Goal: Communication & Community: Share content

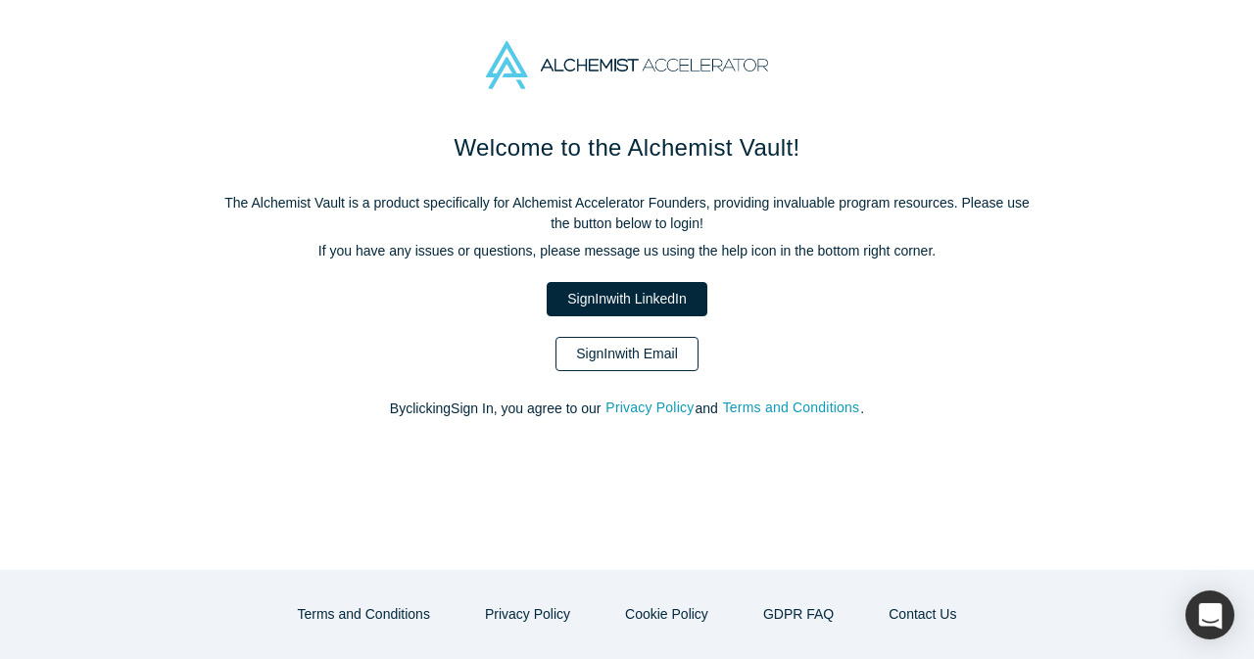
click at [633, 362] on link "Sign In with Email" at bounding box center [626, 354] width 143 height 34
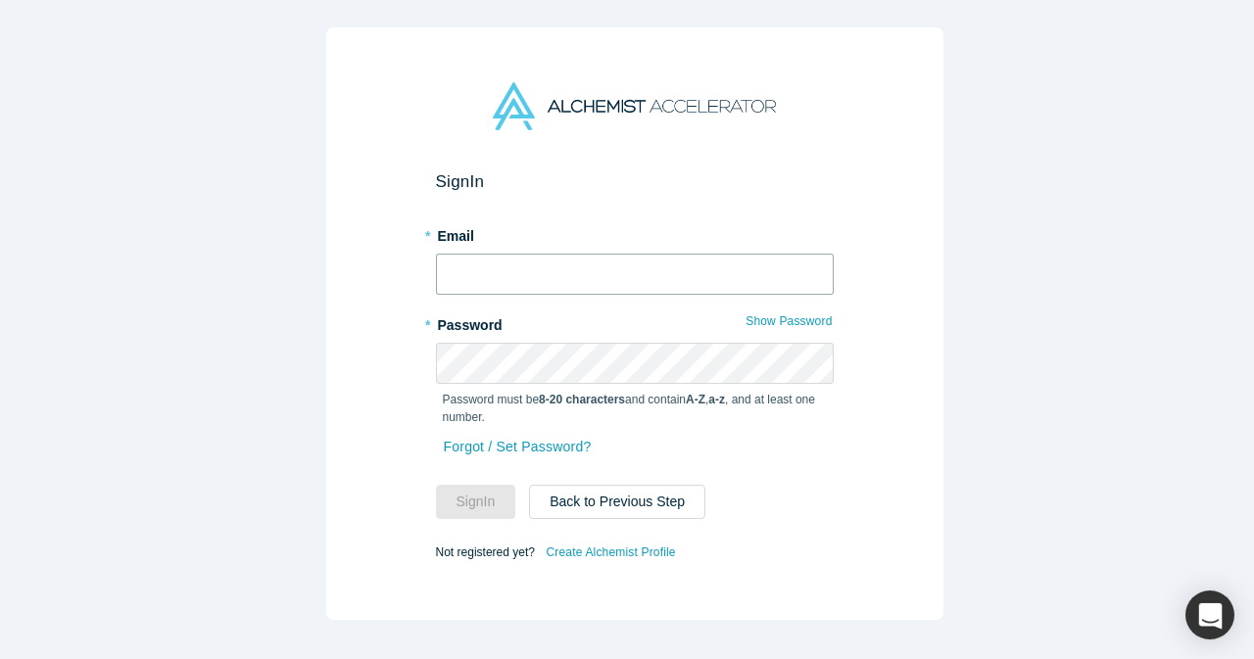
click at [635, 261] on input "text" at bounding box center [635, 274] width 398 height 41
type input "[EMAIL_ADDRESS][DOMAIN_NAME]"
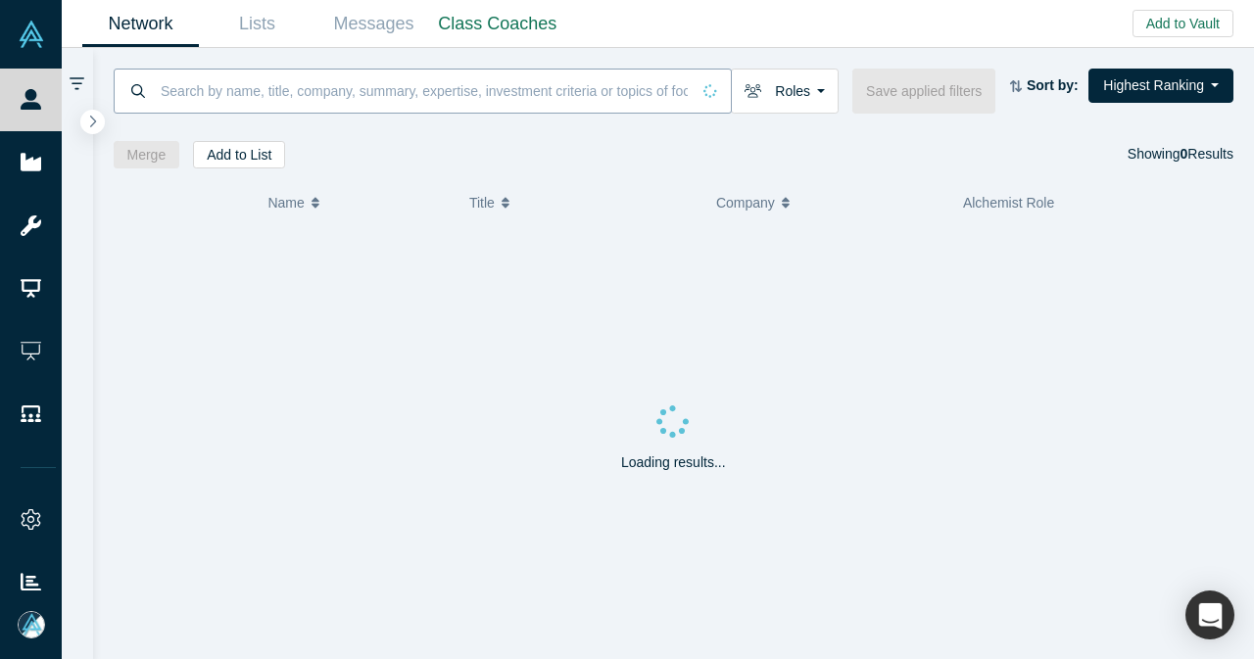
click at [541, 99] on input at bounding box center [424, 91] width 531 height 46
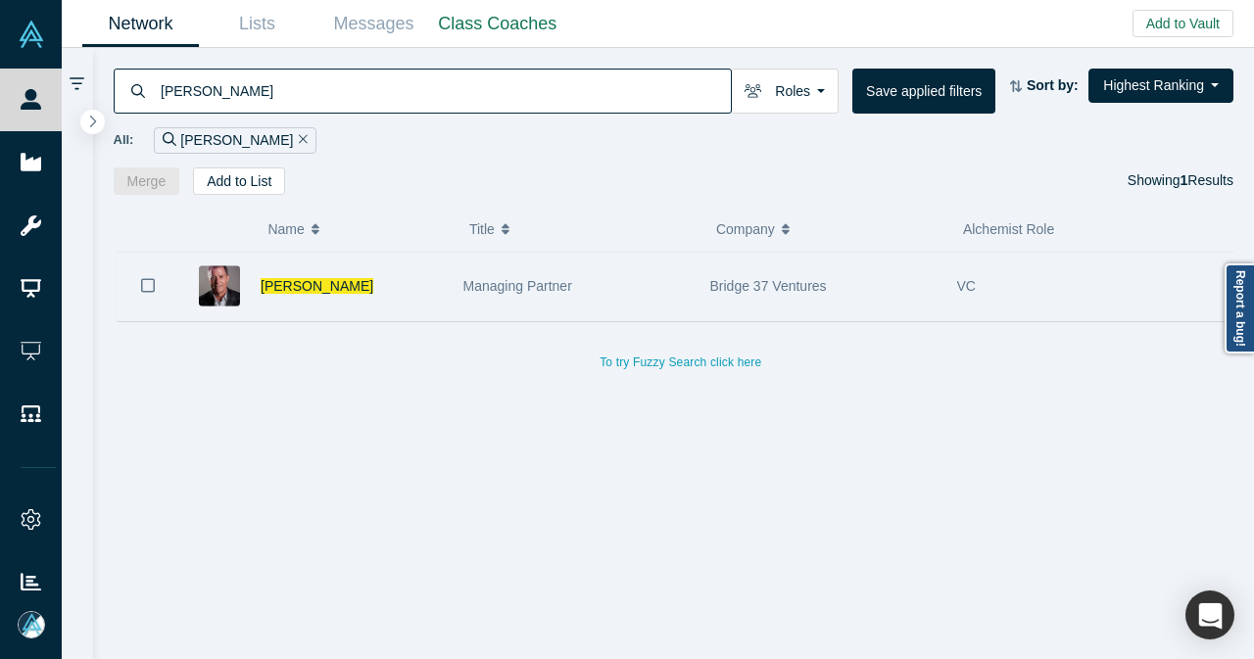
type input "david hite"
click at [596, 269] on div "Managing Partner" at bounding box center [576, 287] width 226 height 68
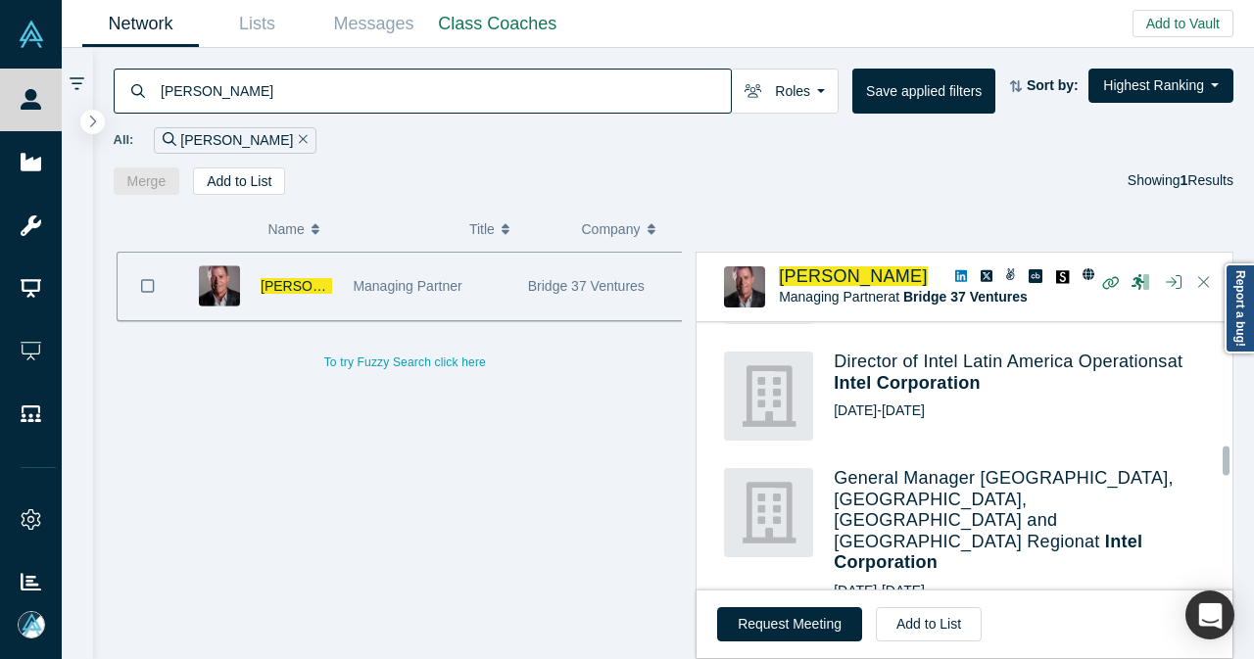
scroll to position [1763, 0]
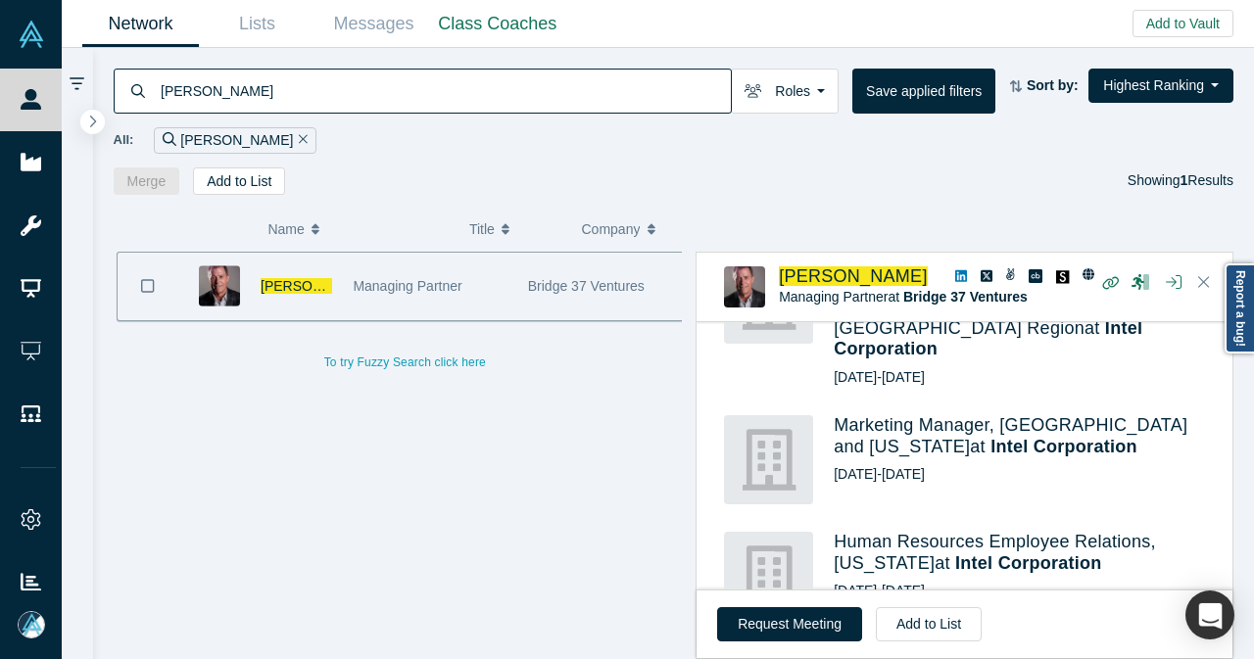
click at [299, 142] on icon "Remove Filter" at bounding box center [303, 139] width 9 height 14
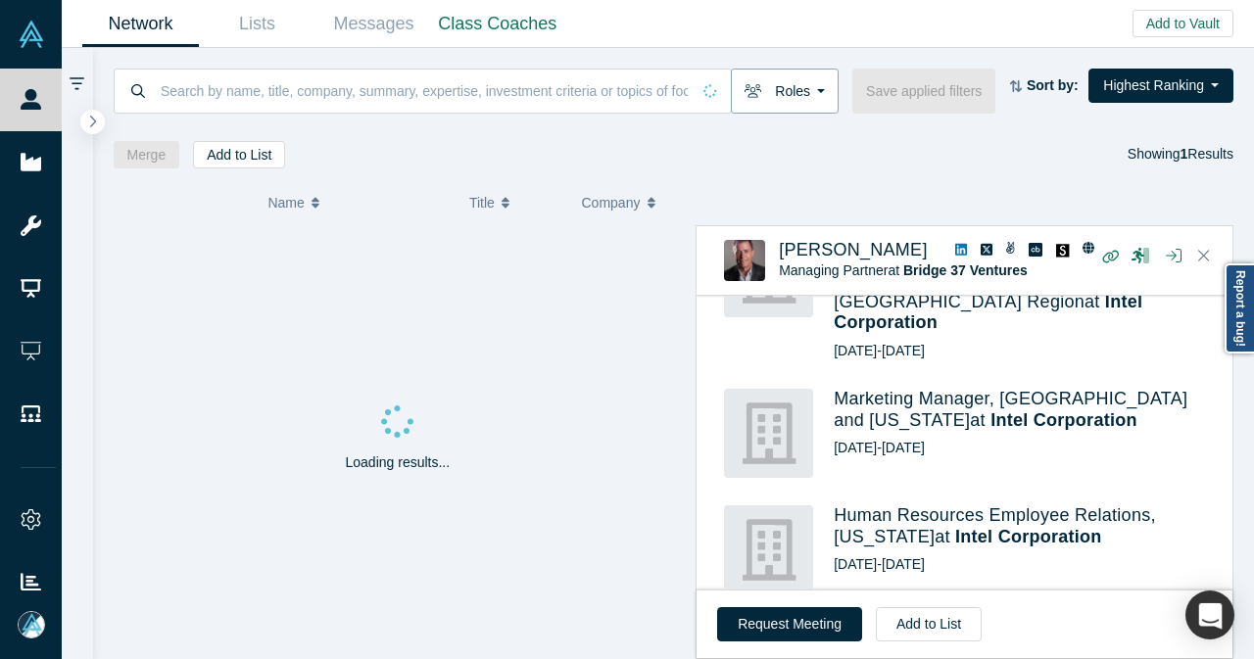
click at [804, 99] on button "Roles" at bounding box center [785, 91] width 108 height 45
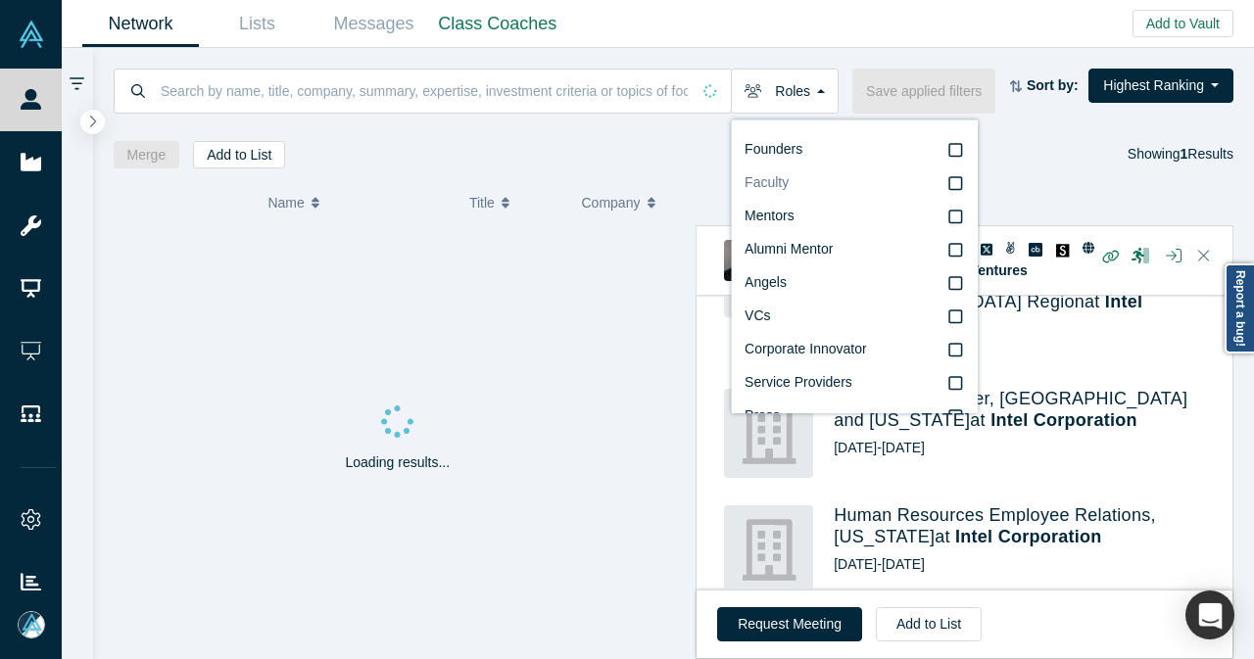
click at [810, 181] on label "Faculty" at bounding box center [853, 182] width 219 height 33
click at [0, 0] on input "Faculty" at bounding box center [0, 0] width 0 height 0
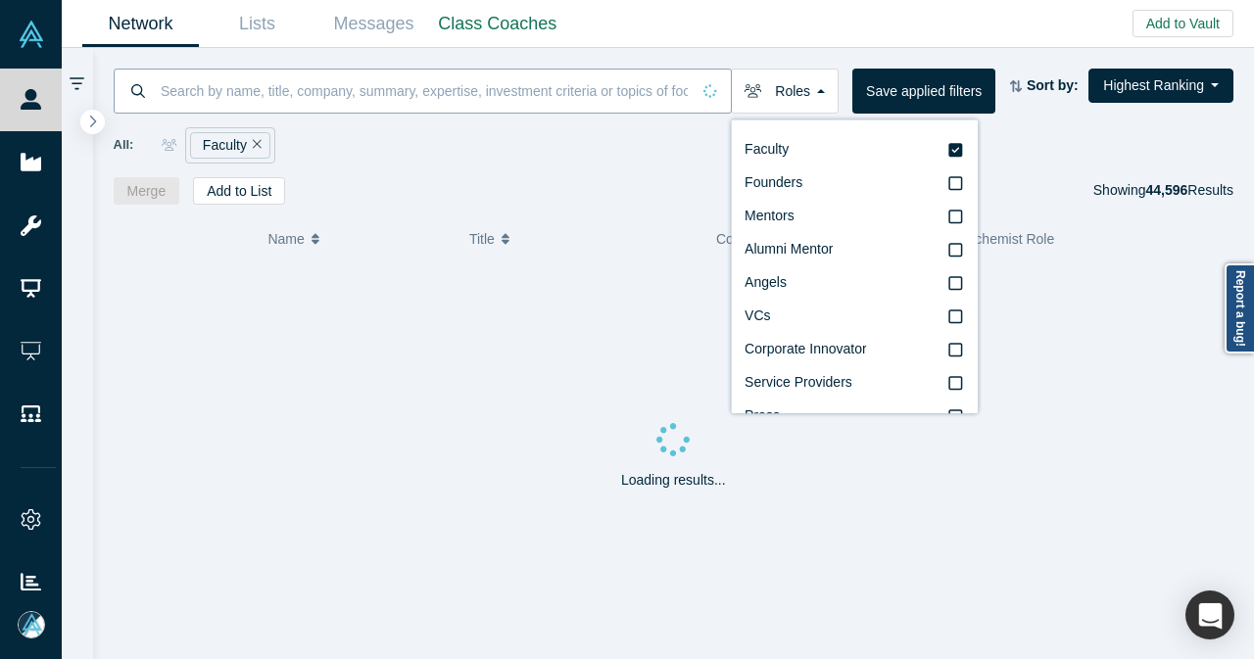
click at [480, 98] on input at bounding box center [424, 91] width 531 height 46
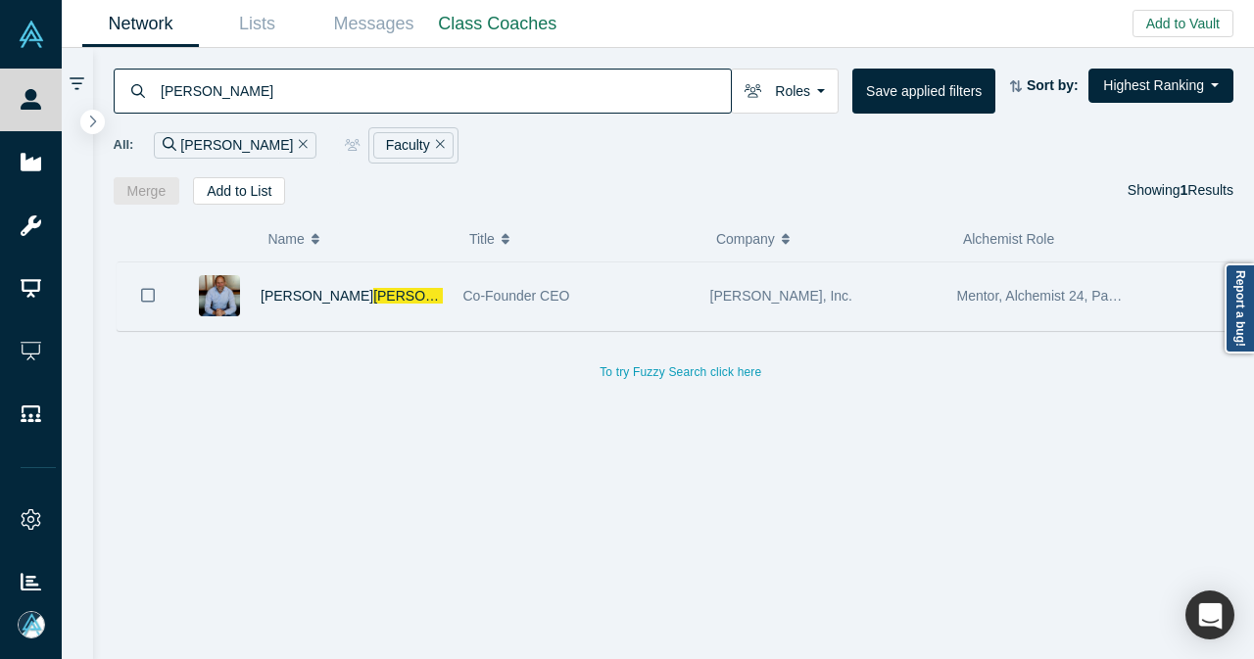
click at [403, 282] on div "Darren Kapla n" at bounding box center [351, 296] width 182 height 68
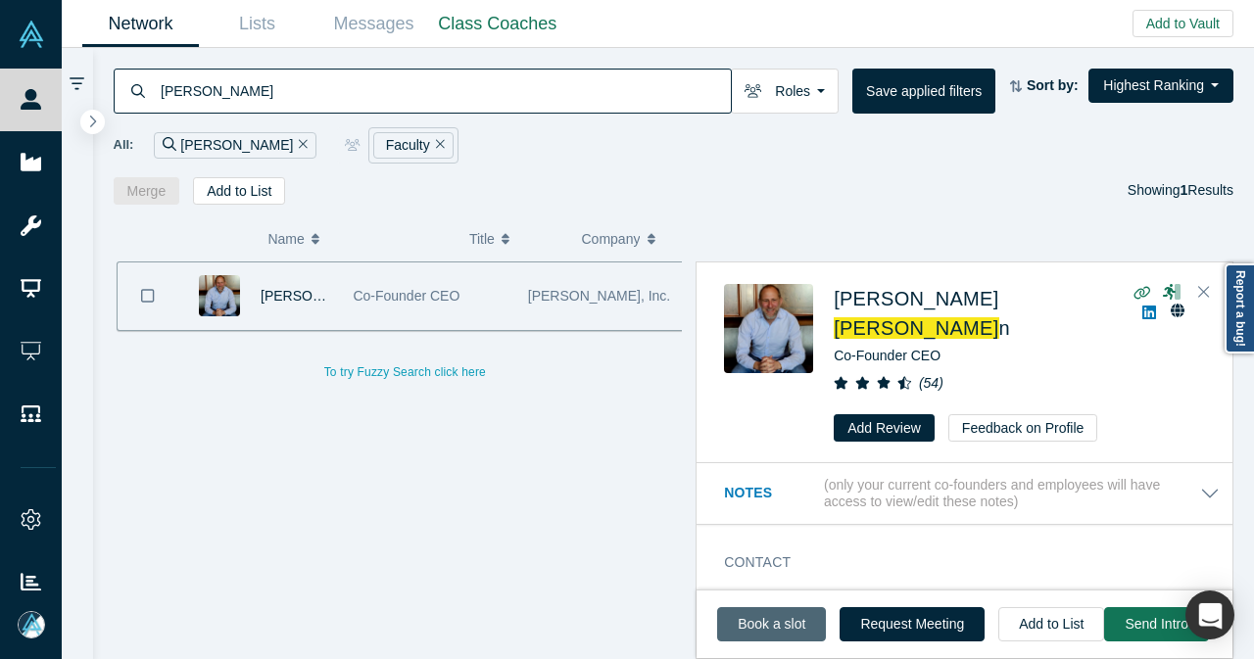
click at [798, 623] on link "Book a slot" at bounding box center [771, 624] width 109 height 34
click at [159, 99] on input "kapla" at bounding box center [445, 91] width 572 height 46
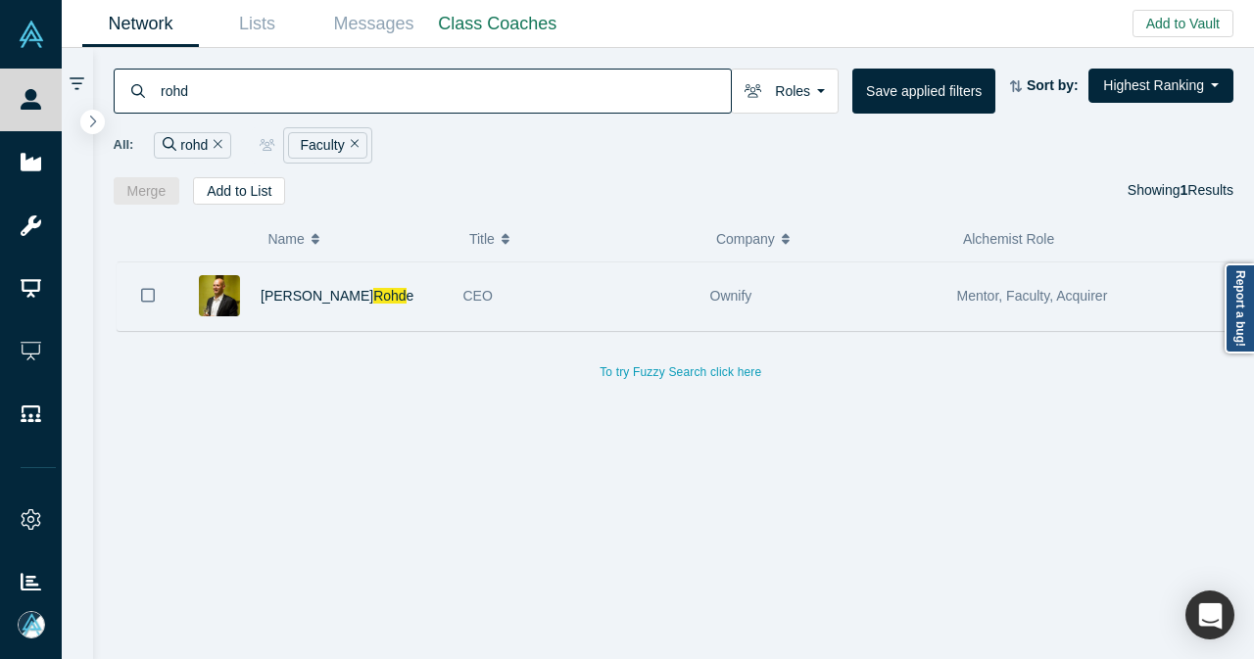
click at [410, 305] on div "Frank Rohd e" at bounding box center [351, 296] width 182 height 68
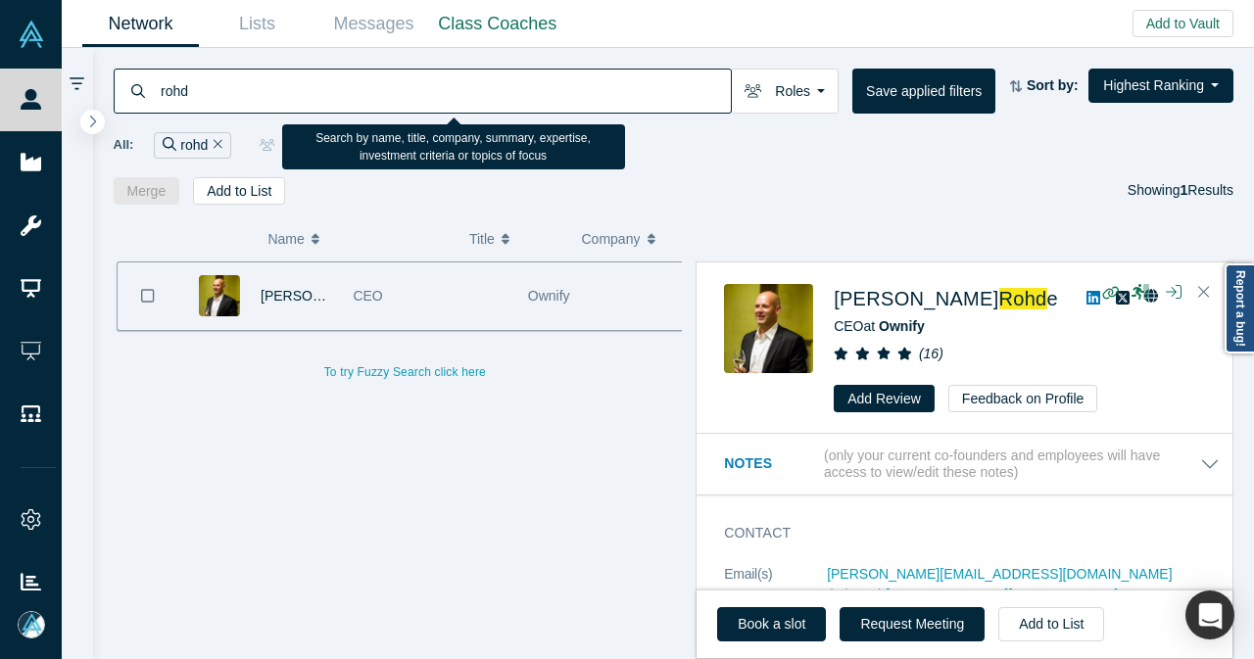
drag, startPoint x: 323, startPoint y: 105, endPoint x: 159, endPoint y: 105, distance: 164.5
click at [159, 105] on input "rohd" at bounding box center [445, 91] width 572 height 46
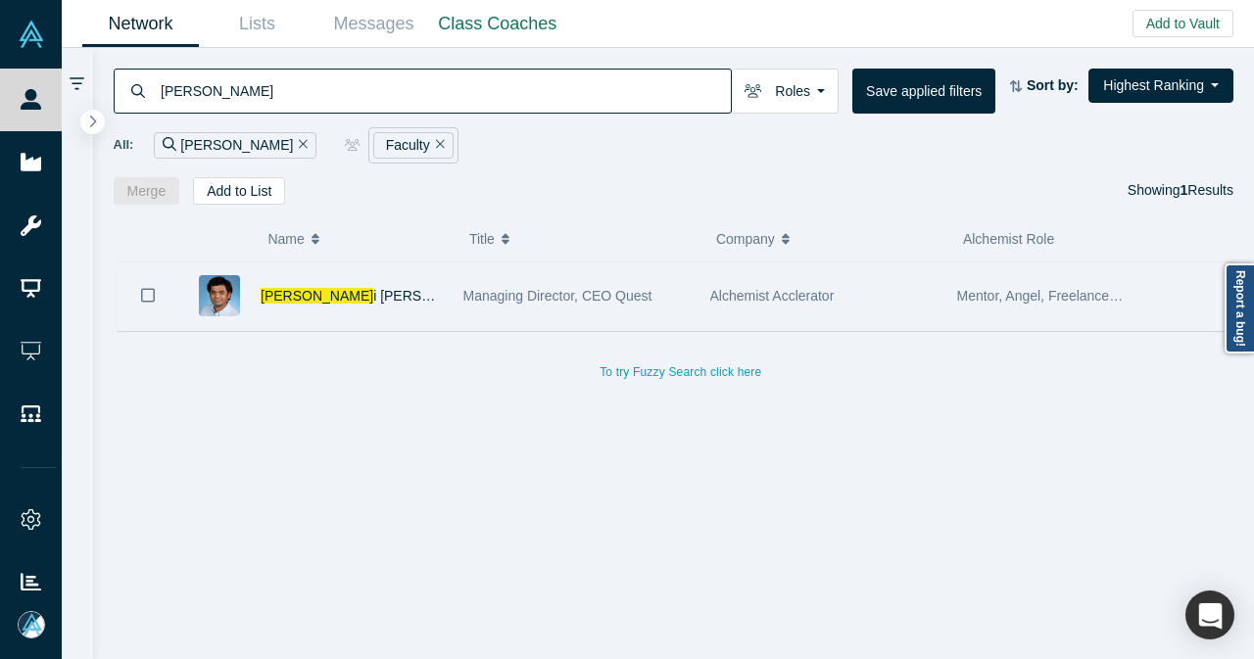
click at [384, 296] on div "Gnan i Palanikumar" at bounding box center [351, 296] width 182 height 68
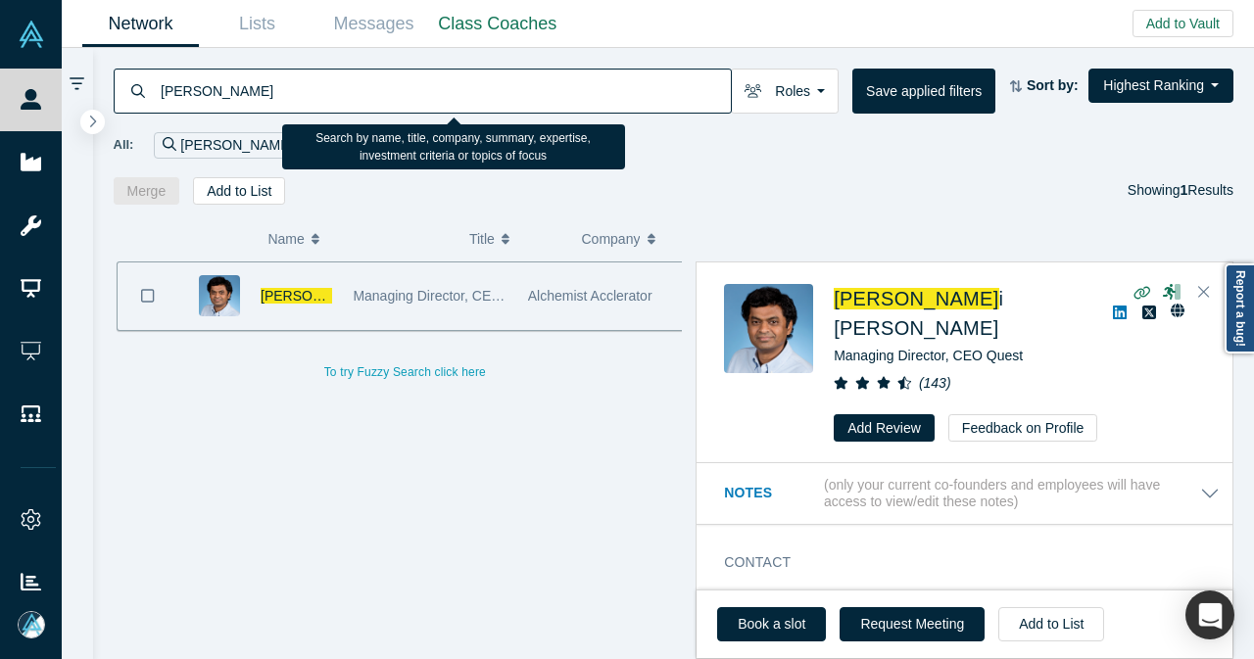
drag, startPoint x: 198, startPoint y: 93, endPoint x: 135, endPoint y: 103, distance: 63.4
click at [134, 103] on div "gnan" at bounding box center [423, 91] width 618 height 45
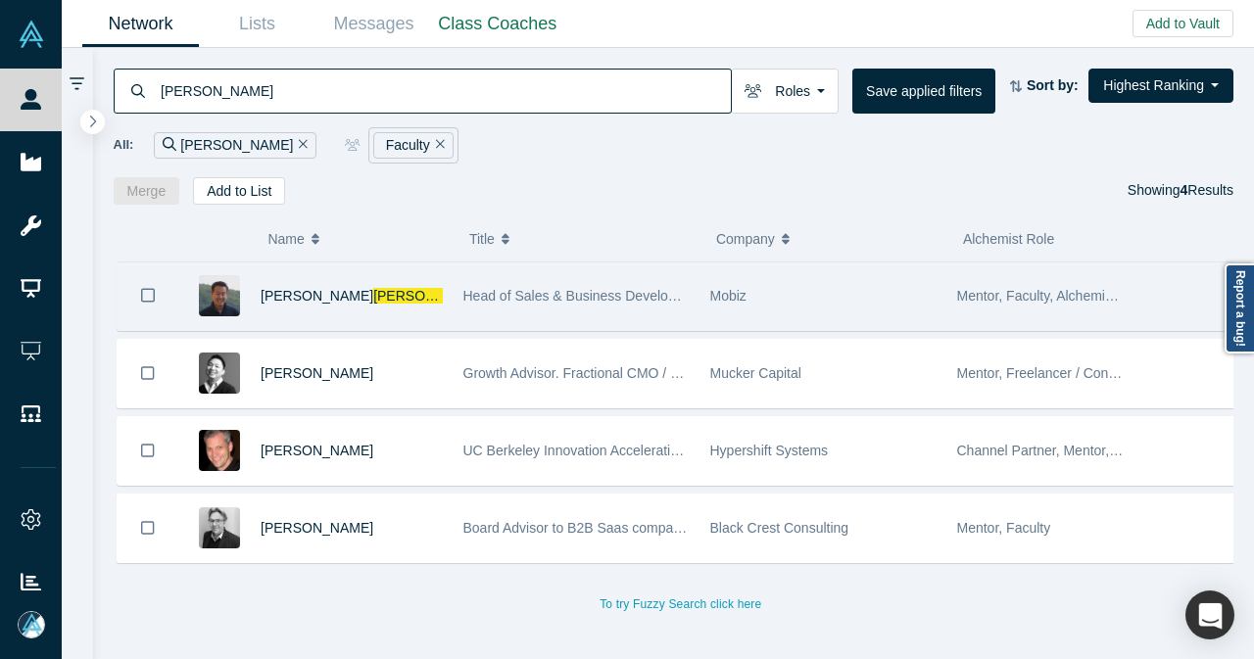
click at [445, 312] on div "Michael Chang" at bounding box center [315, 296] width 274 height 68
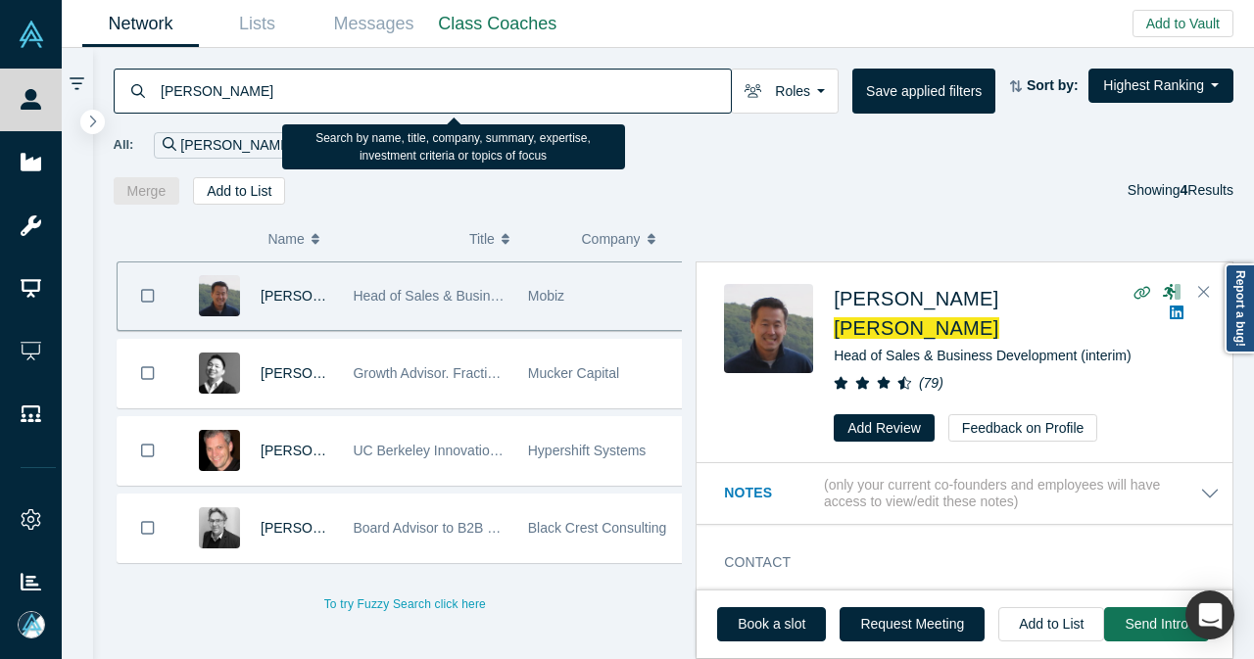
click at [237, 109] on input "chang" at bounding box center [445, 91] width 572 height 46
click at [150, 111] on div "chang" at bounding box center [423, 91] width 618 height 45
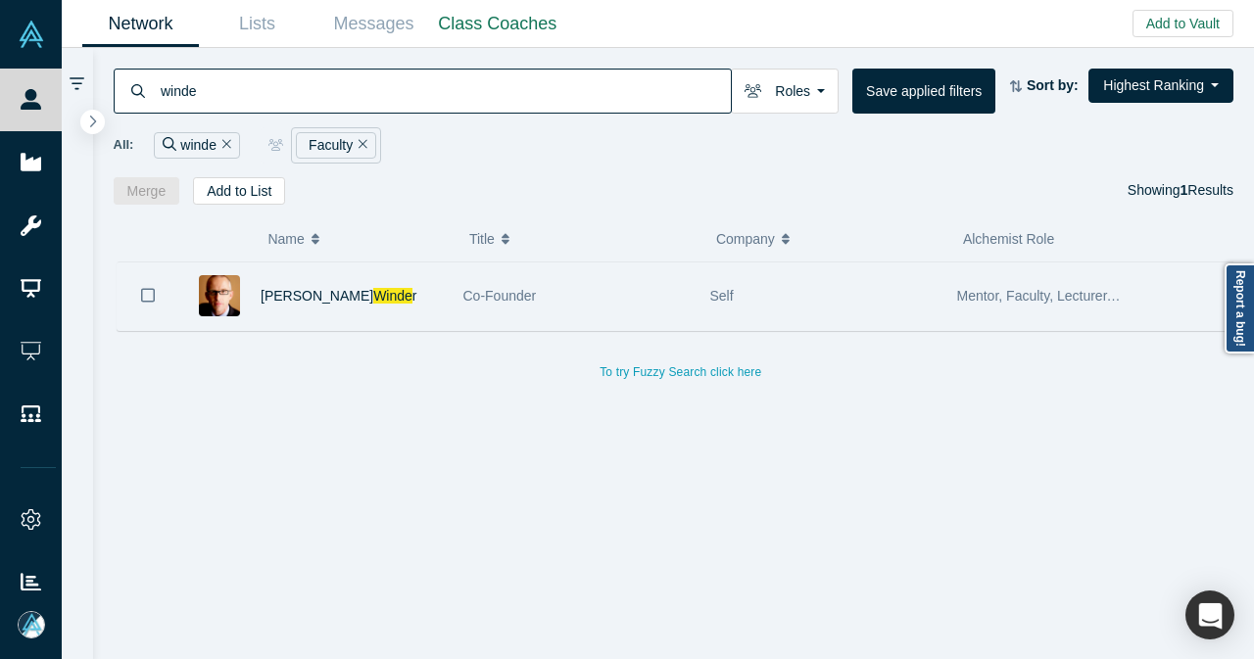
click at [446, 305] on div "Robert Winde r" at bounding box center [315, 296] width 274 height 68
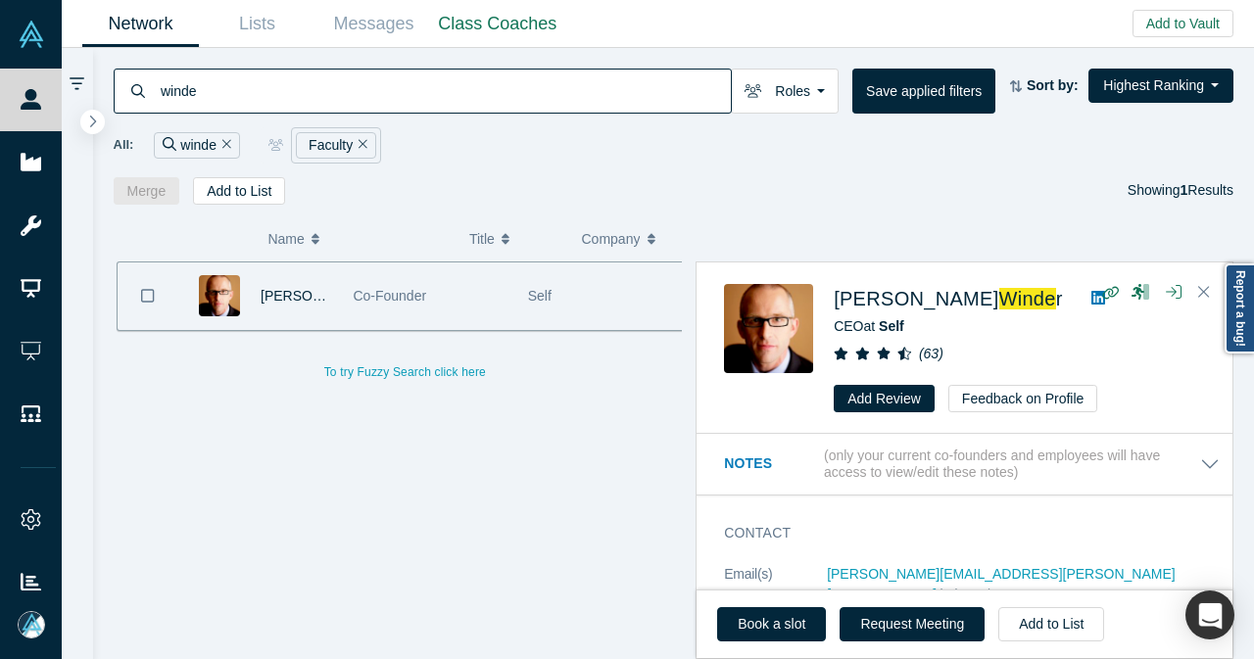
click at [159, 95] on input "winde" at bounding box center [445, 91] width 572 height 46
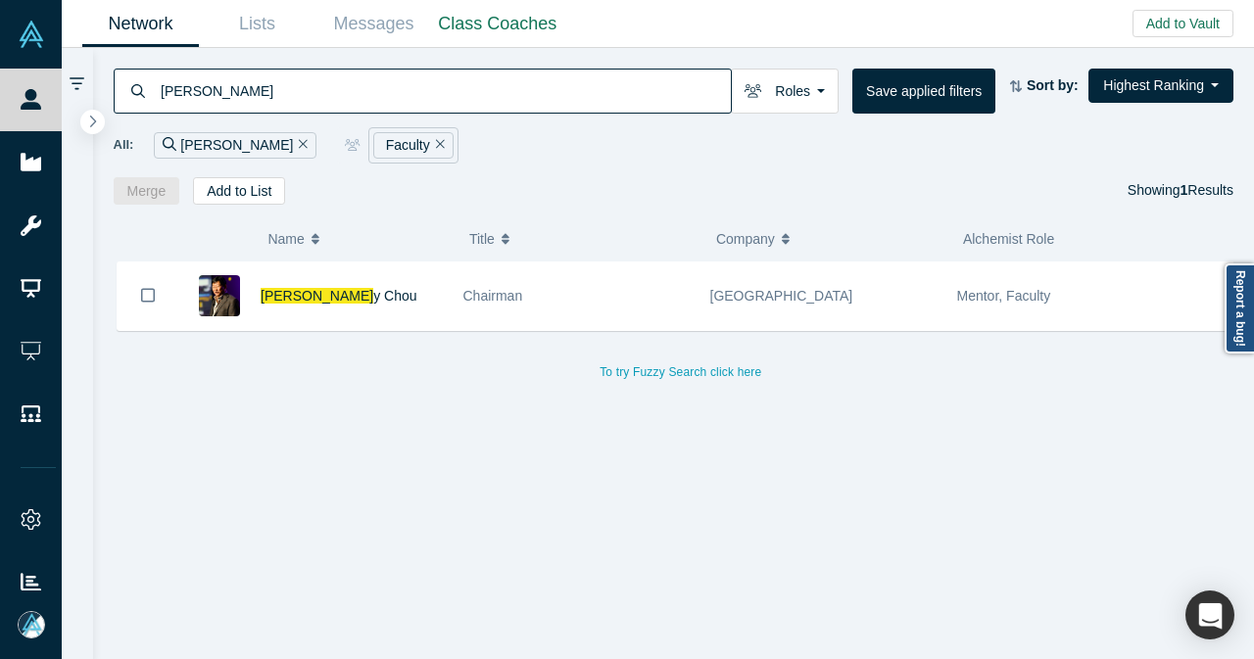
drag, startPoint x: 392, startPoint y: 301, endPoint x: 511, endPoint y: 410, distance: 162.2
click at [392, 301] on div "Timoth y Chou" at bounding box center [351, 296] width 182 height 68
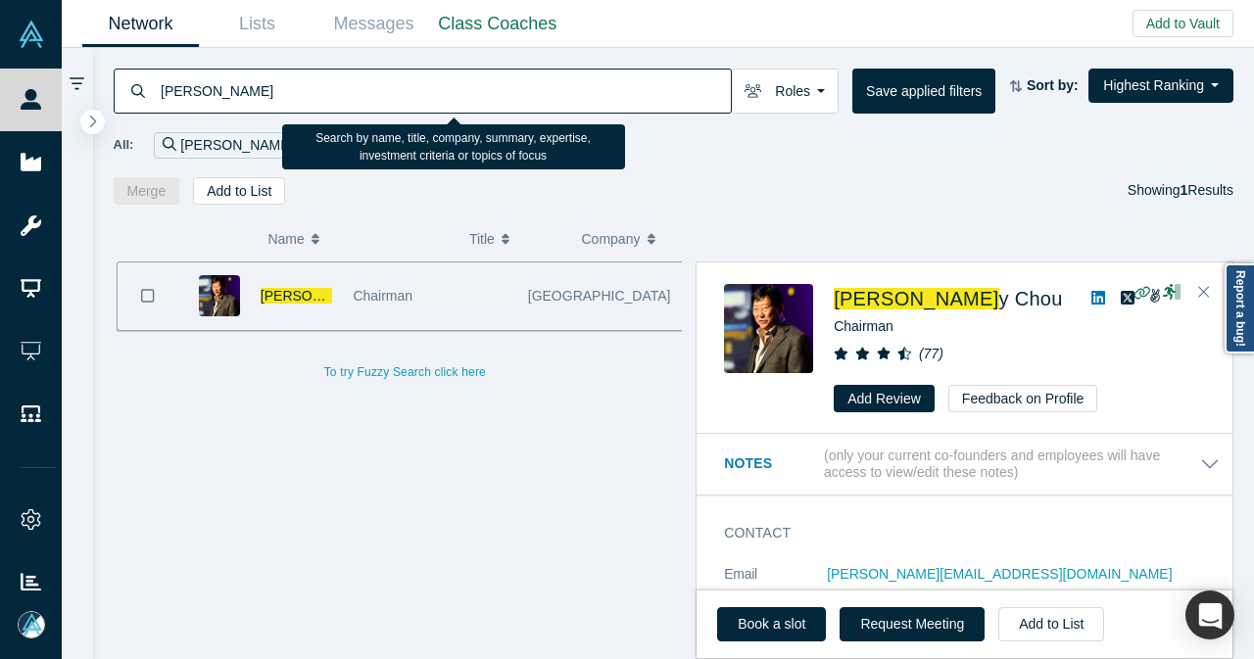
drag, startPoint x: 229, startPoint y: 97, endPoint x: 155, endPoint y: 107, distance: 75.1
click at [155, 107] on div "timoth" at bounding box center [423, 91] width 618 height 45
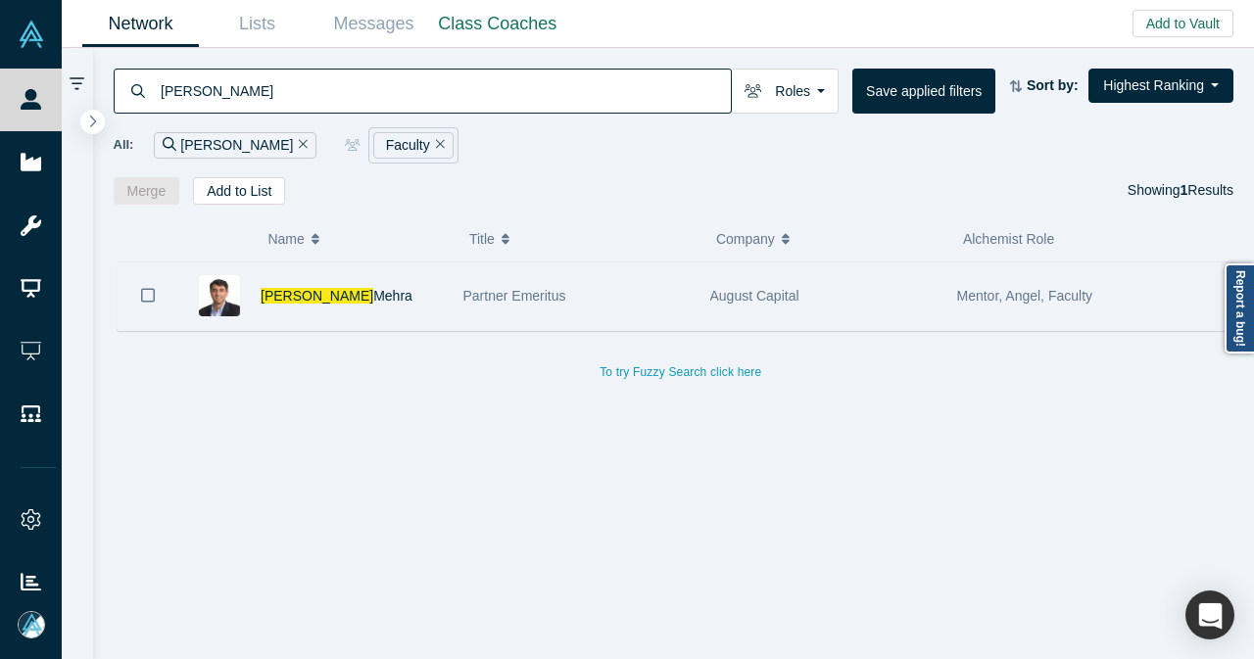
click at [387, 267] on div "Vivek Mehra" at bounding box center [351, 296] width 182 height 68
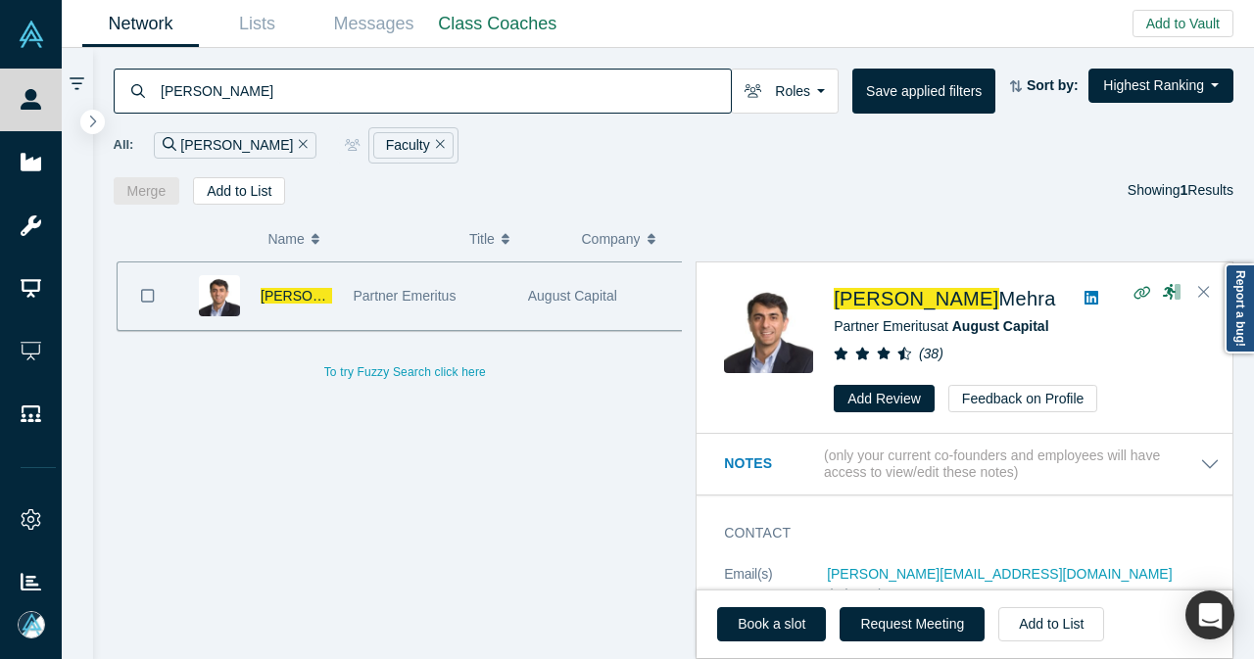
click at [436, 144] on icon "Remove Filter" at bounding box center [440, 144] width 9 height 14
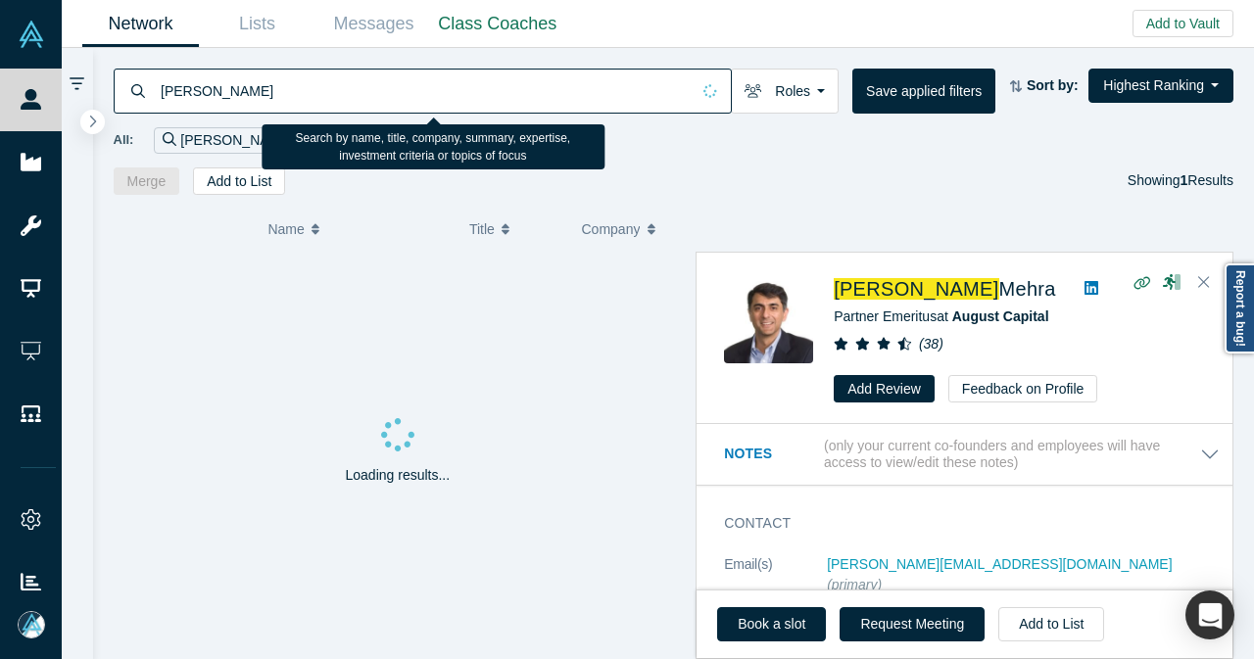
drag, startPoint x: 221, startPoint y: 85, endPoint x: 156, endPoint y: 99, distance: 67.0
click at [156, 99] on div "vivek" at bounding box center [423, 91] width 618 height 45
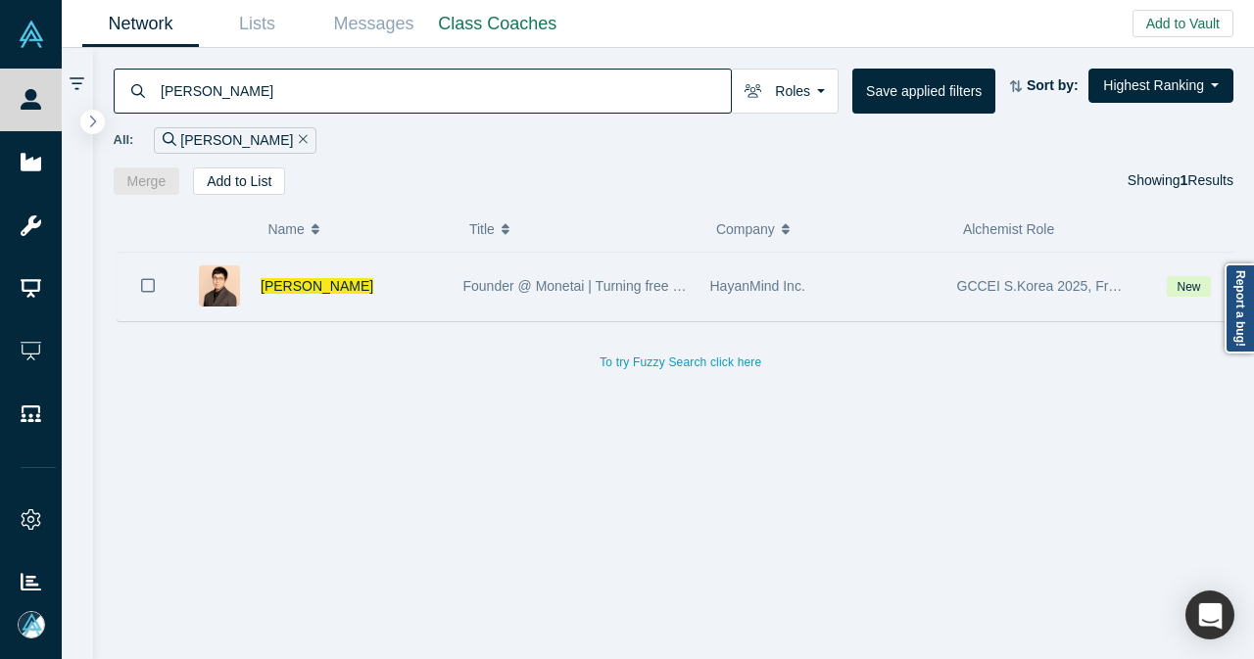
type input "jay oh"
click at [398, 279] on div "Jay Oh" at bounding box center [351, 287] width 182 height 68
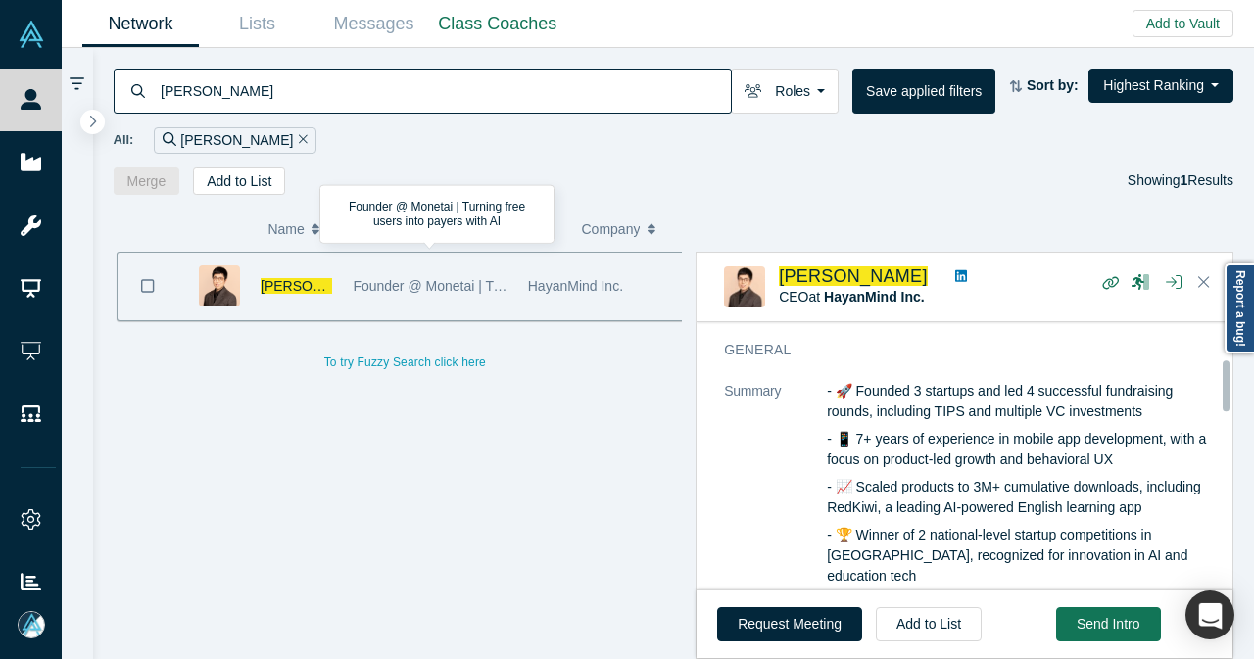
scroll to position [196, 0]
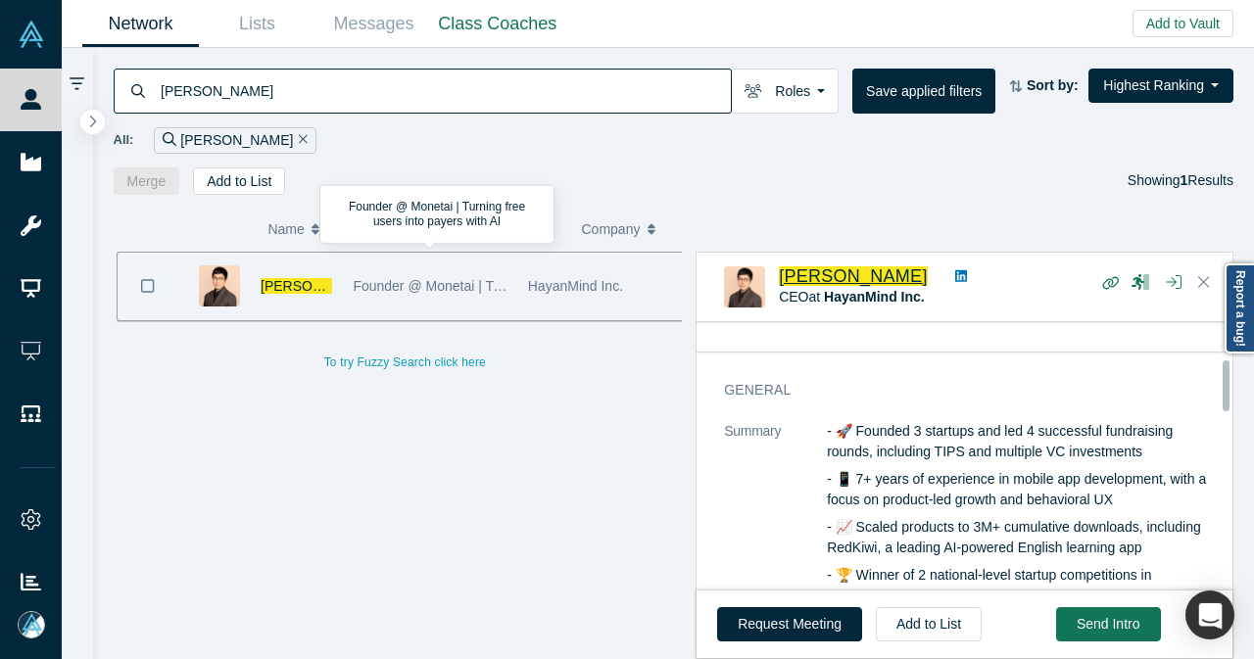
click at [787, 266] on span "Jay Oh" at bounding box center [853, 276] width 149 height 20
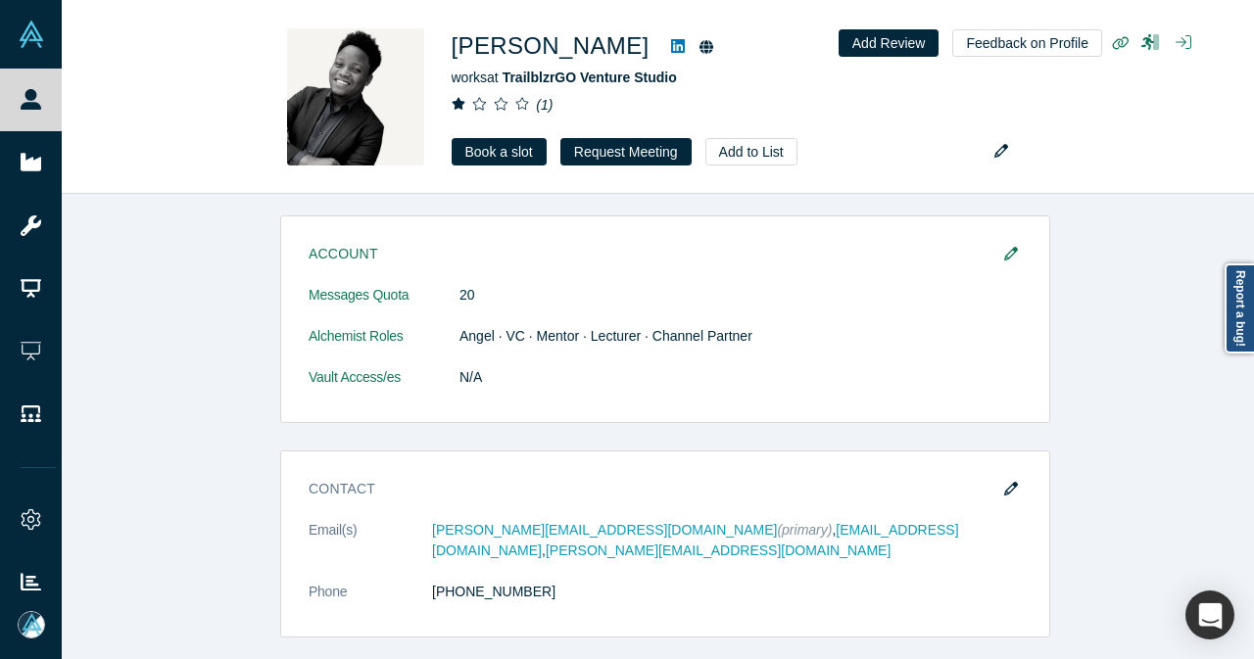
scroll to position [881, 0]
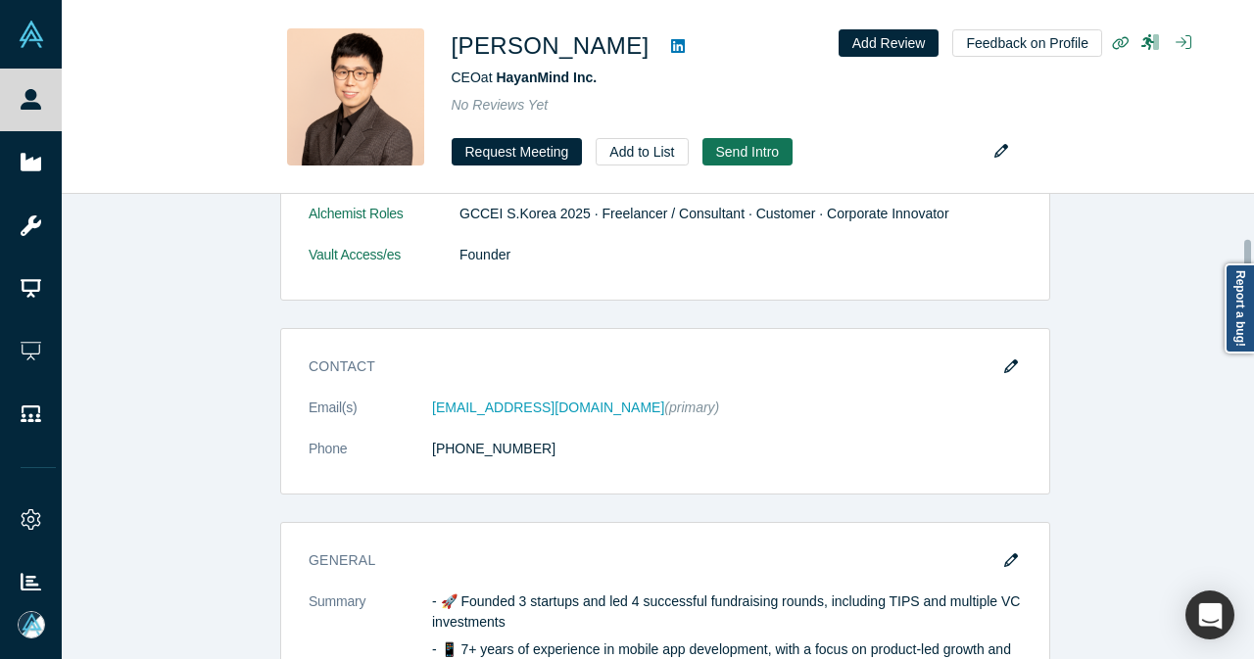
scroll to position [196, 0]
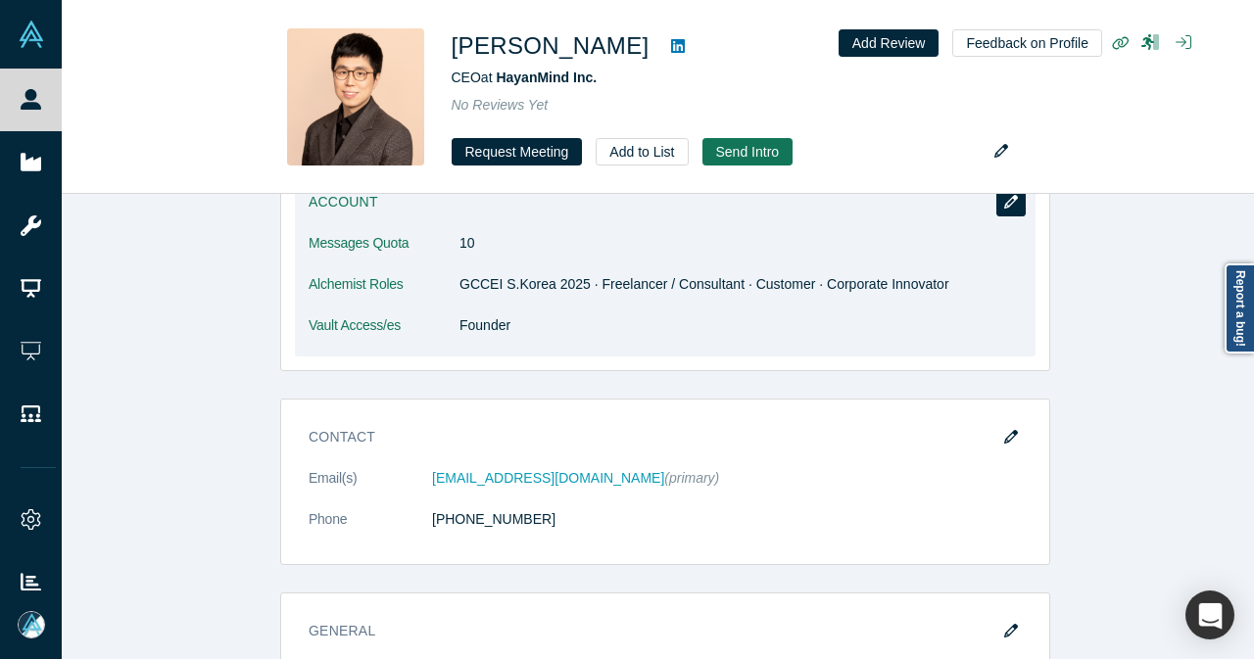
click at [996, 207] on button "button" at bounding box center [1010, 202] width 29 height 27
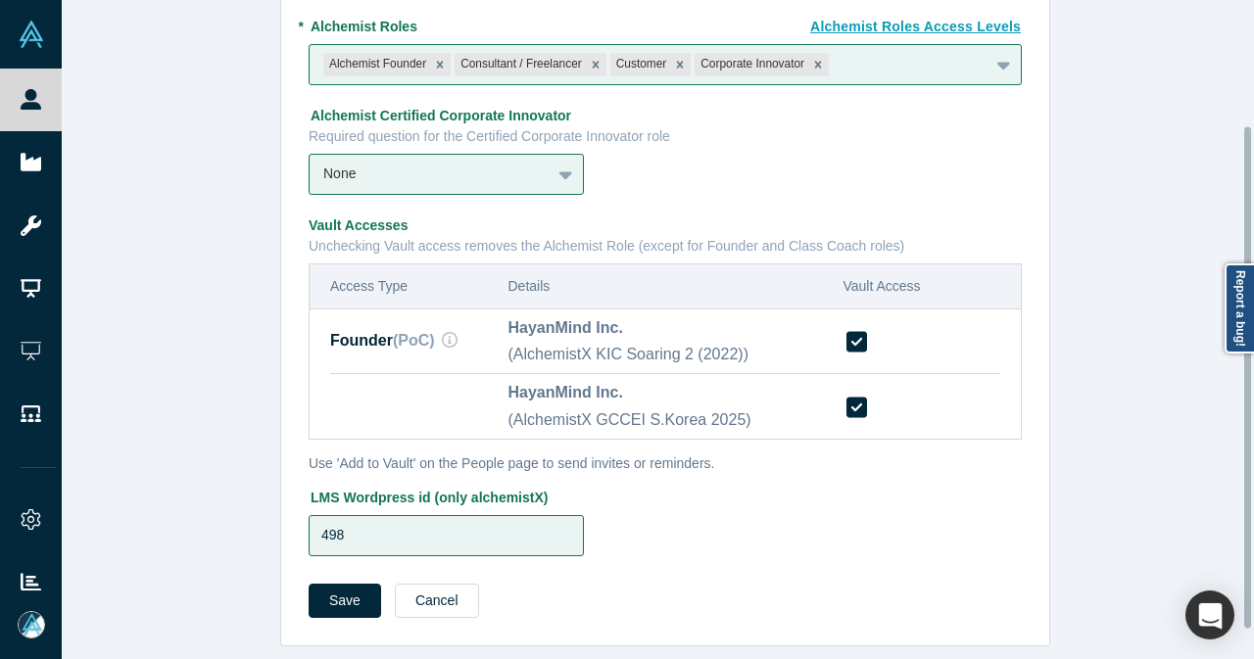
scroll to position [202, 0]
click at [421, 596] on button "Cancel" at bounding box center [437, 601] width 84 height 34
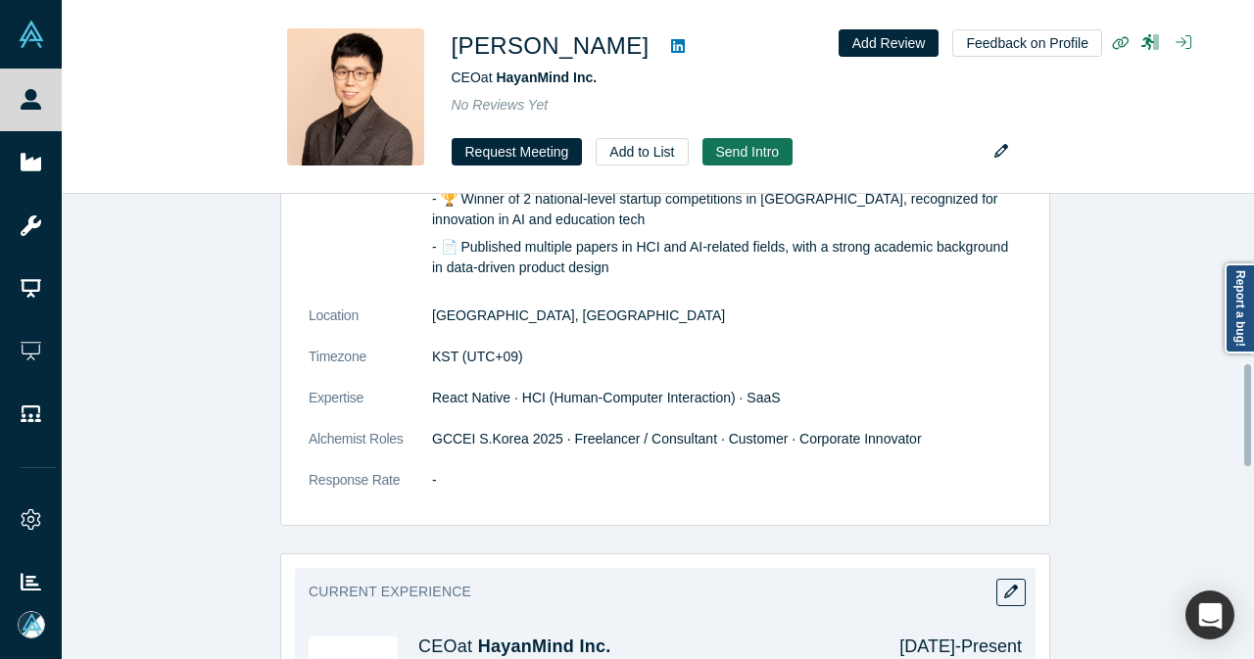
scroll to position [775, 0]
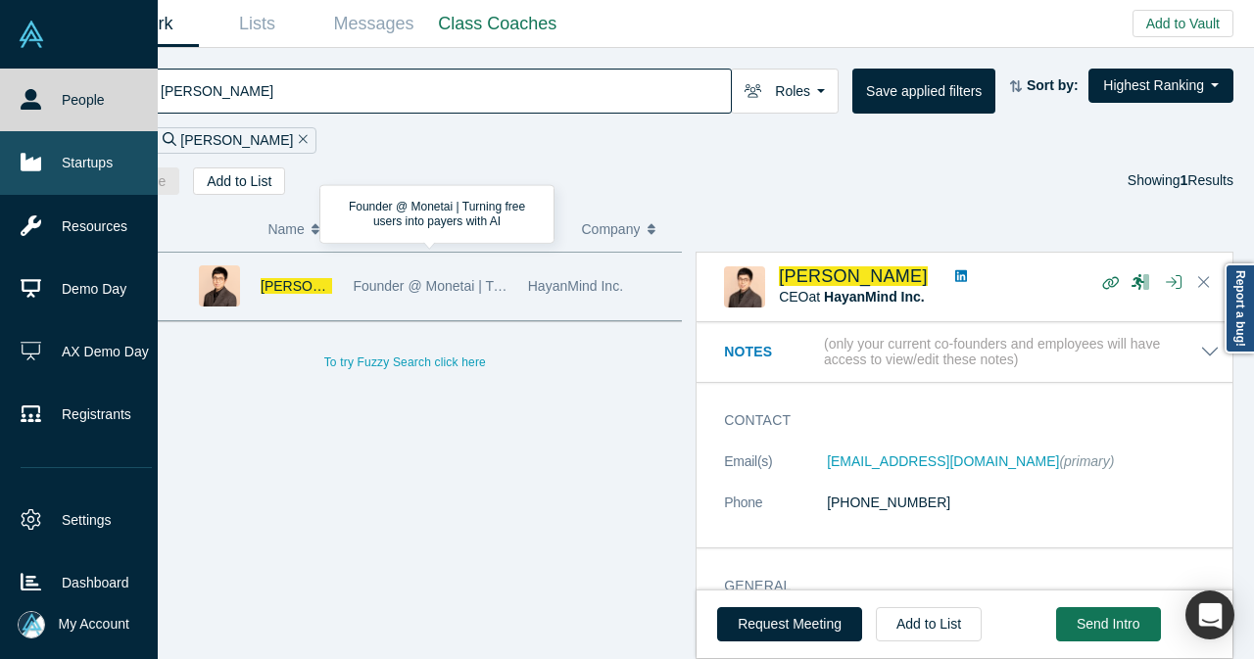
scroll to position [196, 0]
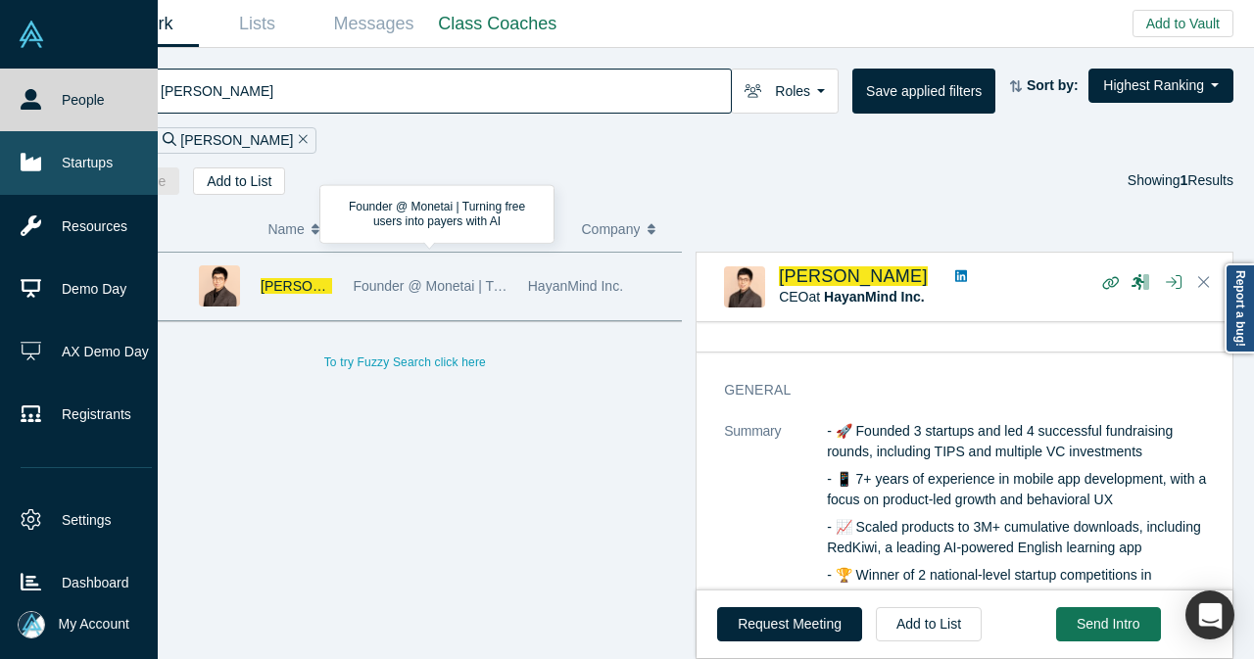
click at [23, 164] on icon at bounding box center [31, 163] width 21 height 18
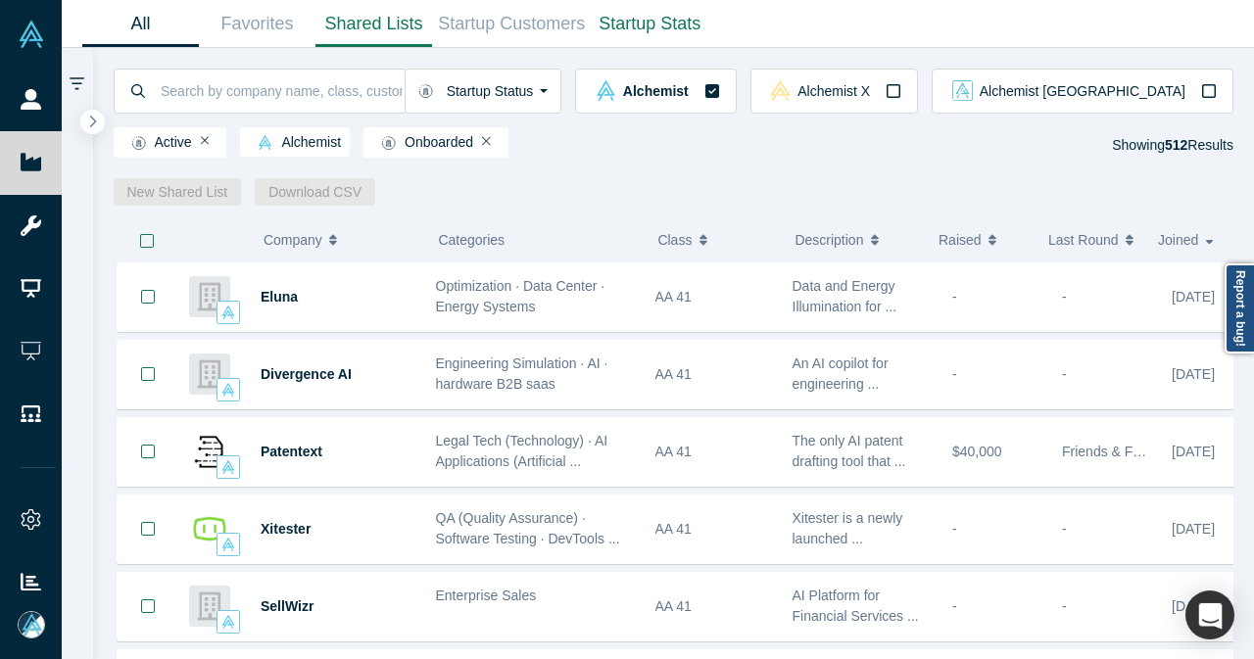
click at [395, 28] on link "Shared Lists" at bounding box center [373, 24] width 117 height 46
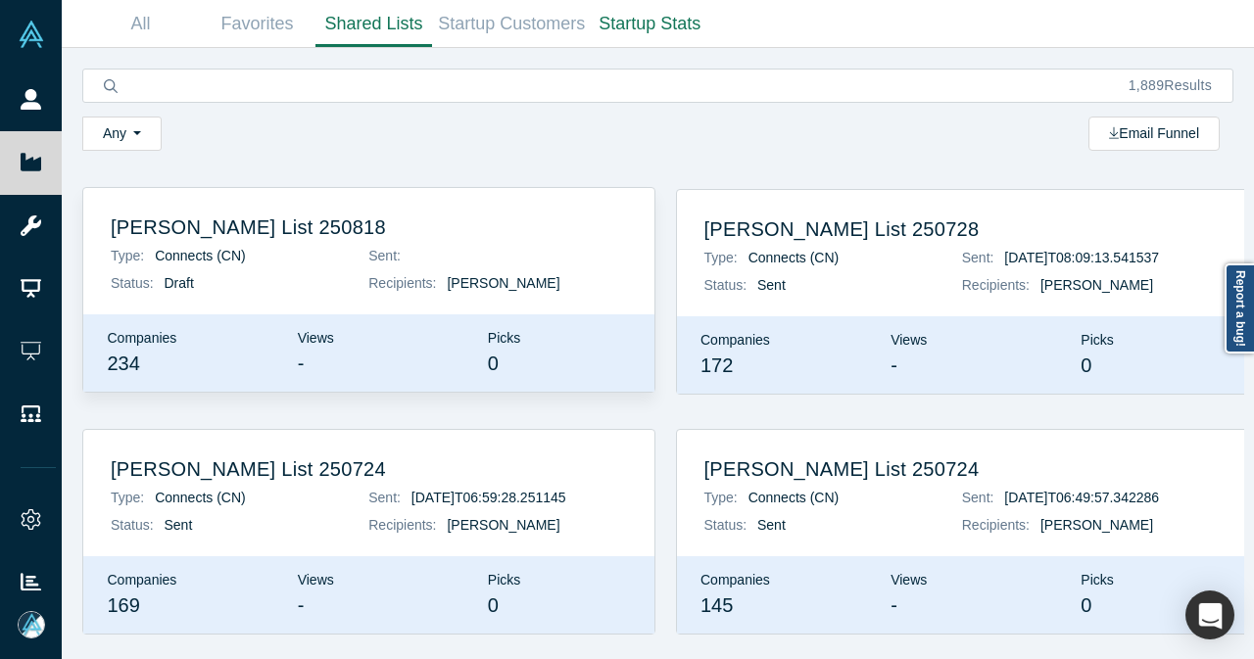
click at [477, 258] on p "Sent:" at bounding box center [497, 256] width 258 height 21
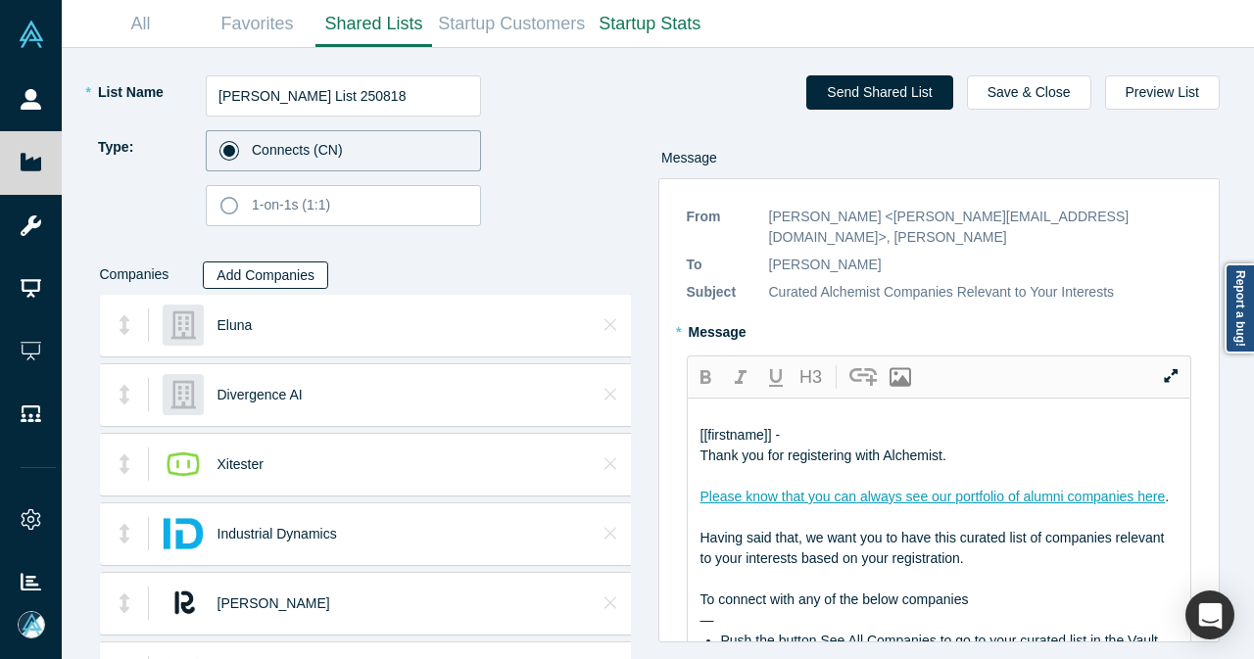
click at [259, 281] on button "Add Companies" at bounding box center [265, 274] width 125 height 27
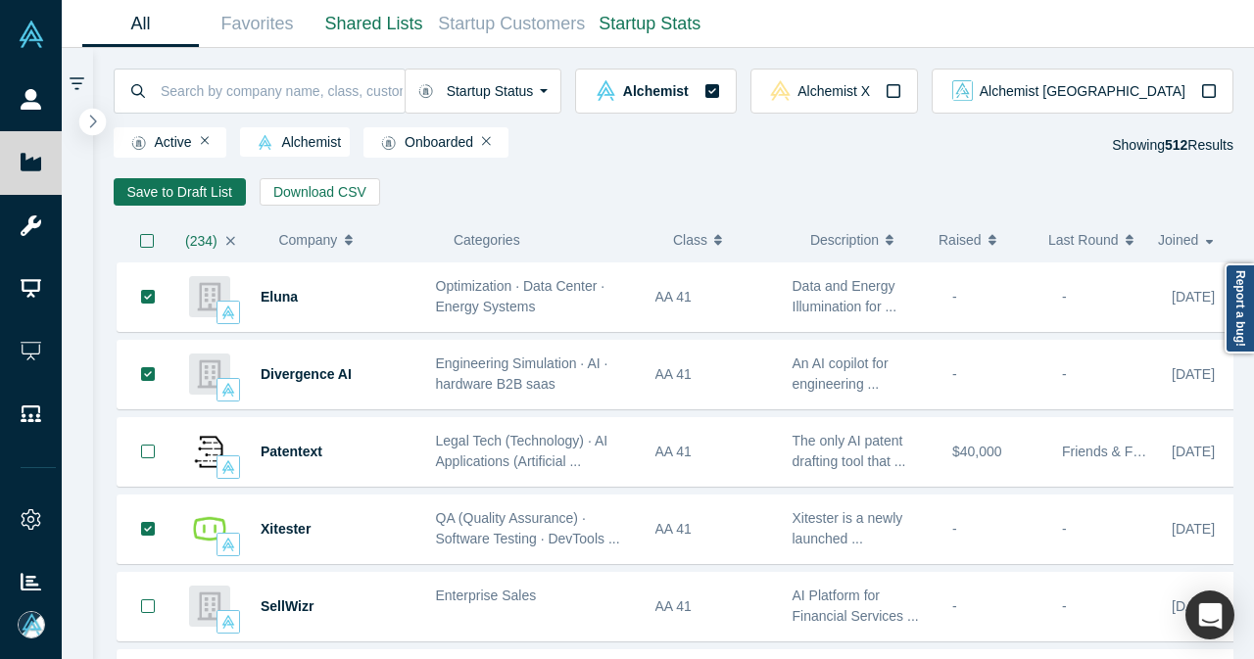
click at [91, 125] on icon "button" at bounding box center [93, 121] width 7 height 13
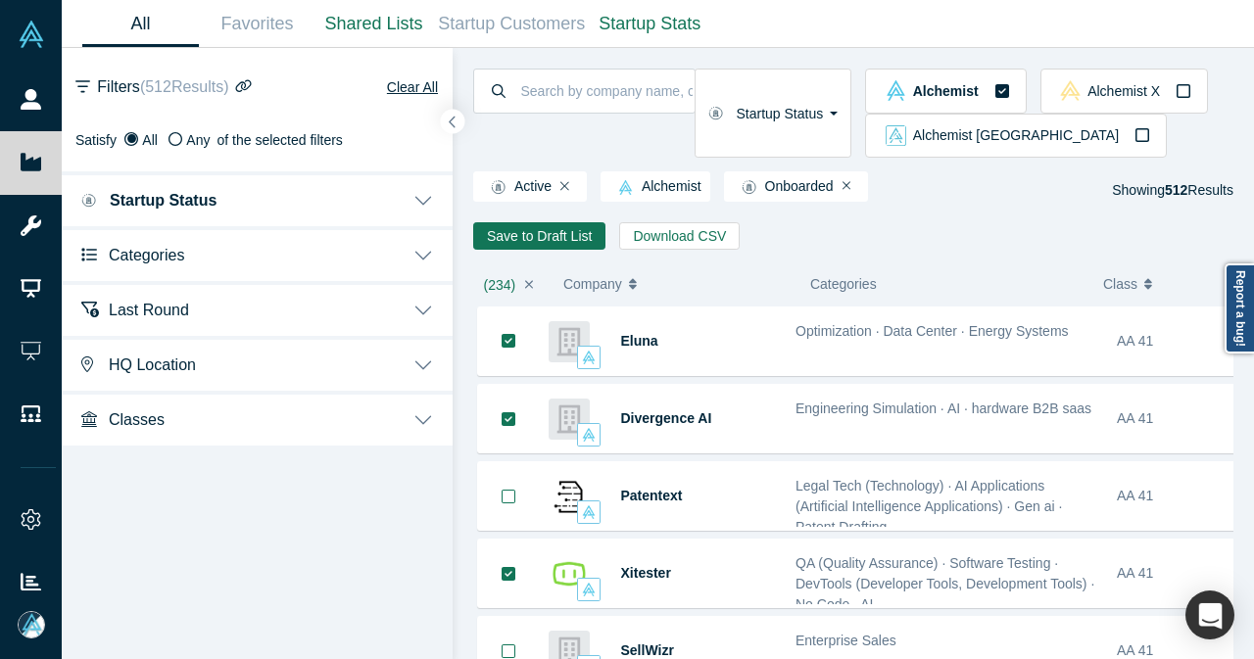
click at [425, 265] on button "Categories" at bounding box center [257, 253] width 391 height 55
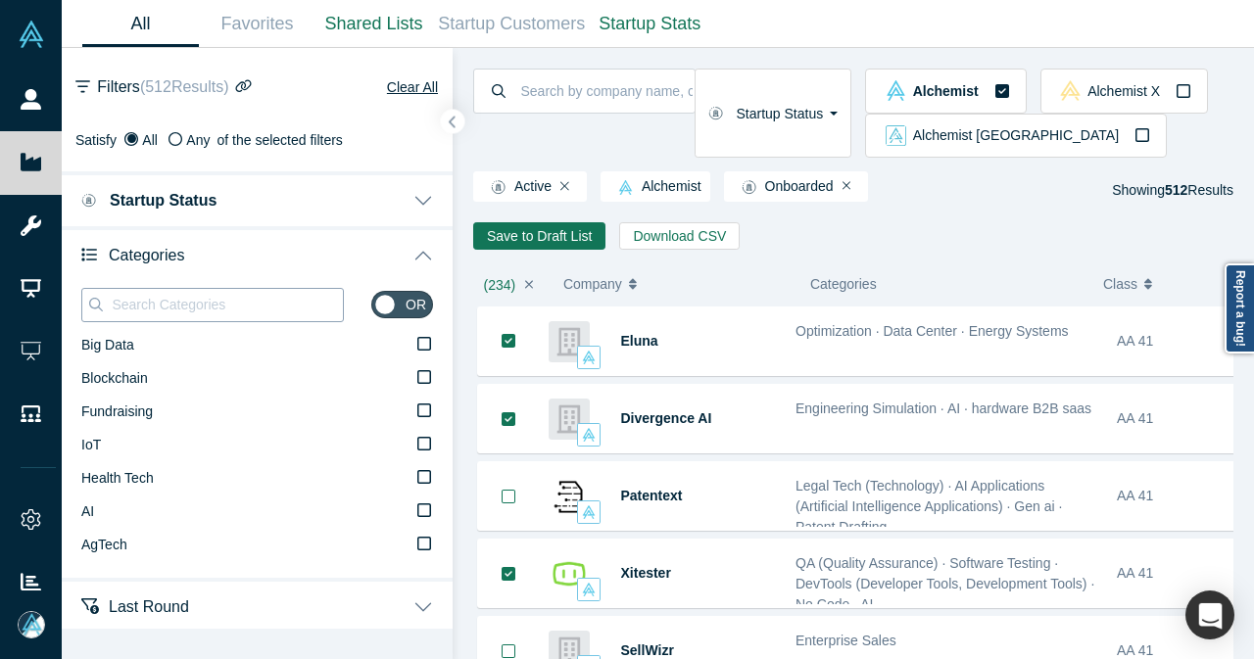
click at [272, 301] on input at bounding box center [226, 304] width 233 height 25
paste input "Data, Robotics"
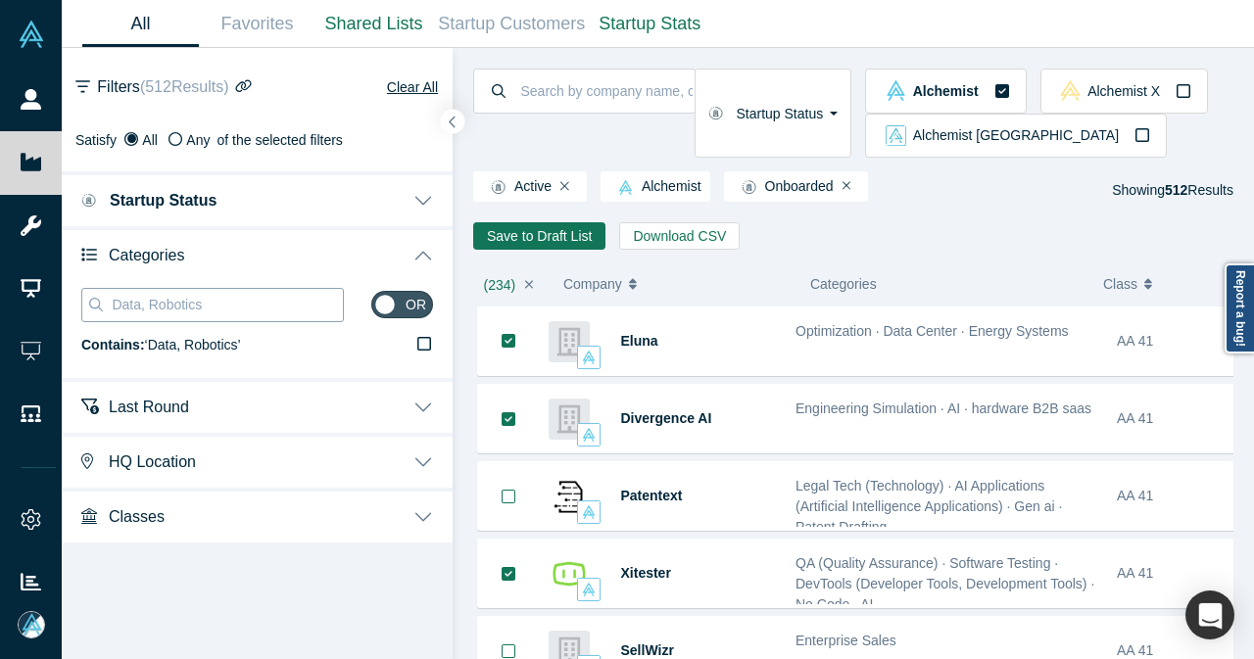
drag, startPoint x: 151, startPoint y: 305, endPoint x: 213, endPoint y: 306, distance: 62.7
click at [213, 306] on input "Data, Robotics" at bounding box center [226, 304] width 233 height 25
click at [148, 305] on input "Data, Robotics" at bounding box center [226, 304] width 233 height 25
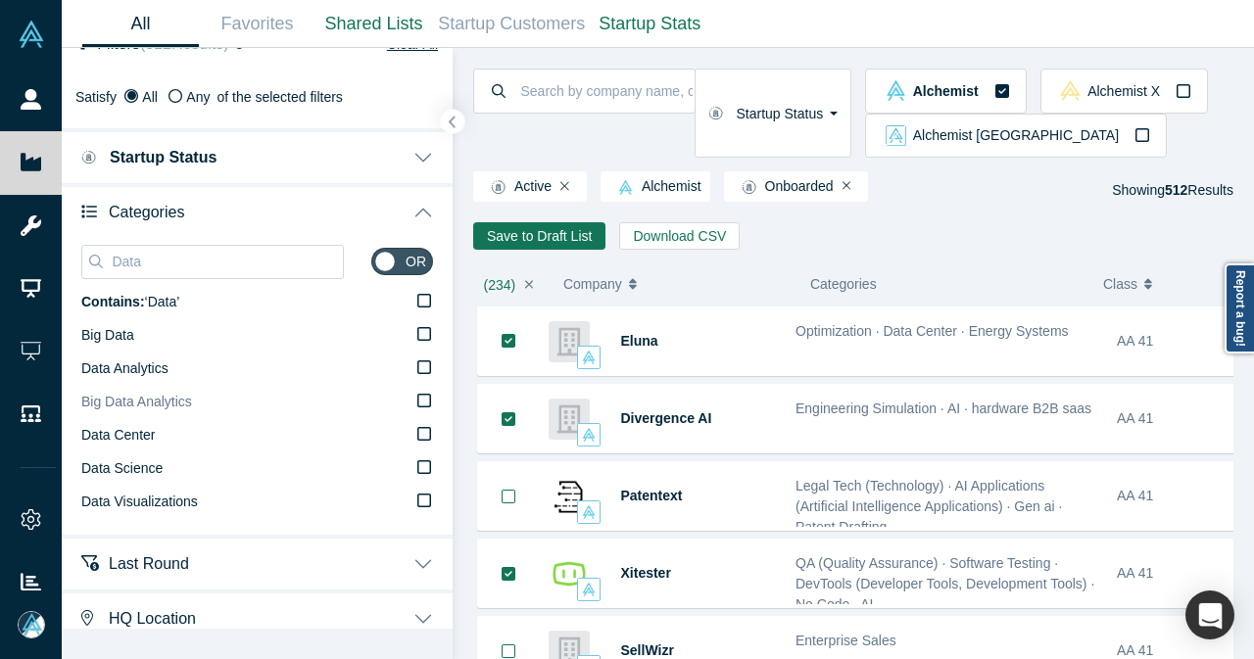
scroll to position [15, 0]
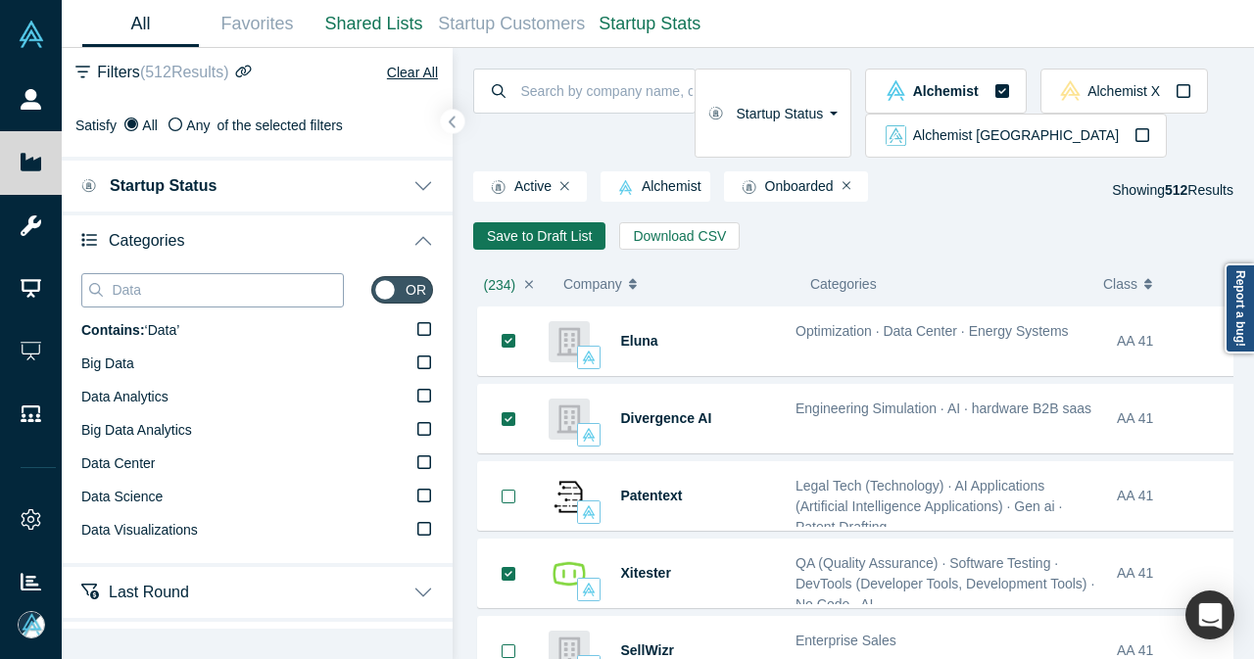
drag, startPoint x: 198, startPoint y: 290, endPoint x: 111, endPoint y: 293, distance: 87.2
click at [111, 293] on input "Data" at bounding box center [226, 289] width 233 height 25
paste input "Robotics"
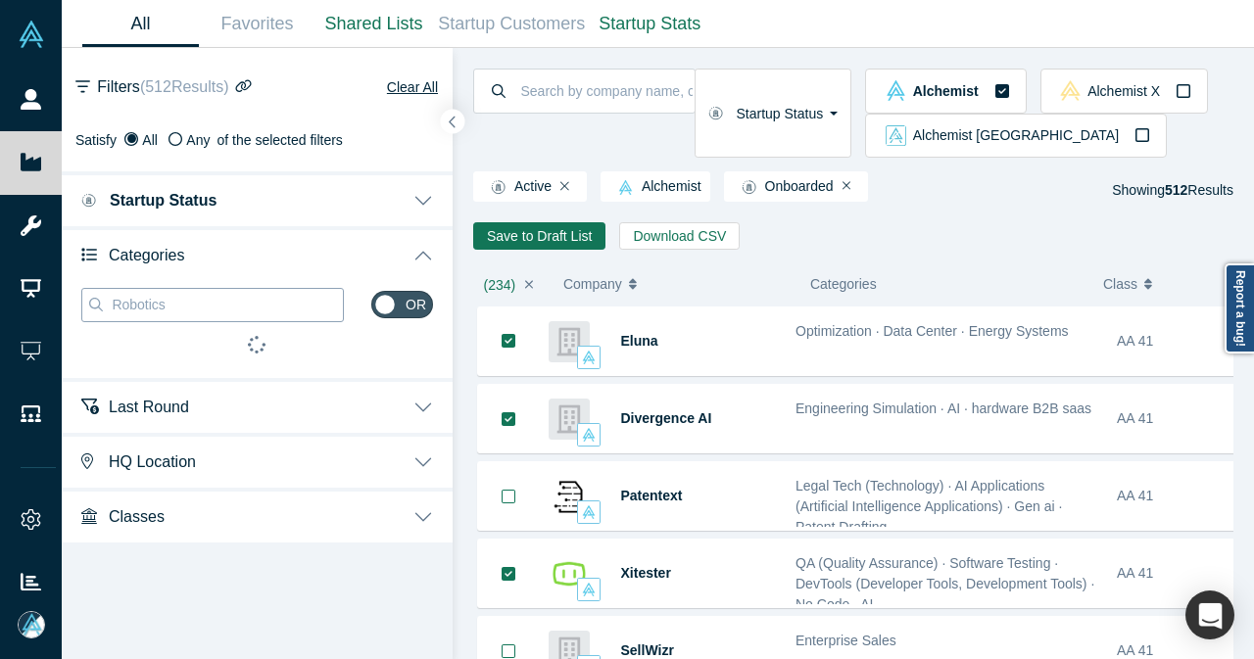
scroll to position [0, 0]
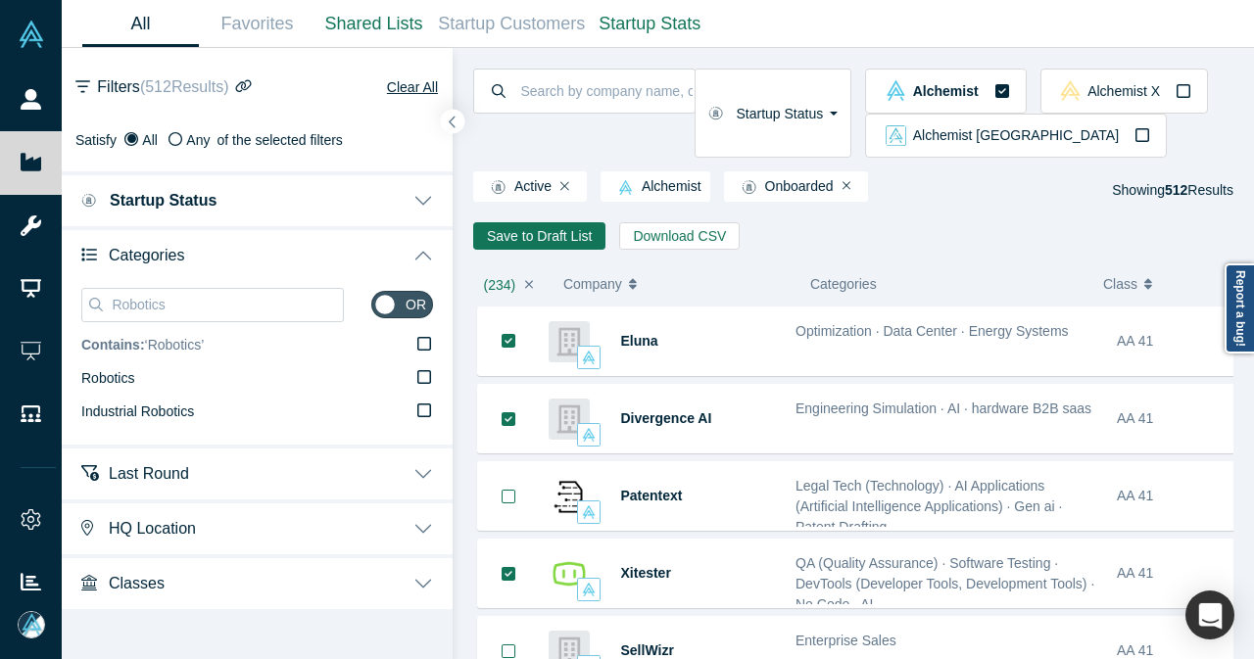
click at [424, 340] on icon at bounding box center [424, 344] width 14 height 16
click at [0, 0] on input "Contains: ‘ Robotics ’" at bounding box center [0, 0] width 0 height 0
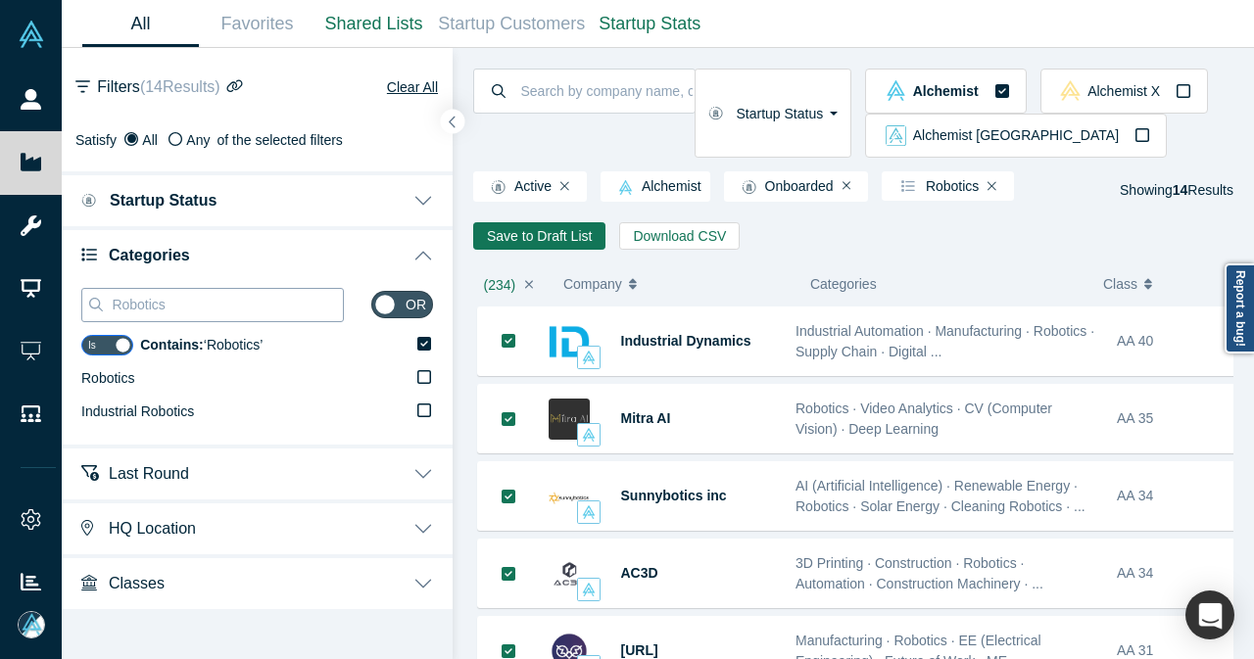
click at [85, 307] on div "Robotics" at bounding box center [212, 305] width 262 height 34
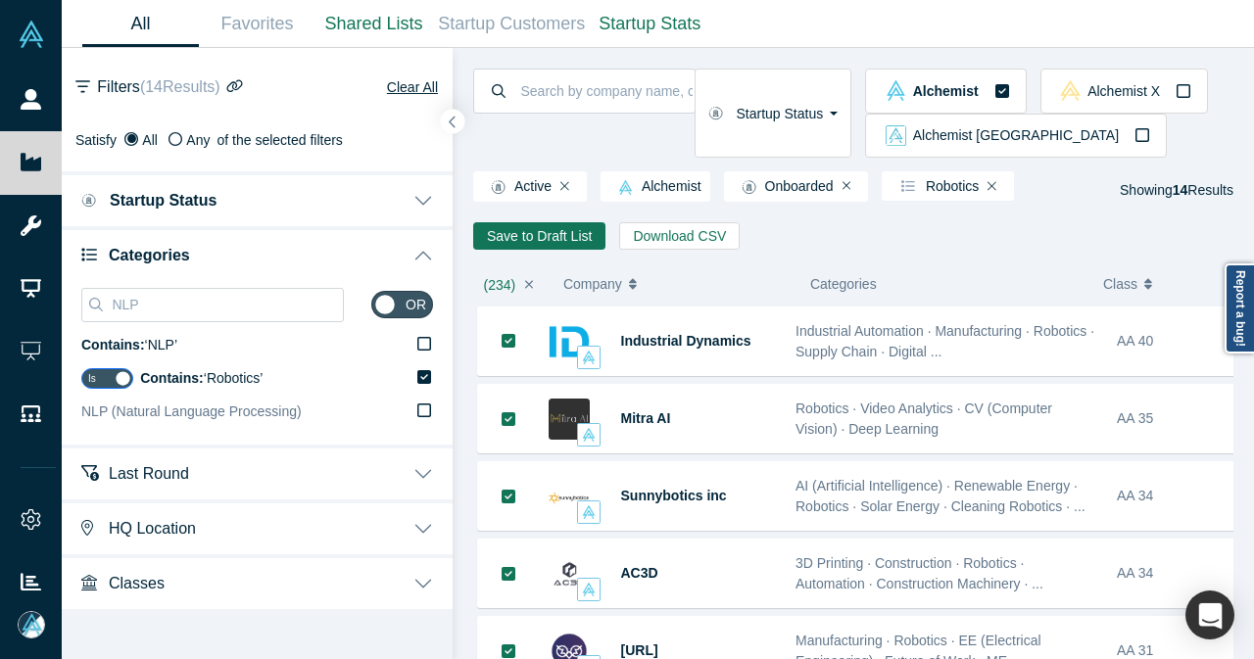
click at [425, 416] on icon at bounding box center [424, 410] width 14 height 16
click at [0, 0] on input "NLP (Natural Language Processing)" at bounding box center [0, 0] width 0 height 0
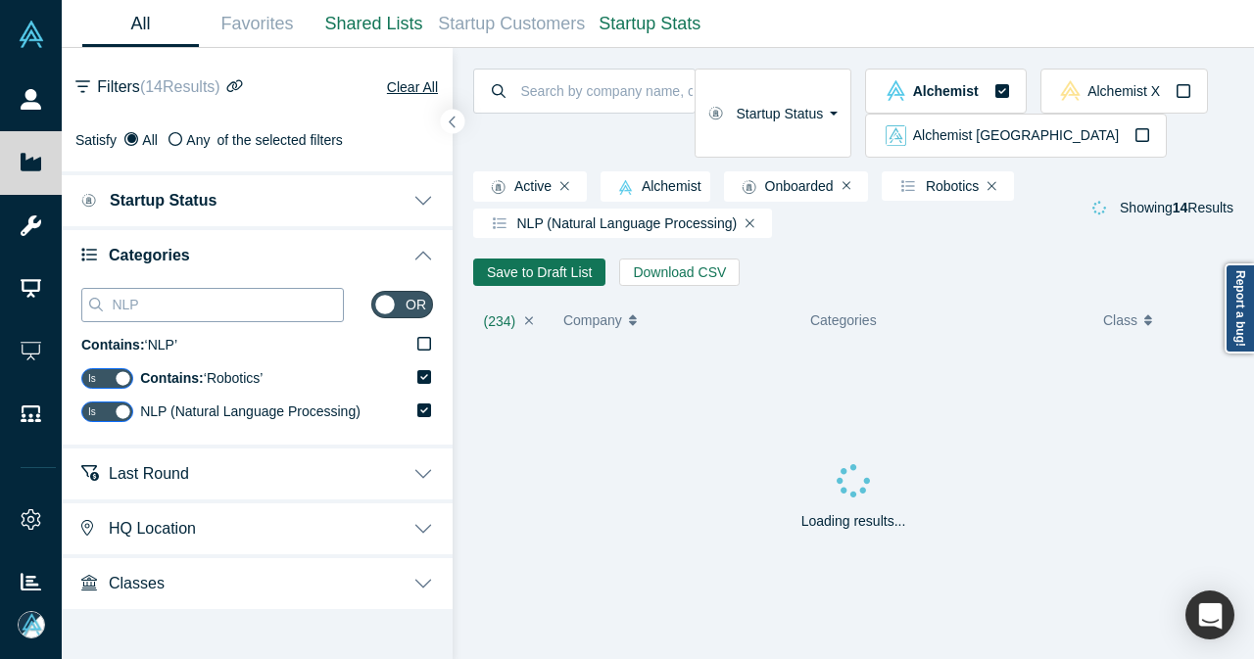
drag, startPoint x: 186, startPoint y: 315, endPoint x: 84, endPoint y: 320, distance: 102.0
click at [84, 320] on div "NLP" at bounding box center [212, 305] width 262 height 34
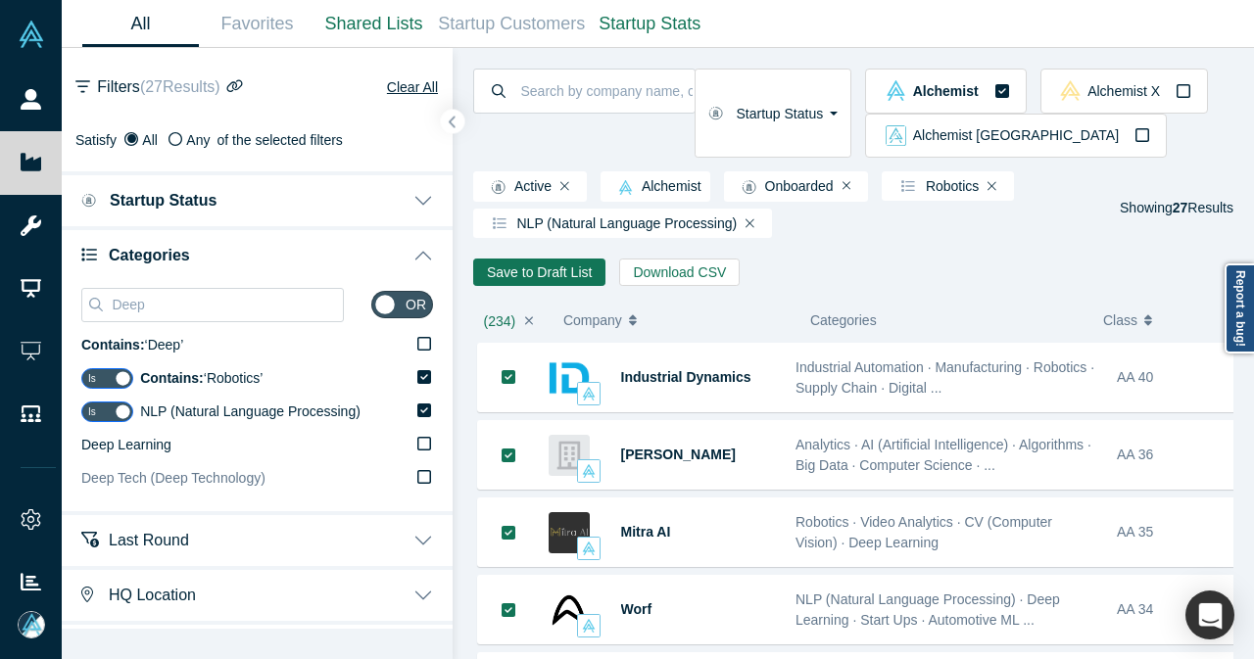
click at [417, 473] on icon at bounding box center [424, 477] width 14 height 16
click at [0, 0] on input "Deep Tech (Deep Technology)" at bounding box center [0, 0] width 0 height 0
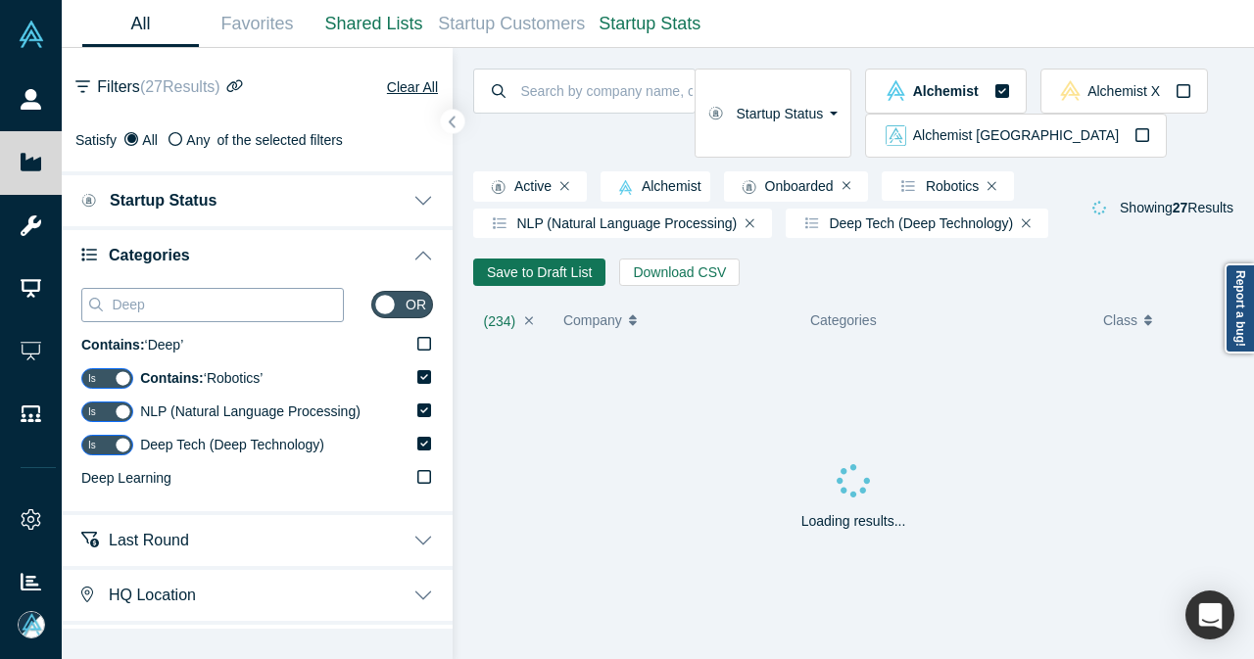
click at [207, 312] on input "Deep" at bounding box center [226, 304] width 233 height 25
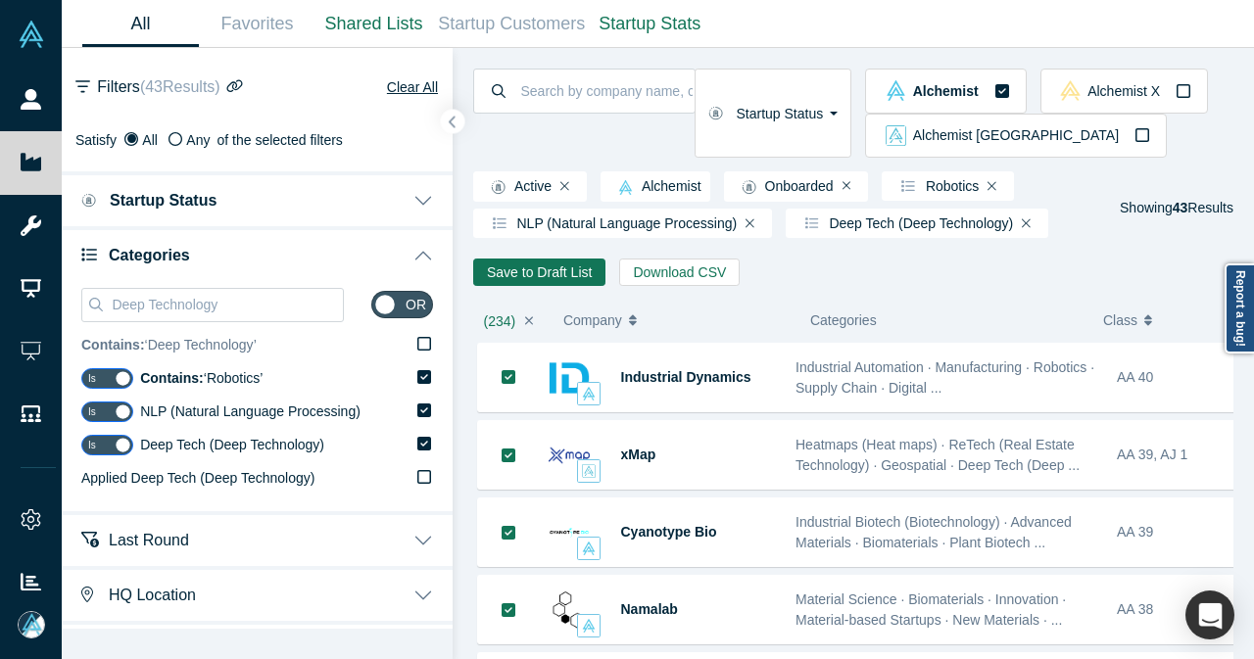
click at [417, 347] on icon at bounding box center [424, 344] width 14 height 14
click at [0, 0] on input "Contains: ‘ Deep Technology ’" at bounding box center [0, 0] width 0 height 0
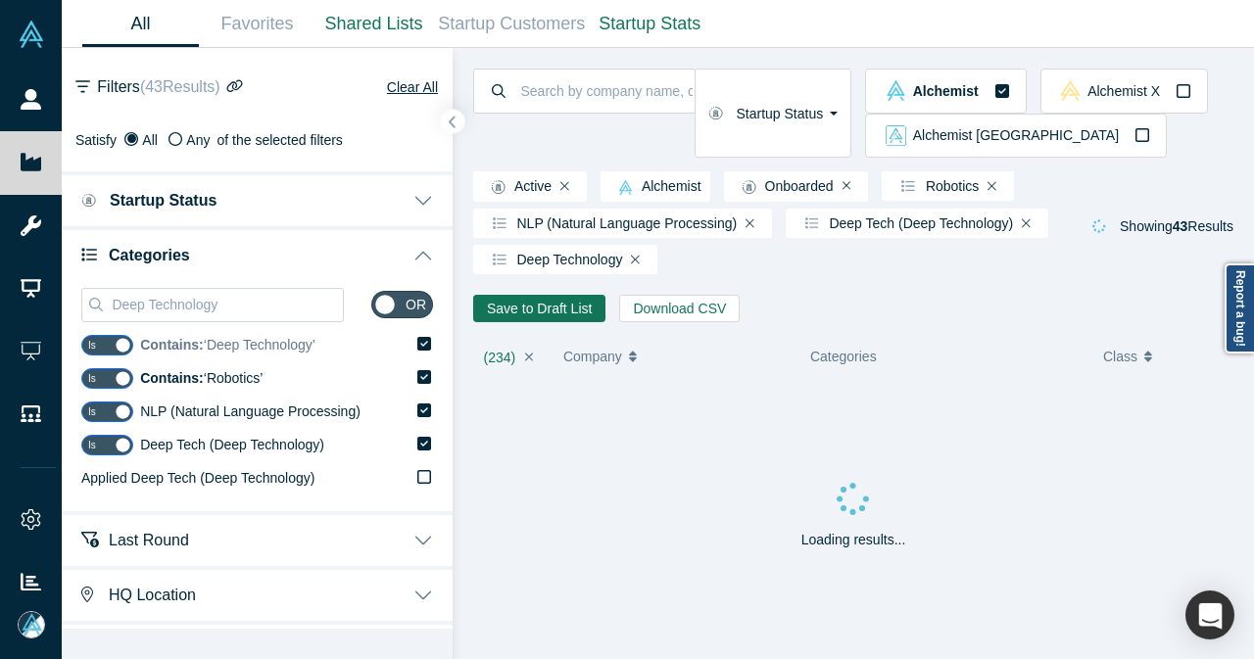
drag, startPoint x: 145, startPoint y: 307, endPoint x: 253, endPoint y: 358, distance: 119.6
click at [145, 307] on input "Deep Technology" at bounding box center [226, 304] width 233 height 25
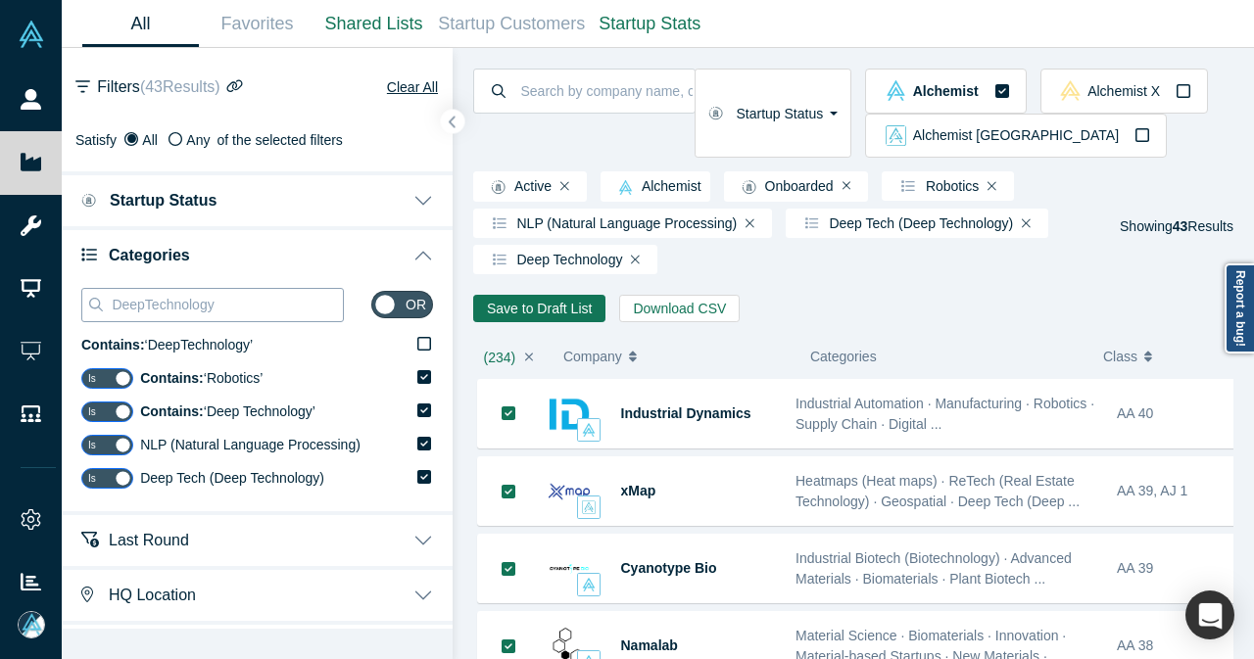
click at [284, 313] on input "DeepTechnology" at bounding box center [226, 304] width 233 height 25
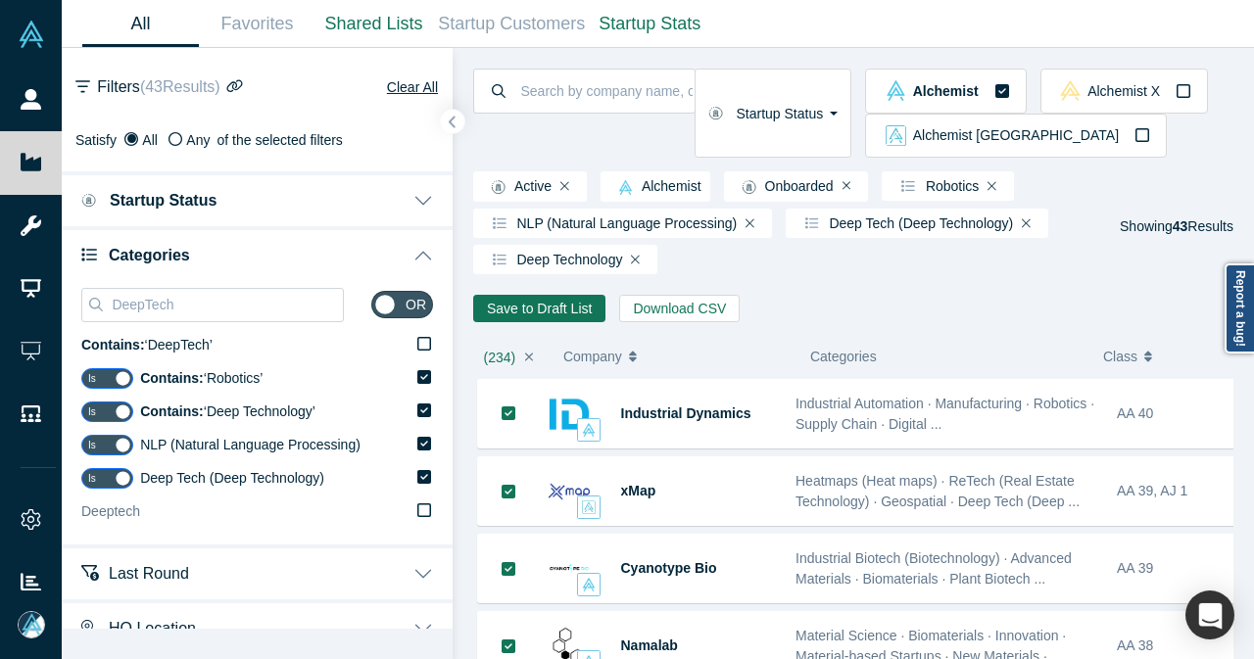
click at [417, 509] on icon at bounding box center [424, 510] width 14 height 16
click at [0, 0] on input "Deeptech" at bounding box center [0, 0] width 0 height 0
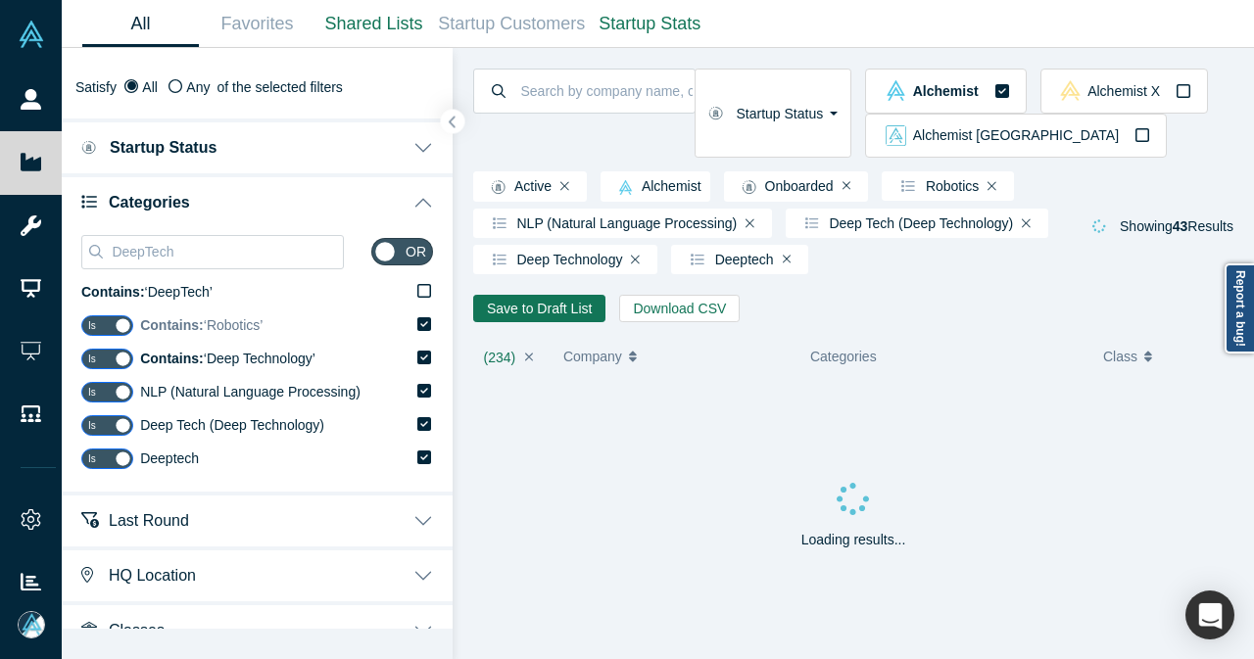
scroll to position [79, 0]
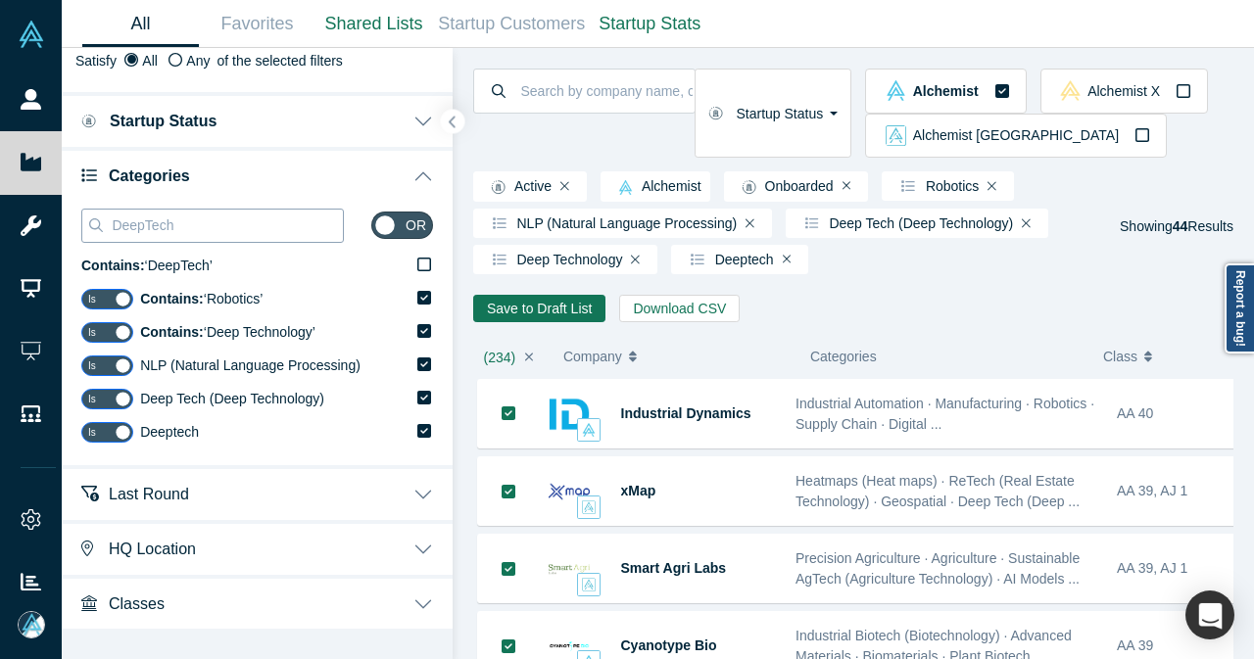
drag, startPoint x: 153, startPoint y: 226, endPoint x: 110, endPoint y: 230, distance: 43.3
click at [110, 230] on input "DeepTech" at bounding box center [226, 225] width 233 height 25
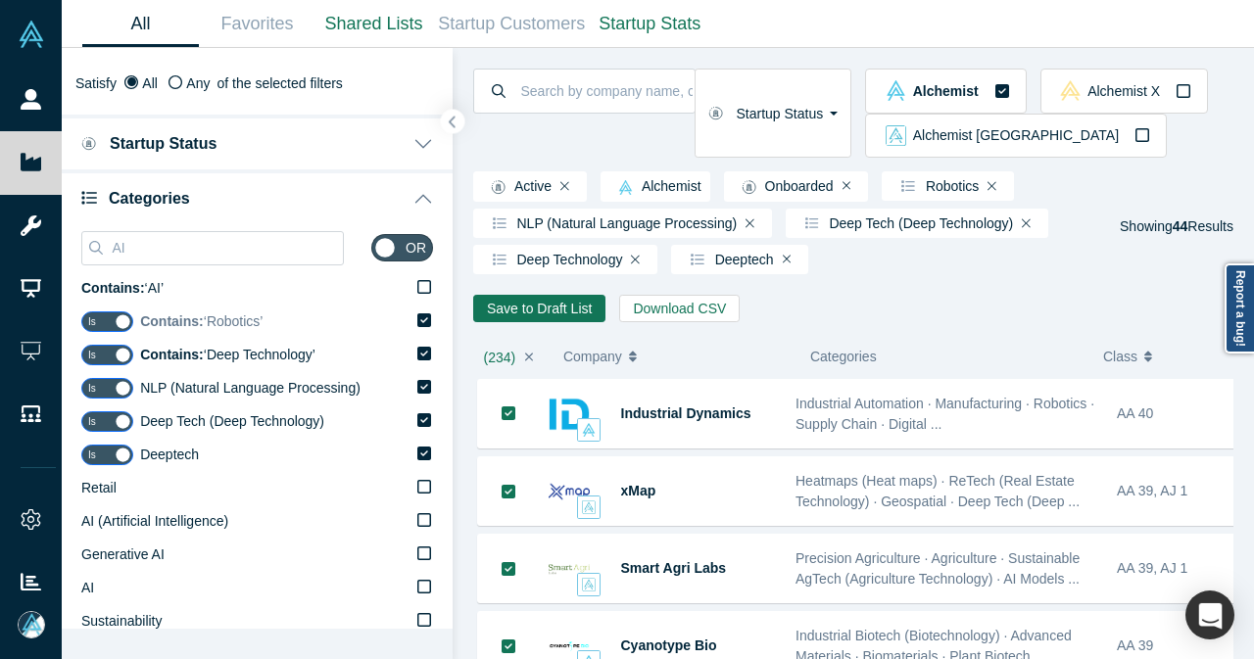
scroll to position [196, 0]
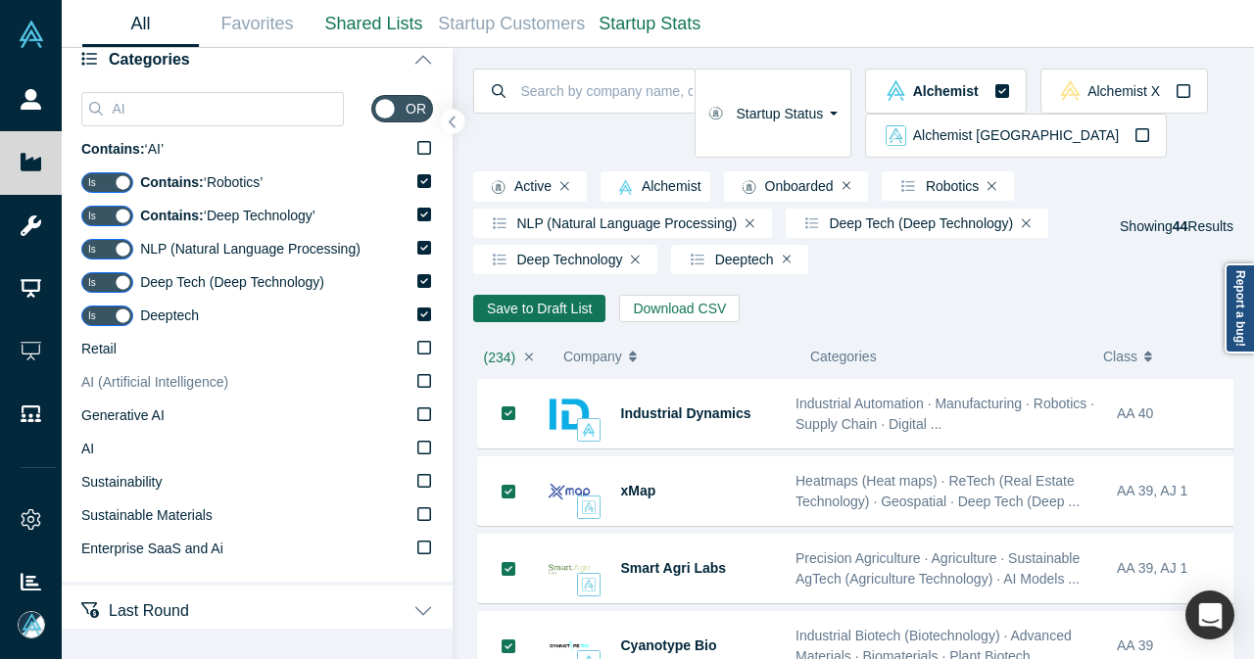
click at [417, 380] on div "AI or Contains: ‘ AI ’ Is Contains: ‘ Robotics ’ Is Contains: ‘ Deep Technology…" at bounding box center [257, 333] width 391 height 497
click at [417, 383] on icon at bounding box center [424, 381] width 14 height 14
click at [0, 0] on input "AI (Artificial Intelligence)" at bounding box center [0, 0] width 0 height 0
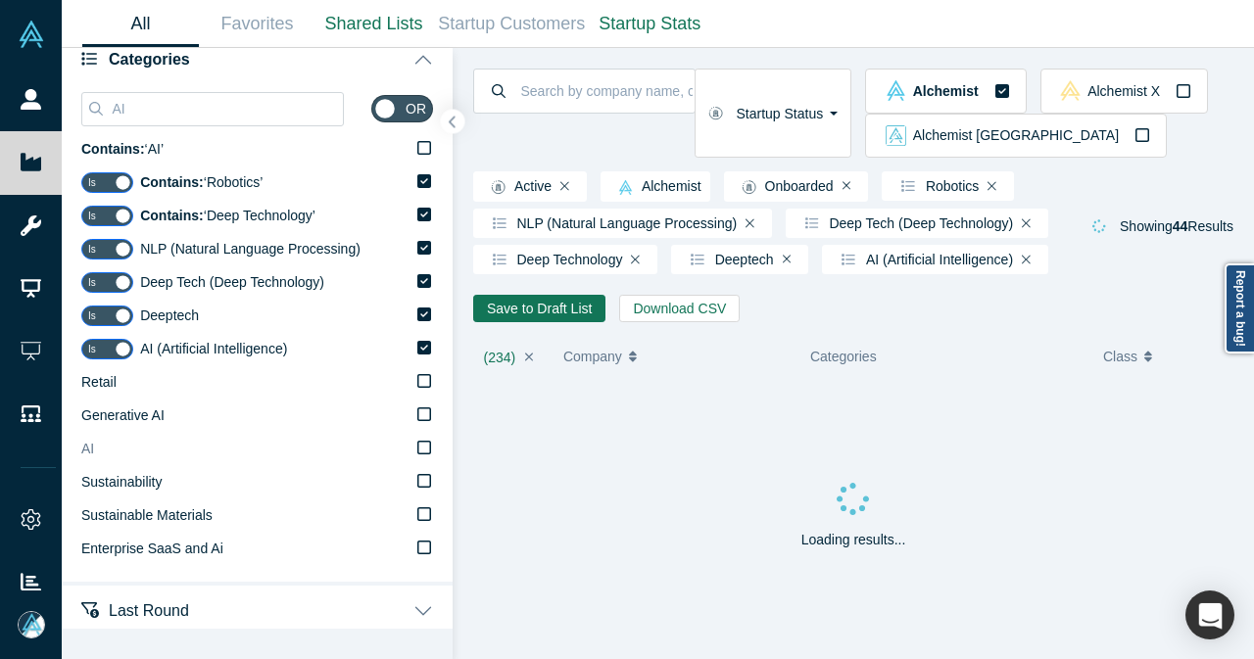
click at [417, 449] on icon at bounding box center [424, 448] width 14 height 16
click at [0, 0] on input "AI" at bounding box center [0, 0] width 0 height 0
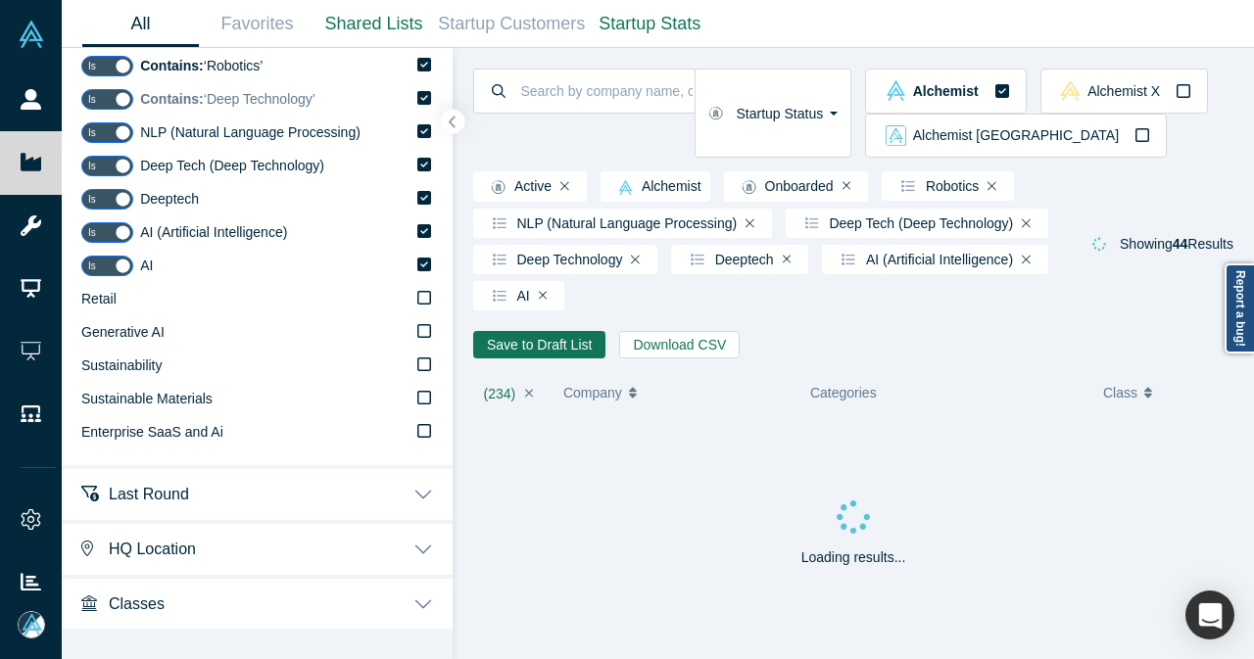
scroll to position [19, 0]
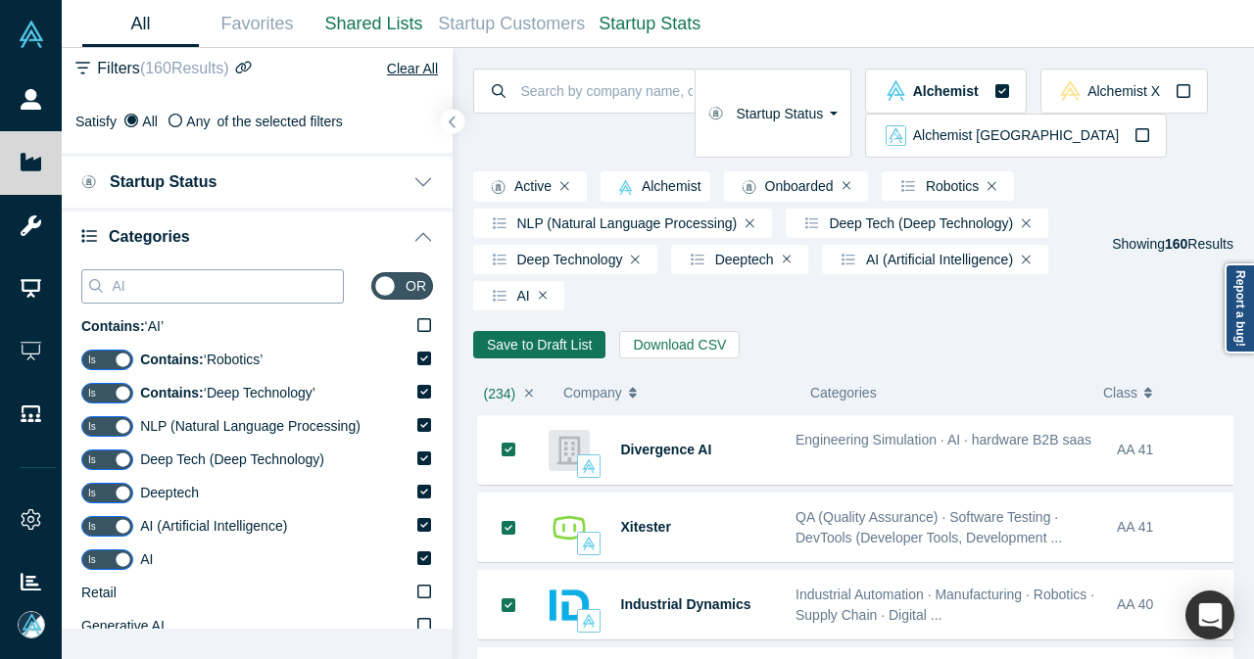
click at [213, 283] on input "AI" at bounding box center [226, 285] width 233 height 25
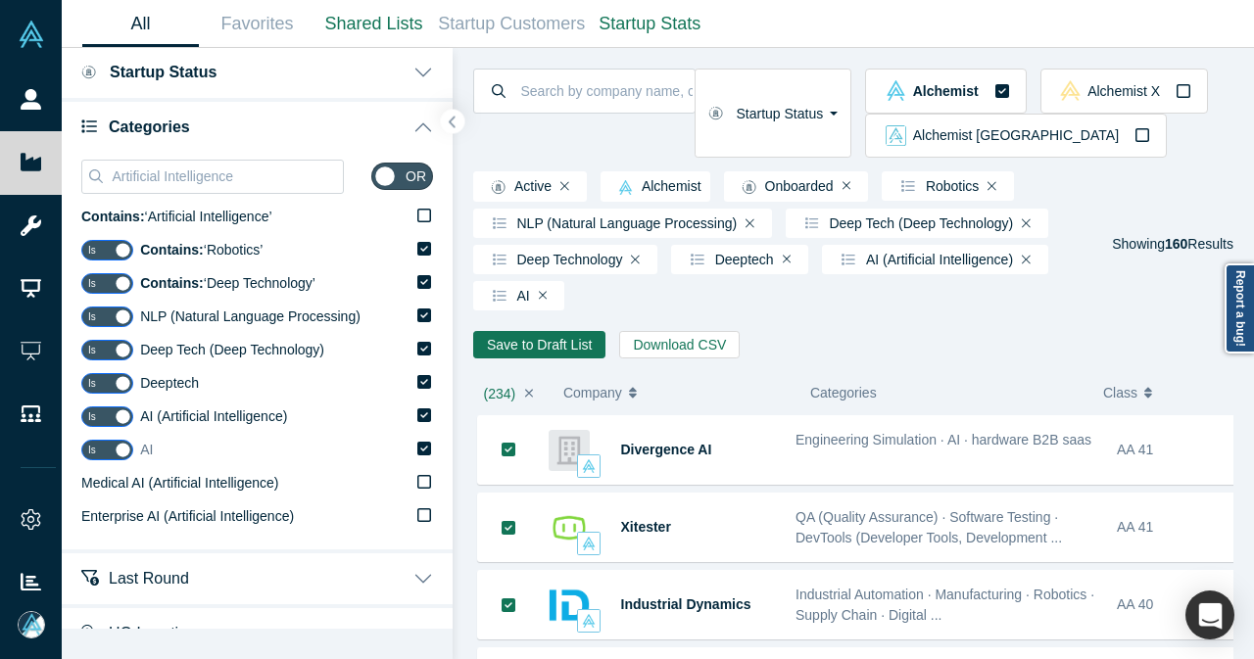
scroll to position [98, 0]
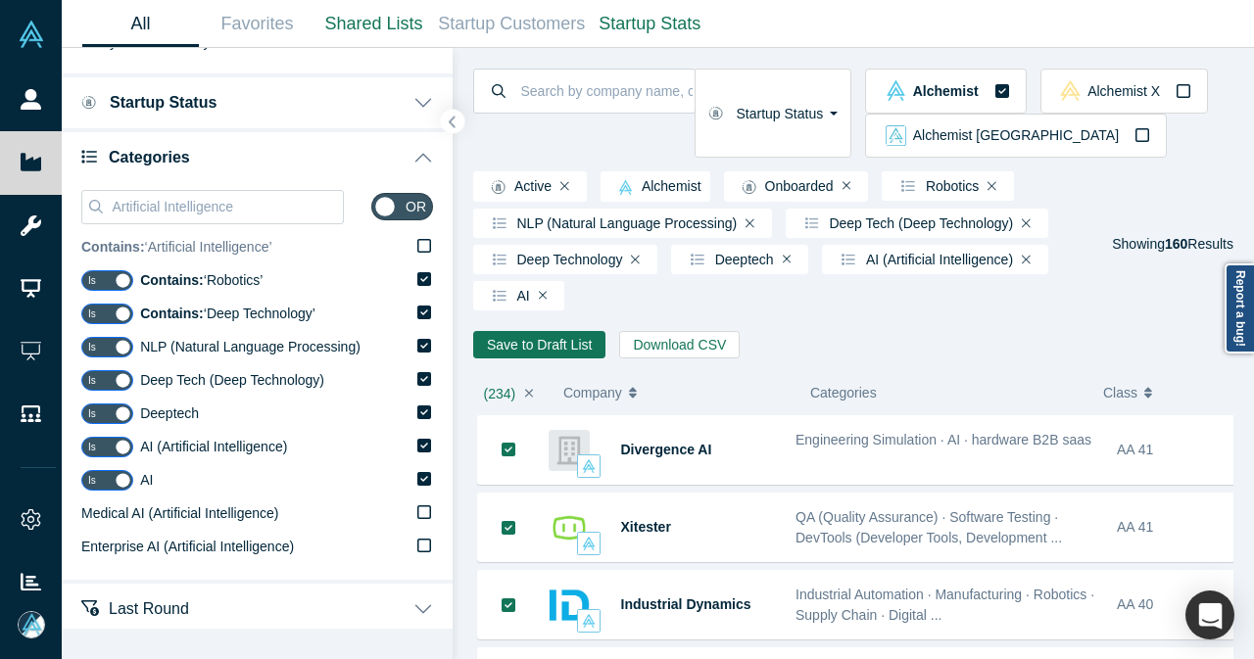
click at [417, 250] on icon at bounding box center [424, 246] width 14 height 16
click at [0, 0] on input "Contains: ‘ Artificial Intelligence ’" at bounding box center [0, 0] width 0 height 0
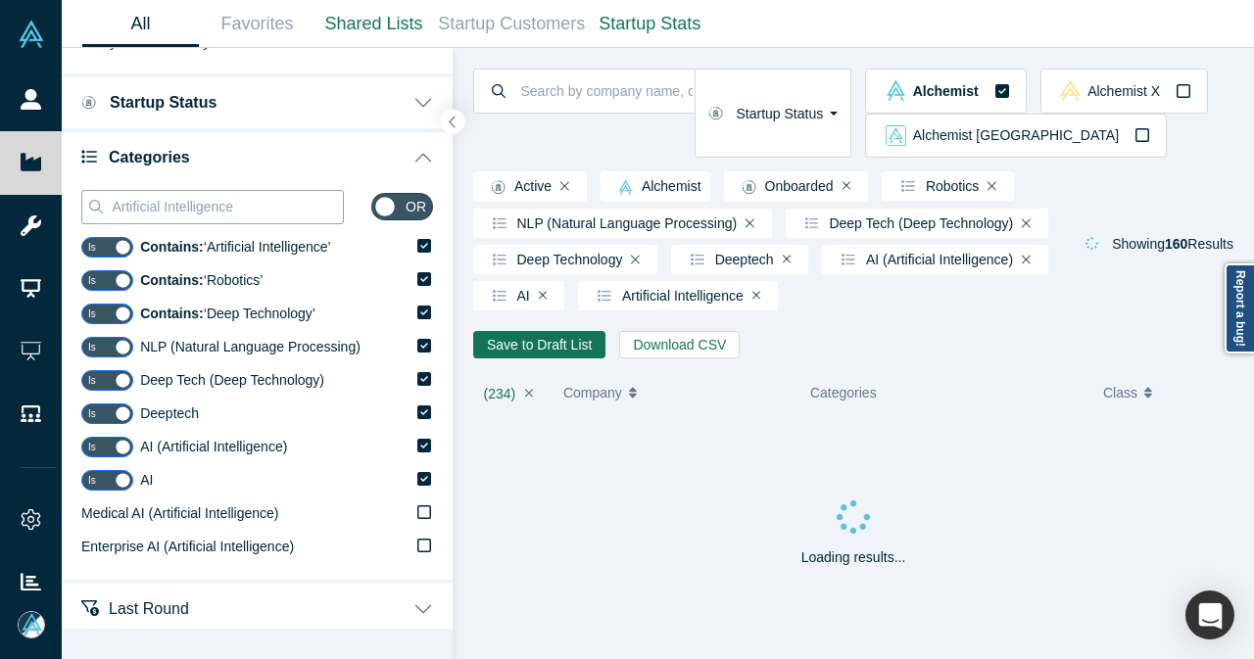
drag, startPoint x: 262, startPoint y: 199, endPoint x: 92, endPoint y: 209, distance: 170.7
click at [92, 209] on div "Artificial Intelligence" at bounding box center [212, 207] width 262 height 34
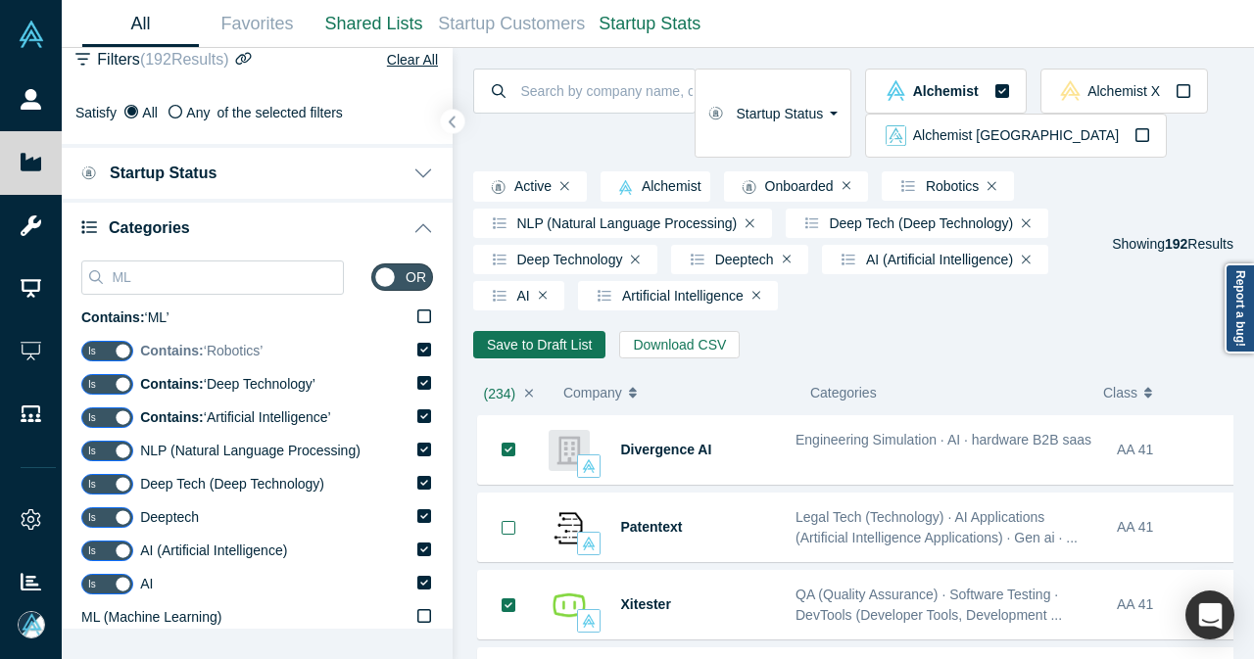
scroll to position [98, 0]
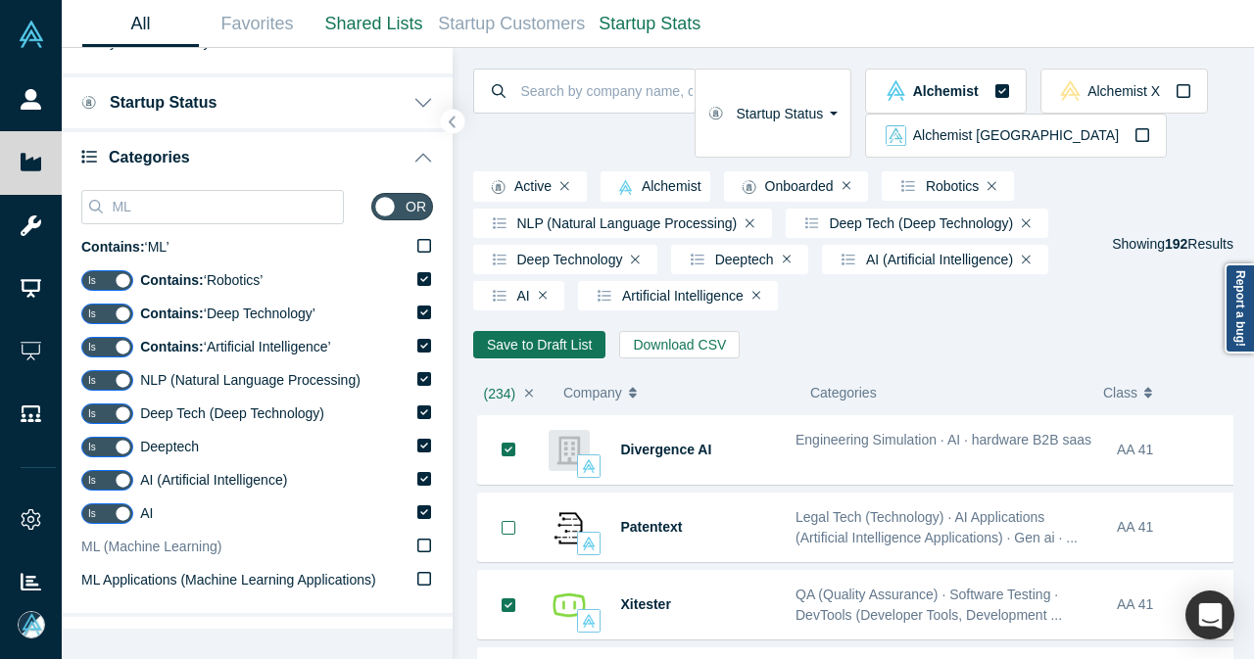
click at [417, 549] on icon at bounding box center [424, 546] width 14 height 16
click at [0, 0] on input "ML (Machine Learning)" at bounding box center [0, 0] width 0 height 0
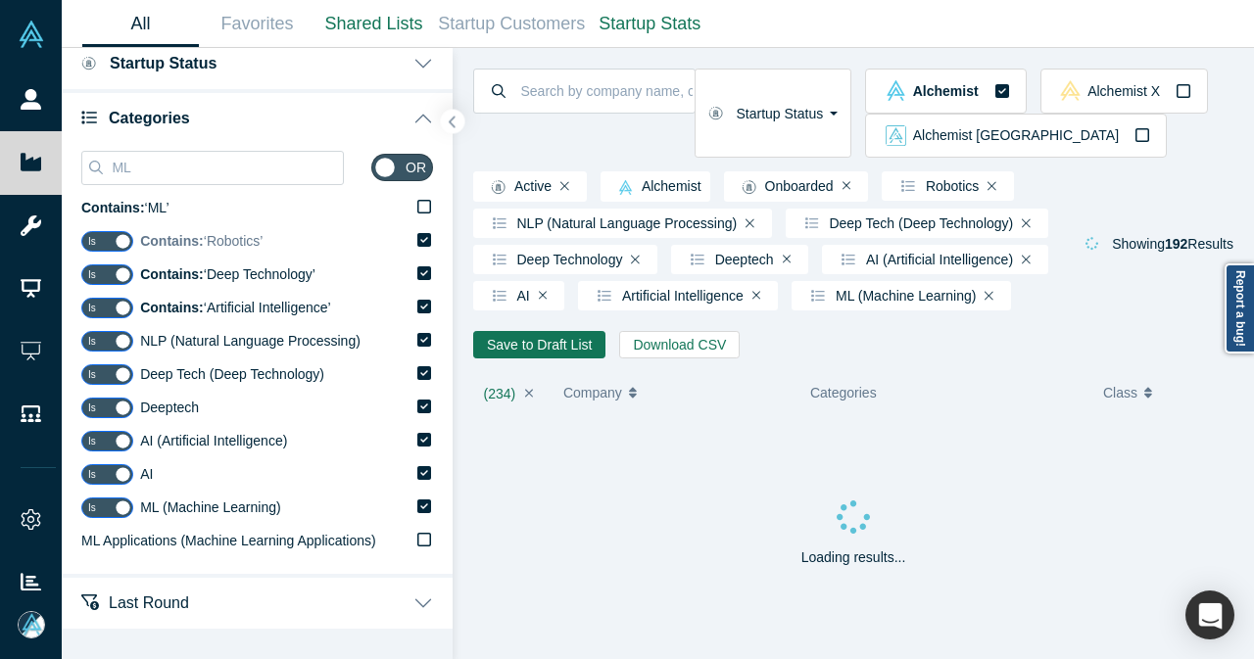
scroll to position [50, 0]
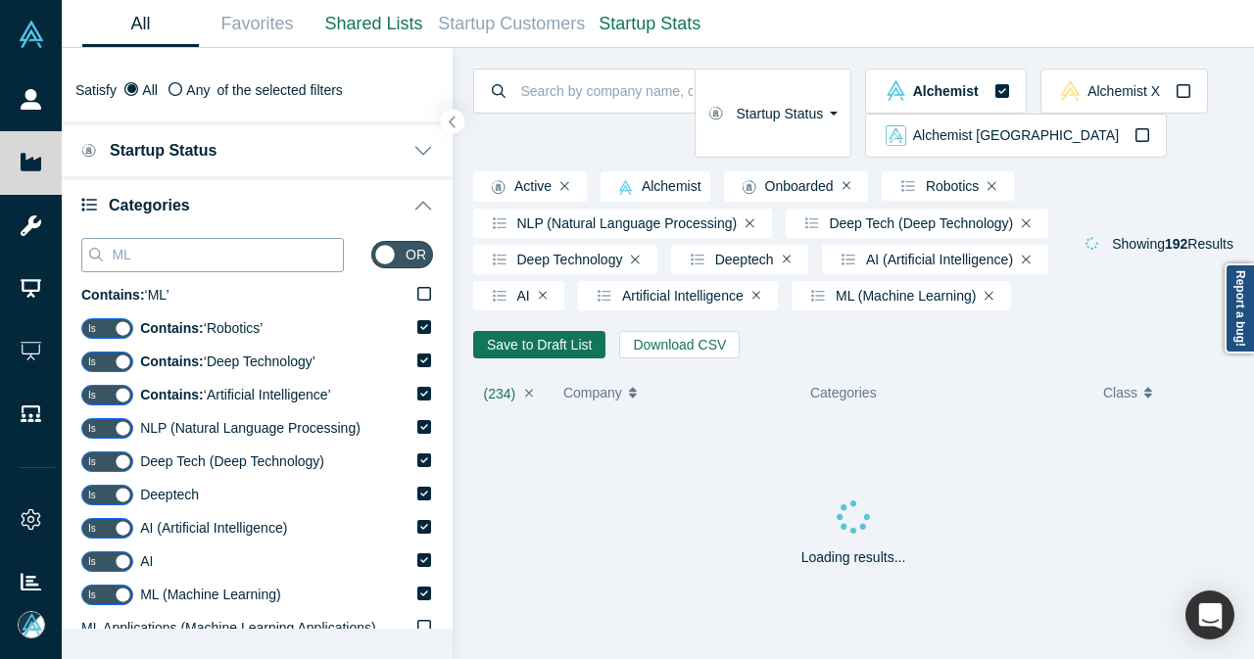
click at [215, 258] on input "ML" at bounding box center [226, 254] width 233 height 25
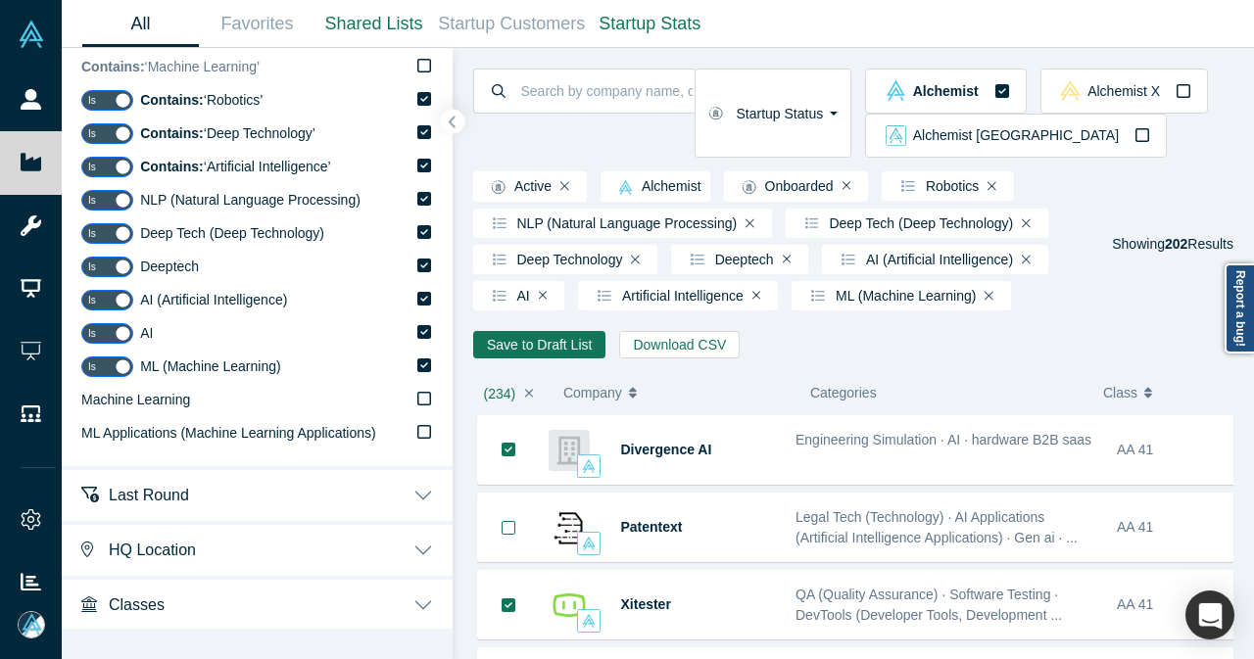
scroll to position [279, 0]
click at [417, 399] on icon at bounding box center [424, 398] width 14 height 16
click at [0, 0] on input "Machine Learning" at bounding box center [0, 0] width 0 height 0
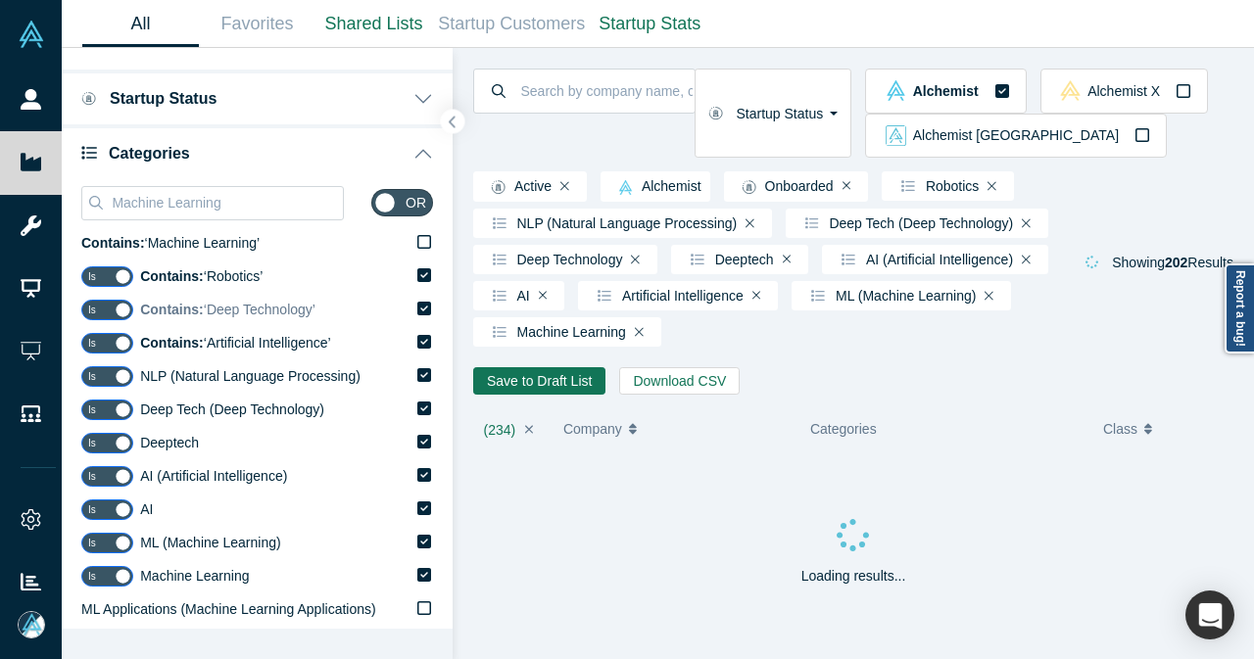
scroll to position [83, 0]
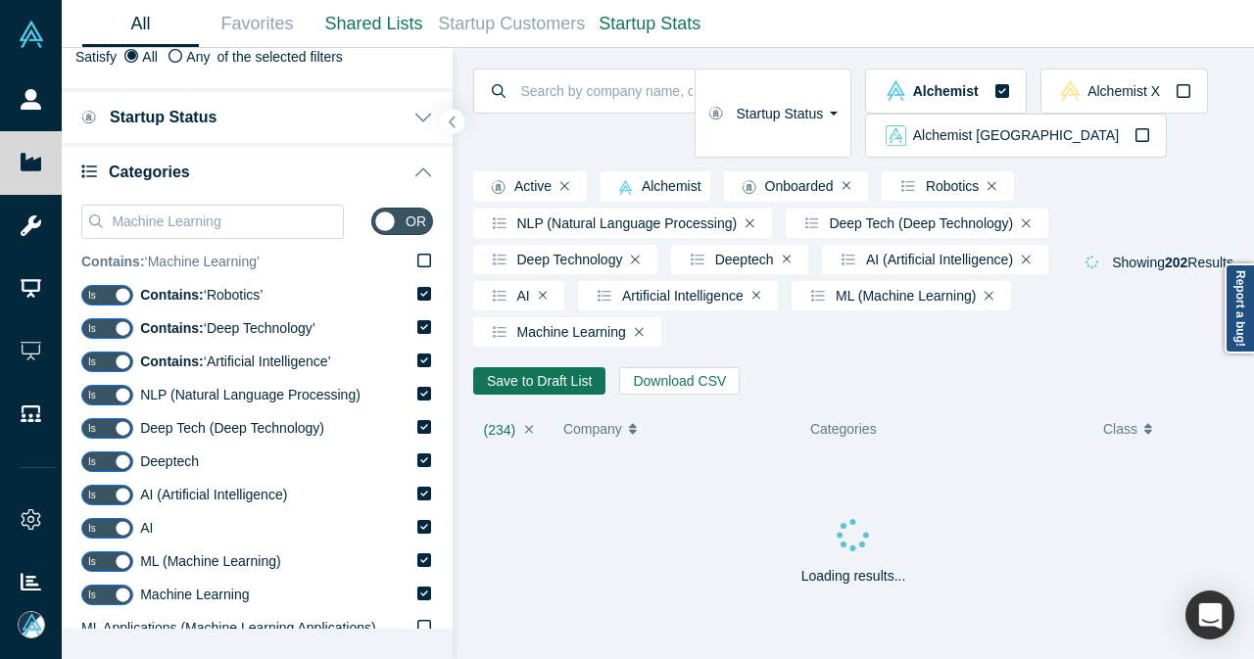
click at [417, 263] on icon at bounding box center [424, 261] width 14 height 16
click at [0, 0] on input "Contains: ‘ Machine Learning ’" at bounding box center [0, 0] width 0 height 0
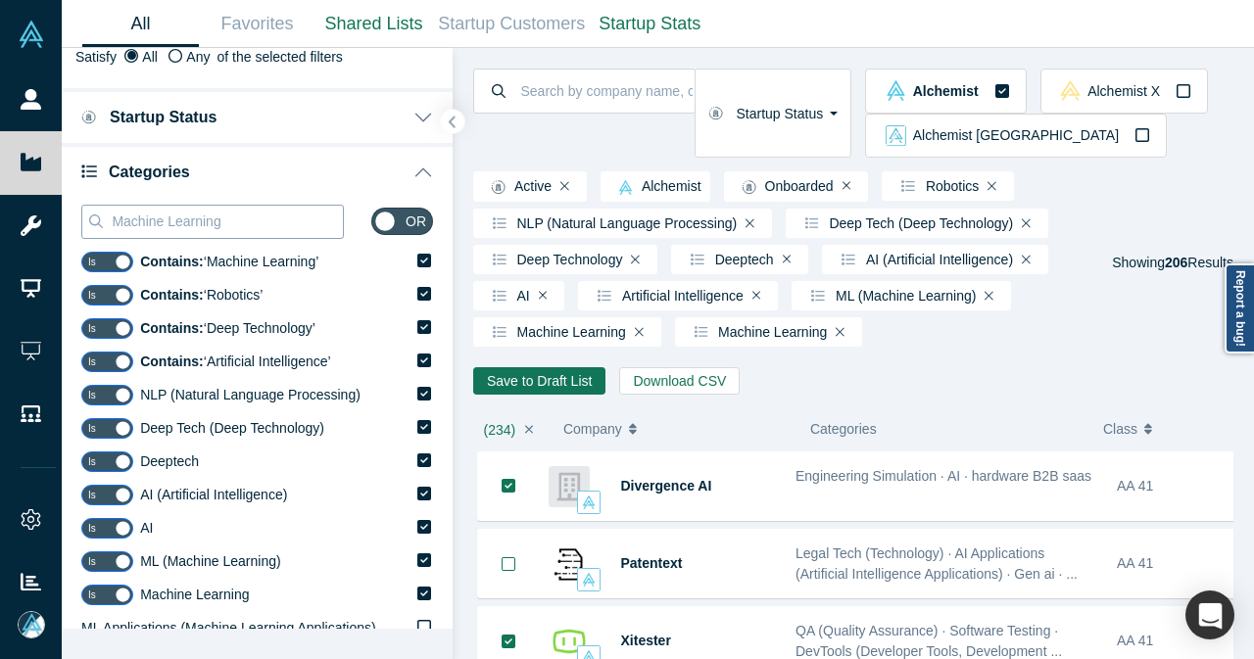
drag, startPoint x: 241, startPoint y: 224, endPoint x: 112, endPoint y: 231, distance: 129.5
click at [112, 231] on input "Machine Learning" at bounding box center [226, 221] width 233 height 25
paste input "B2B Software"
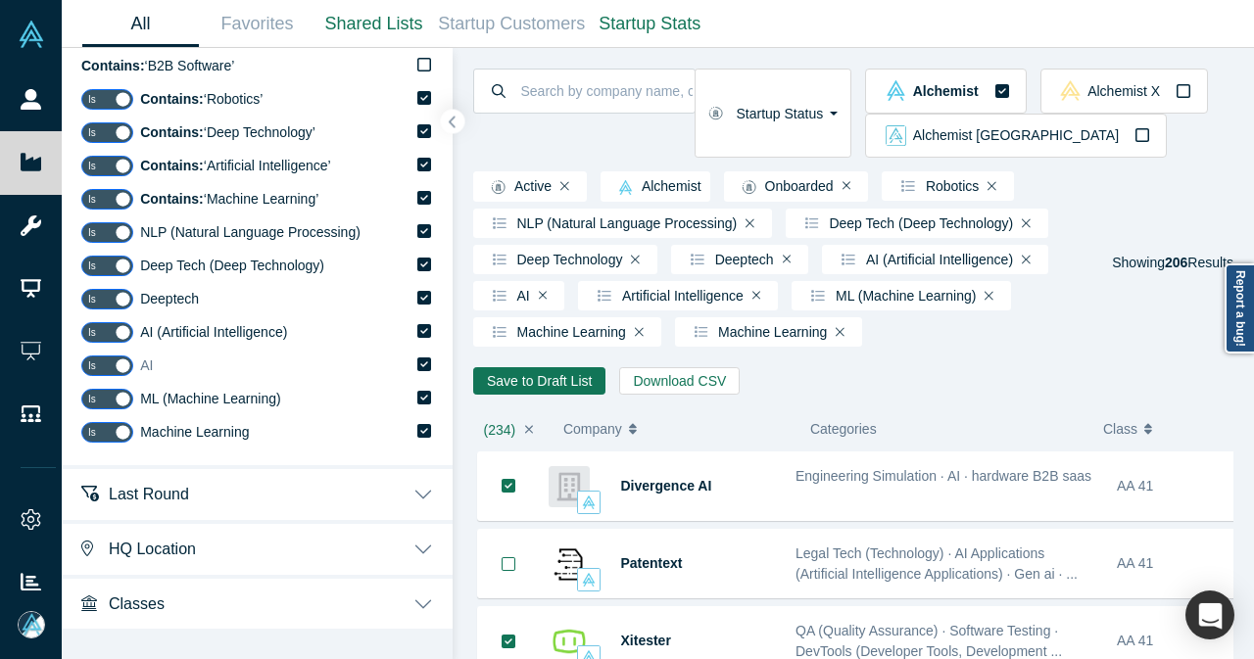
scroll to position [83, 0]
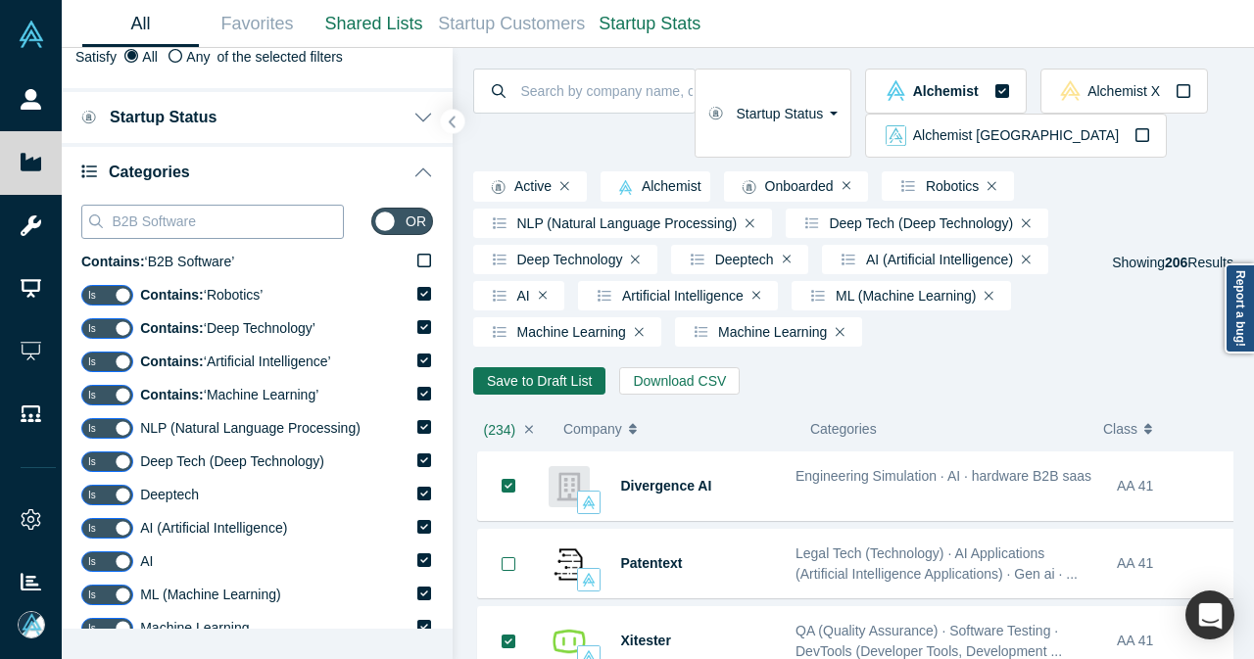
drag, startPoint x: 143, startPoint y: 222, endPoint x: 221, endPoint y: 218, distance: 78.4
click at [221, 218] on input "B2B Software" at bounding box center [226, 221] width 233 height 25
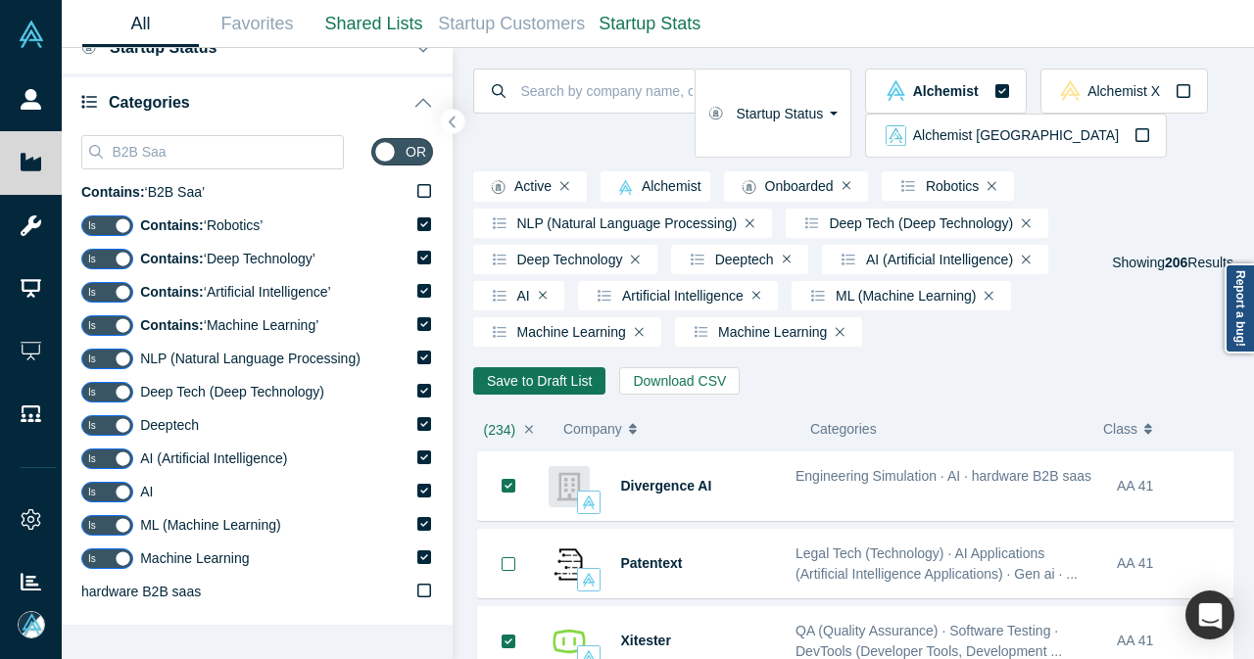
scroll to position [0, 0]
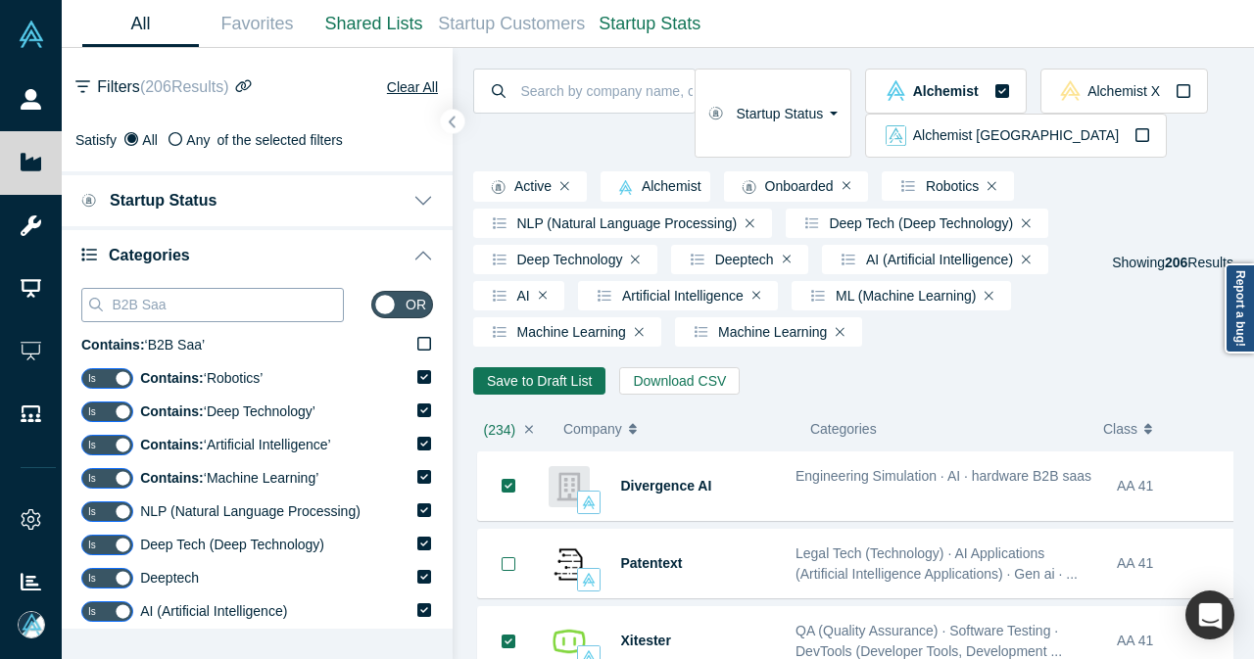
drag, startPoint x: 192, startPoint y: 308, endPoint x: 111, endPoint y: 305, distance: 81.4
click at [111, 305] on input "B2B Saa" at bounding box center [226, 304] width 233 height 25
click at [201, 295] on input "B2B Saa" at bounding box center [226, 304] width 233 height 25
drag, startPoint x: 221, startPoint y: 305, endPoint x: 108, endPoint y: 311, distance: 113.8
click at [108, 311] on div "B2B Software" at bounding box center [212, 305] width 262 height 34
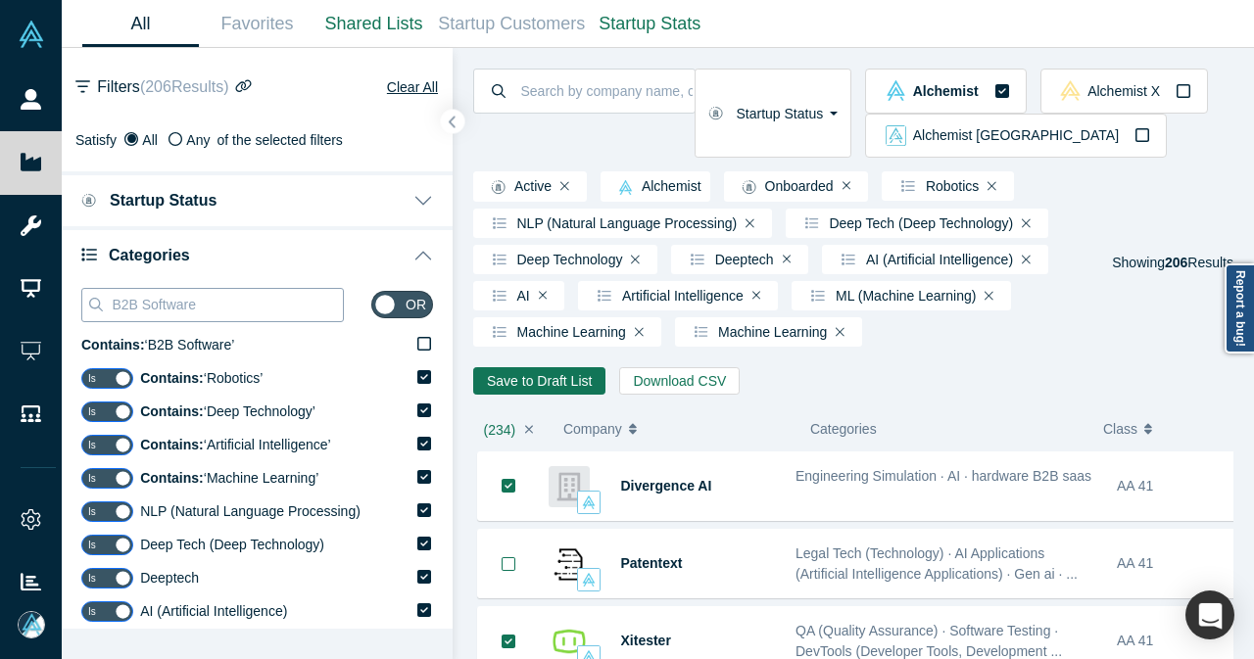
type input "G"
click at [135, 308] on input "B2b S" at bounding box center [226, 304] width 233 height 25
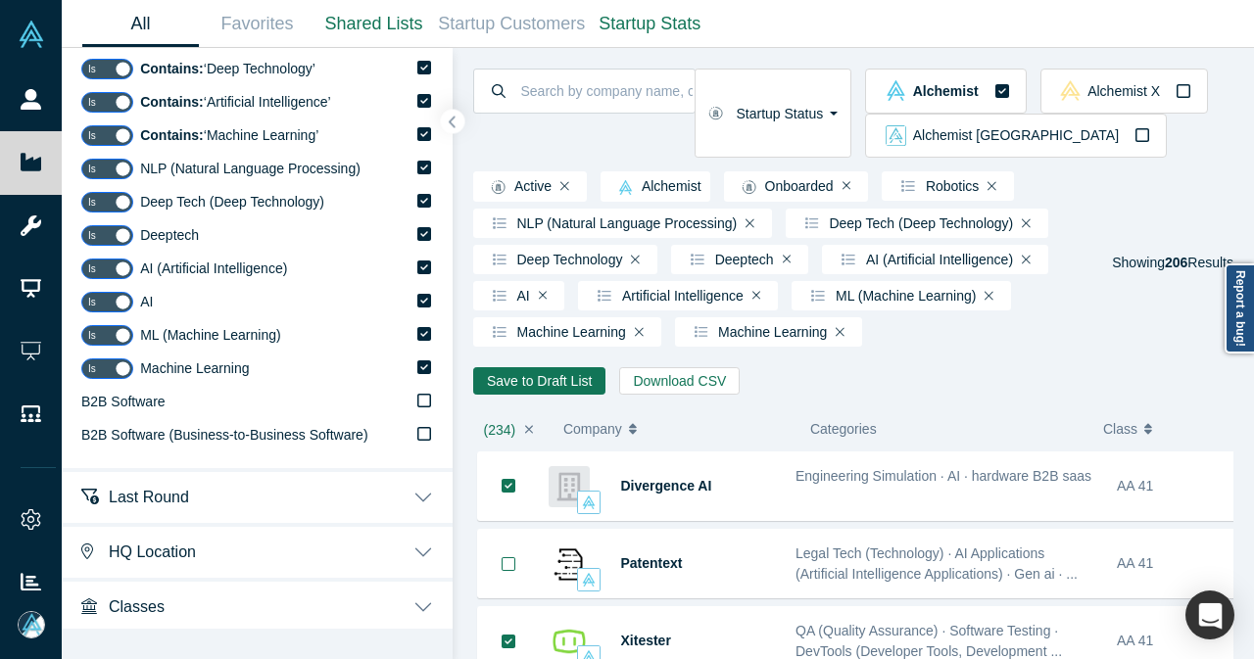
scroll to position [346, 0]
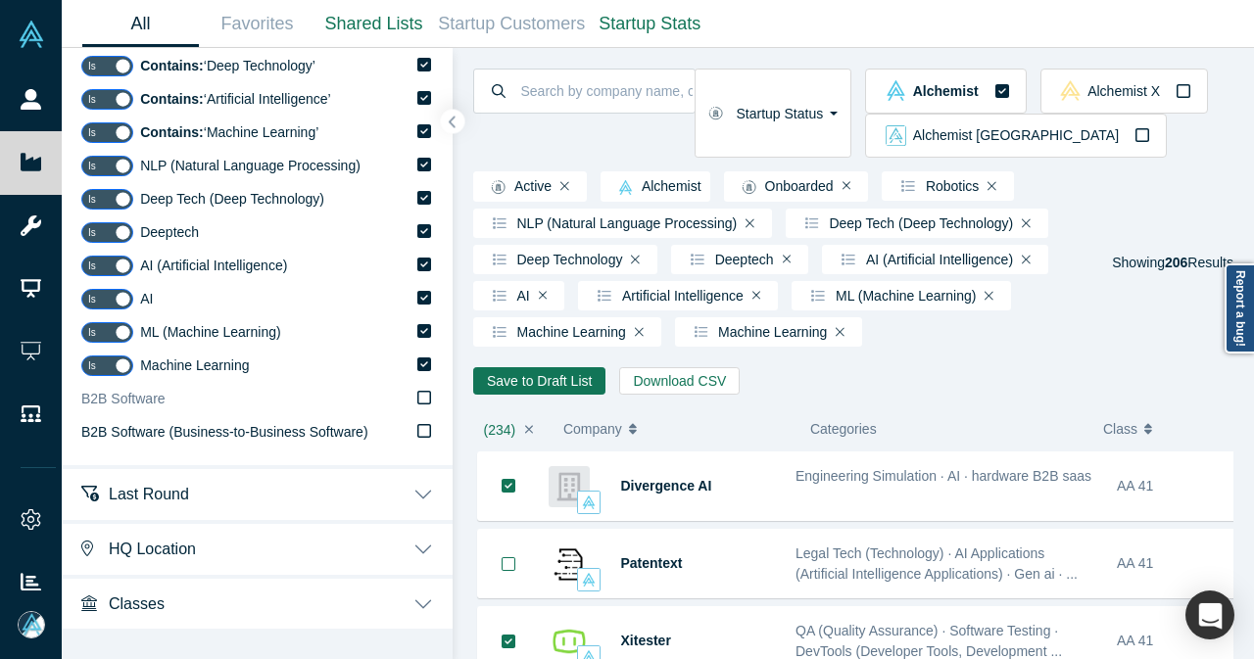
click at [417, 395] on icon at bounding box center [424, 398] width 14 height 14
click at [0, 0] on input "B2B Software" at bounding box center [0, 0] width 0 height 0
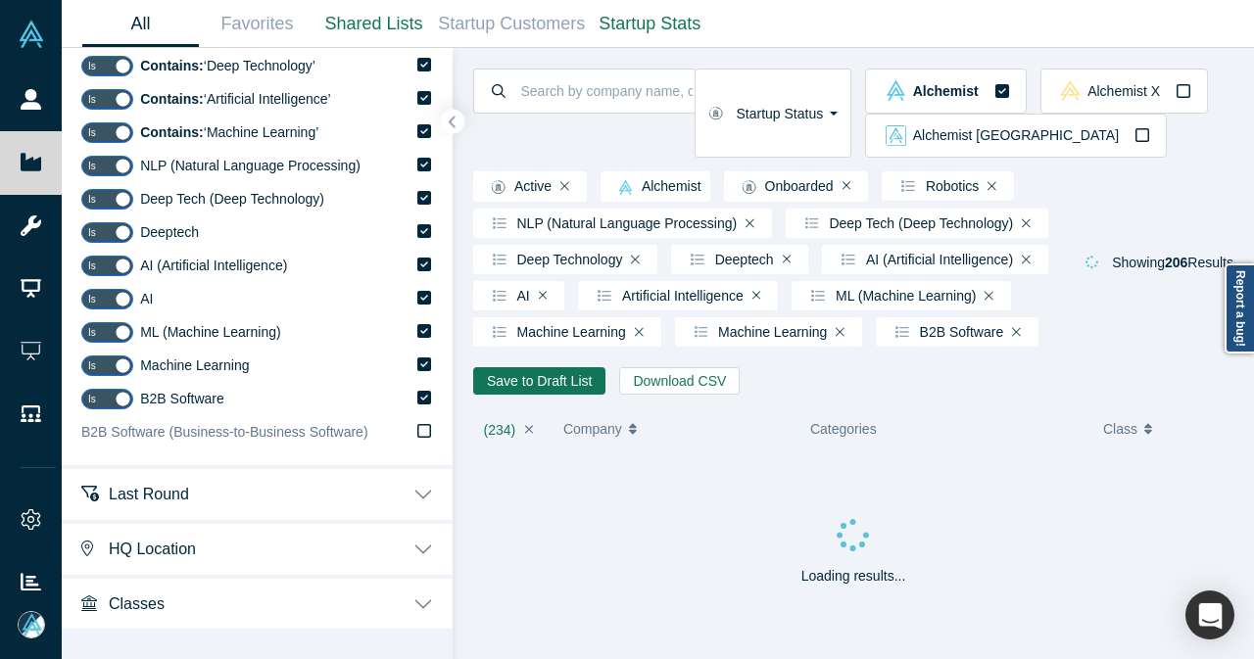
click at [417, 427] on icon at bounding box center [424, 431] width 14 height 16
click at [0, 0] on input "B2B Software (Business-to-Business Software)" at bounding box center [0, 0] width 0 height 0
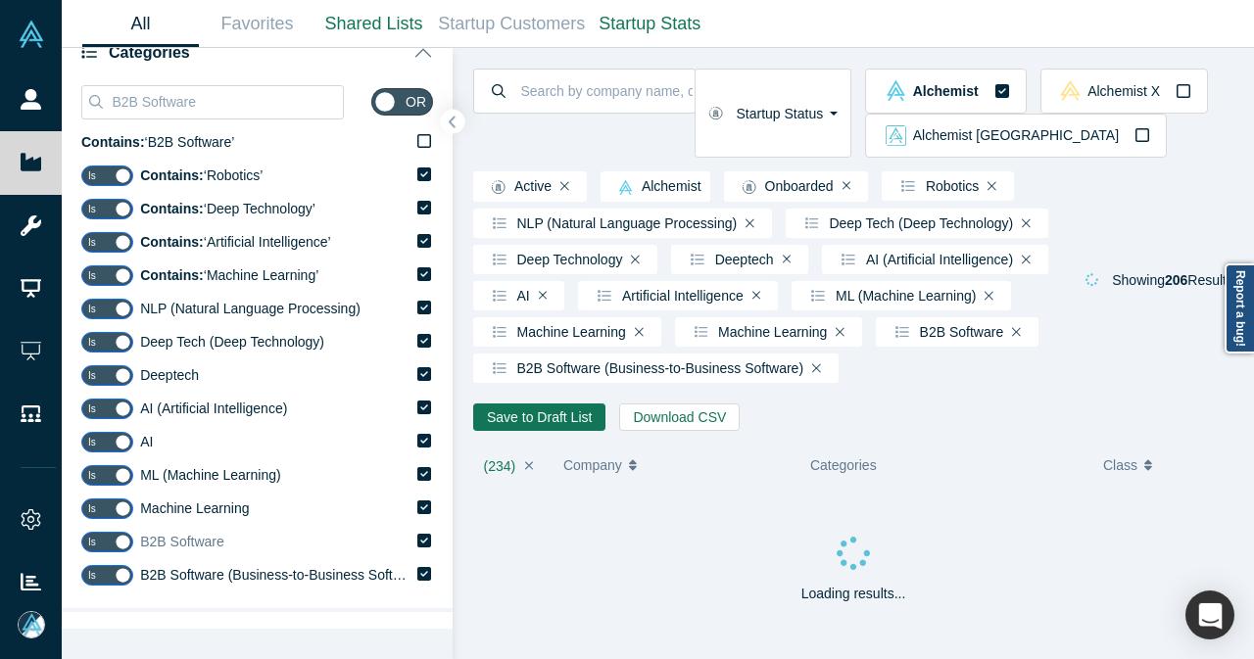
scroll to position [0, 0]
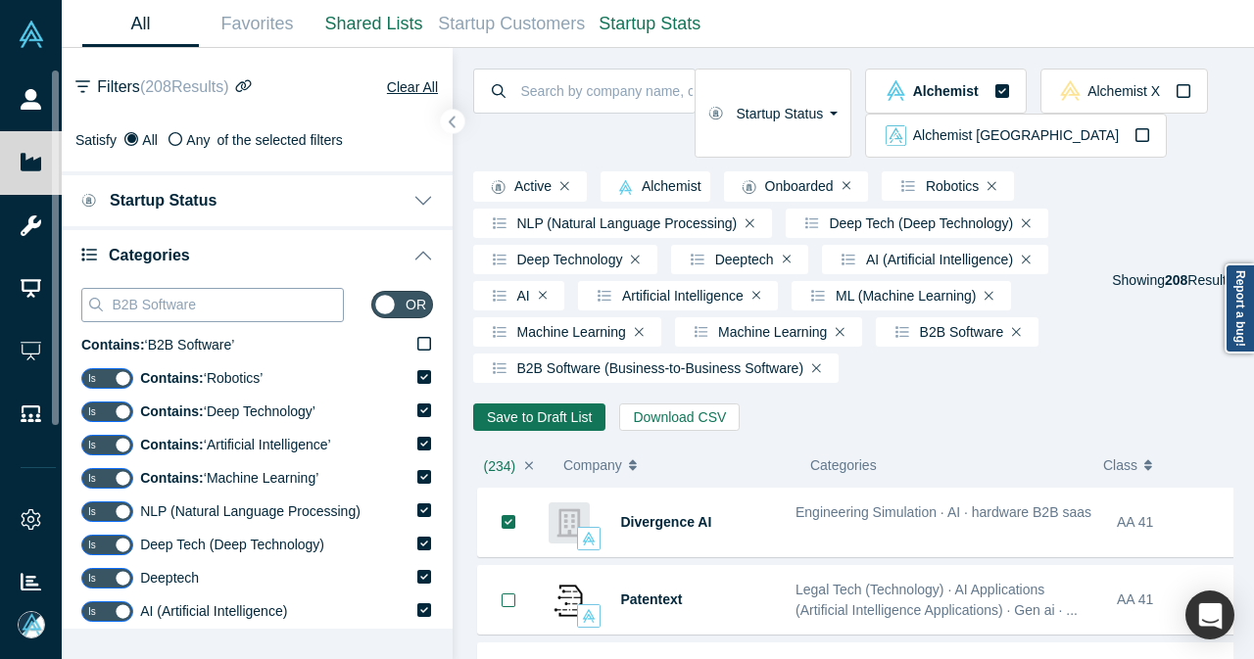
drag, startPoint x: 129, startPoint y: 313, endPoint x: 106, endPoint y: 314, distance: 23.5
click at [106, 314] on div "B2B Software" at bounding box center [212, 305] width 262 height 34
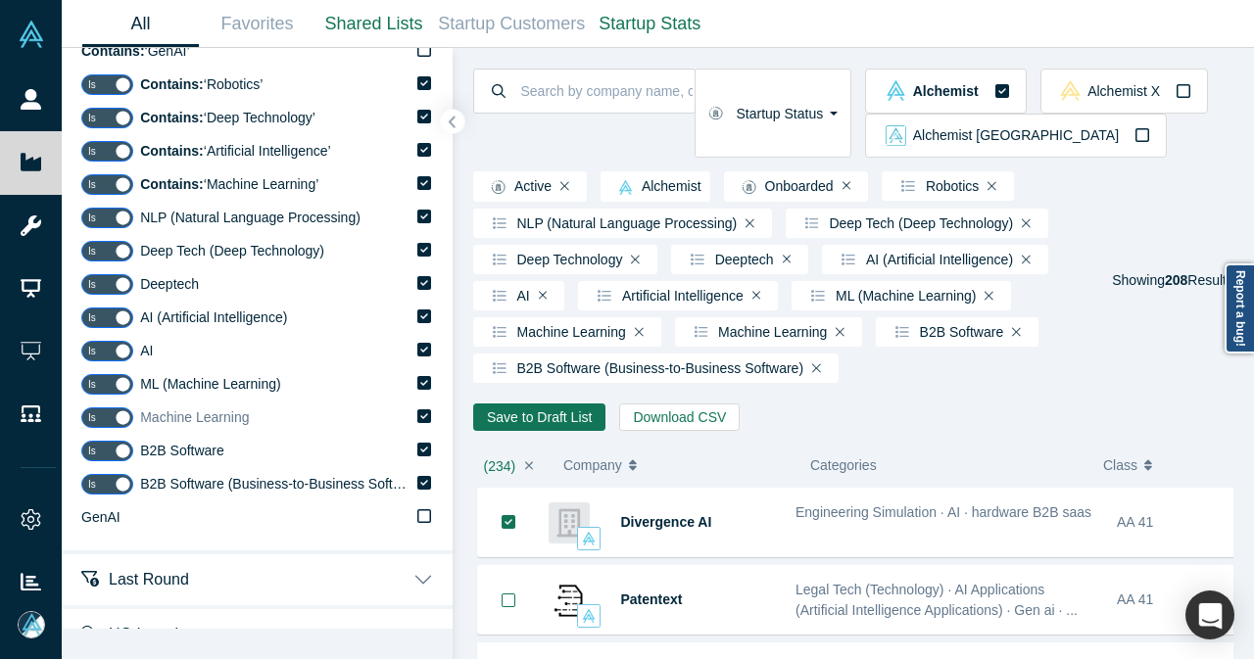
scroll to position [379, 0]
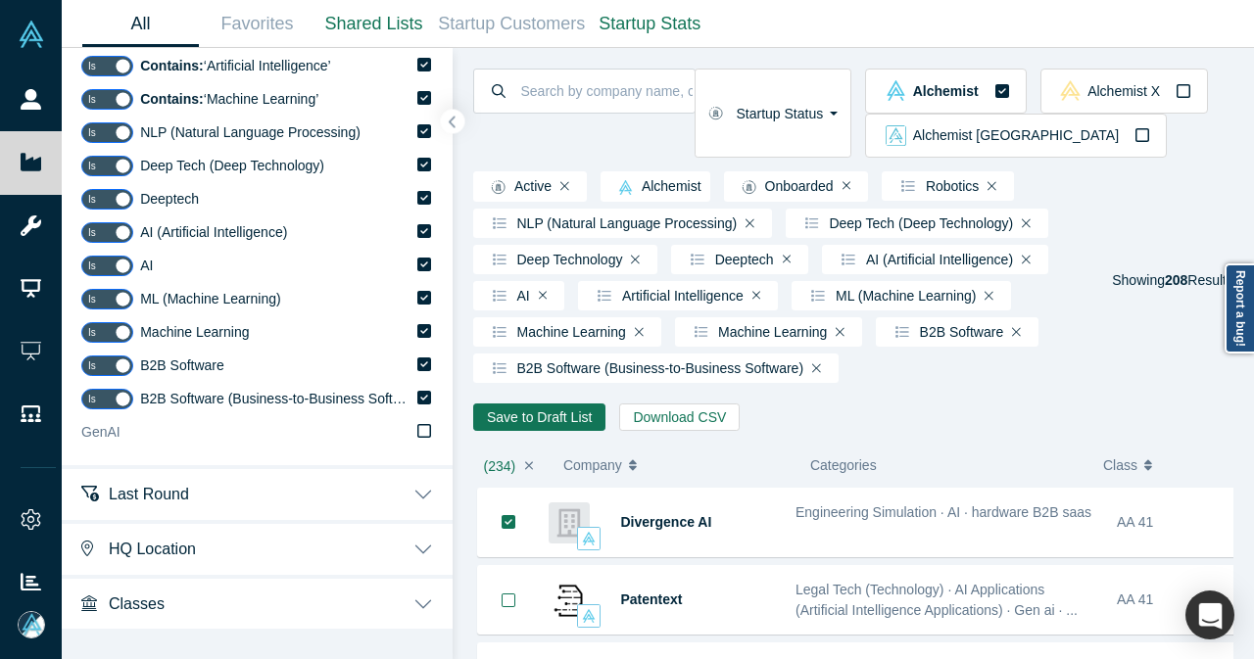
click at [417, 437] on icon at bounding box center [424, 431] width 14 height 16
click at [0, 0] on input "GenAI" at bounding box center [0, 0] width 0 height 0
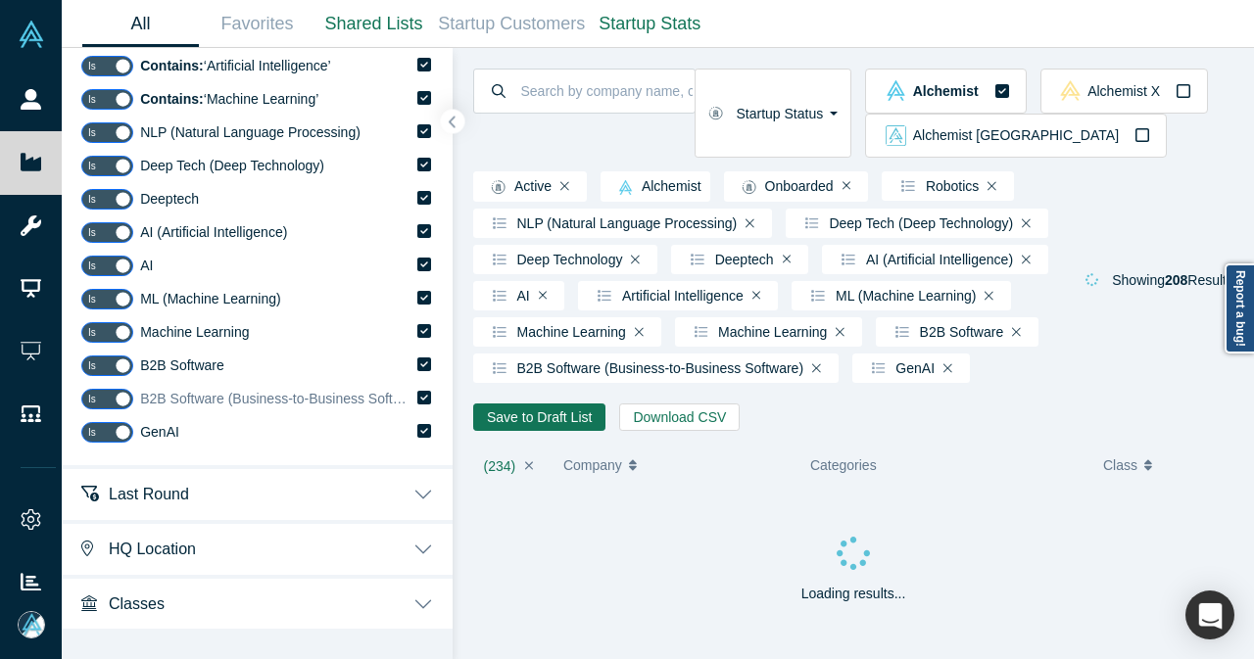
scroll to position [85, 0]
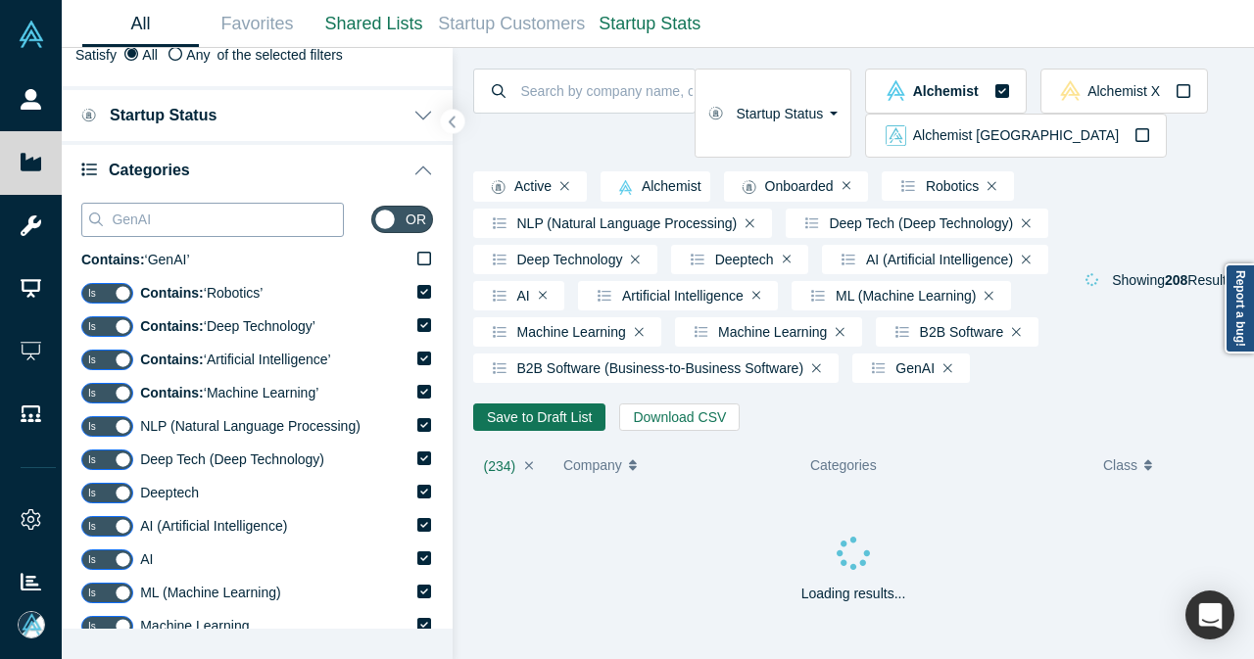
click at [137, 220] on input "GenAI" at bounding box center [226, 219] width 233 height 25
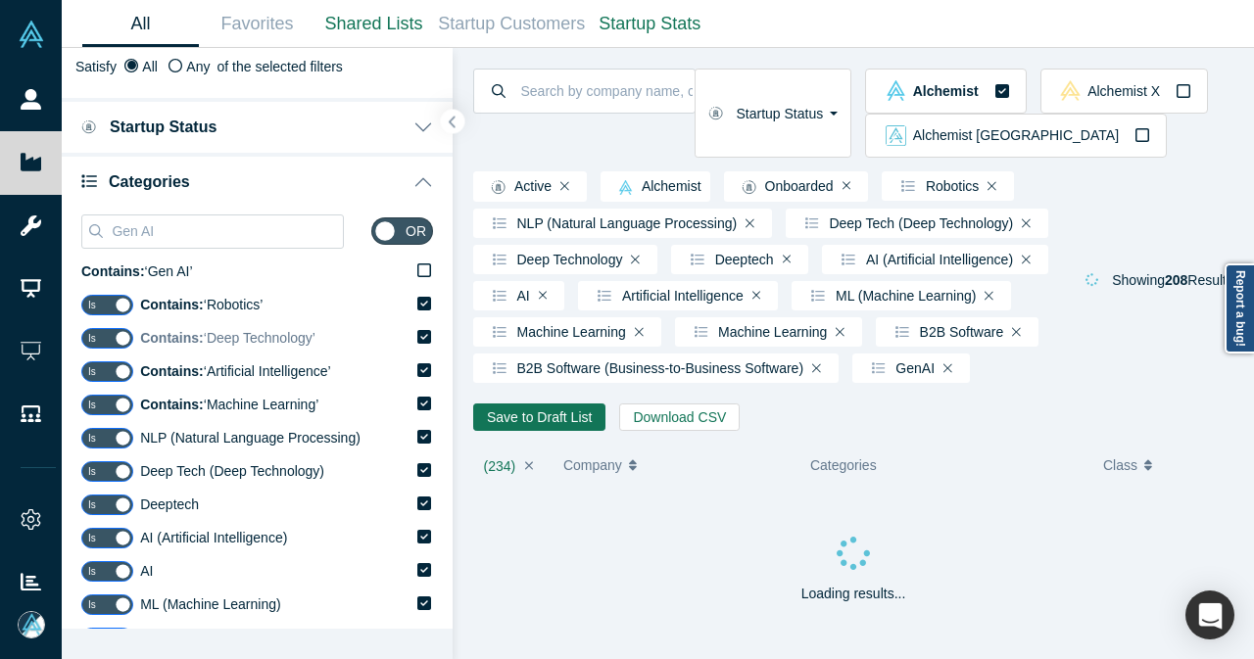
scroll to position [412, 0]
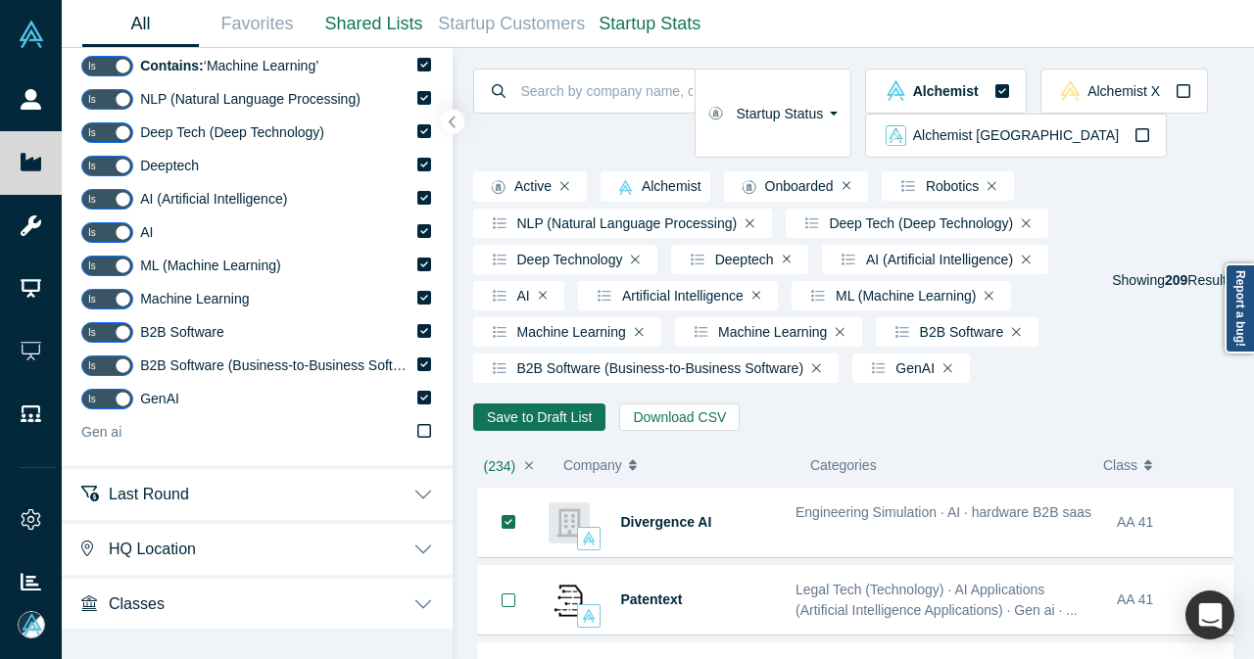
type input "Gen AI"
click at [417, 436] on icon at bounding box center [424, 431] width 14 height 14
click at [0, 0] on input "Gen ai" at bounding box center [0, 0] width 0 height 0
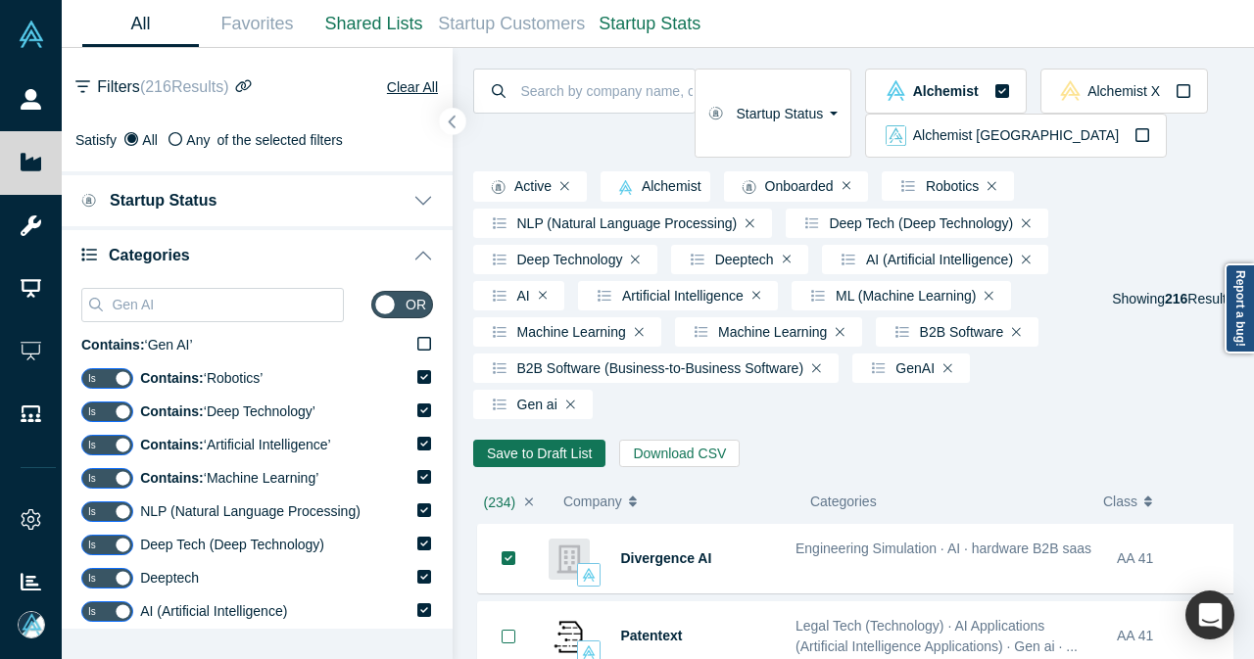
click at [448, 128] on icon "button" at bounding box center [453, 122] width 10 height 15
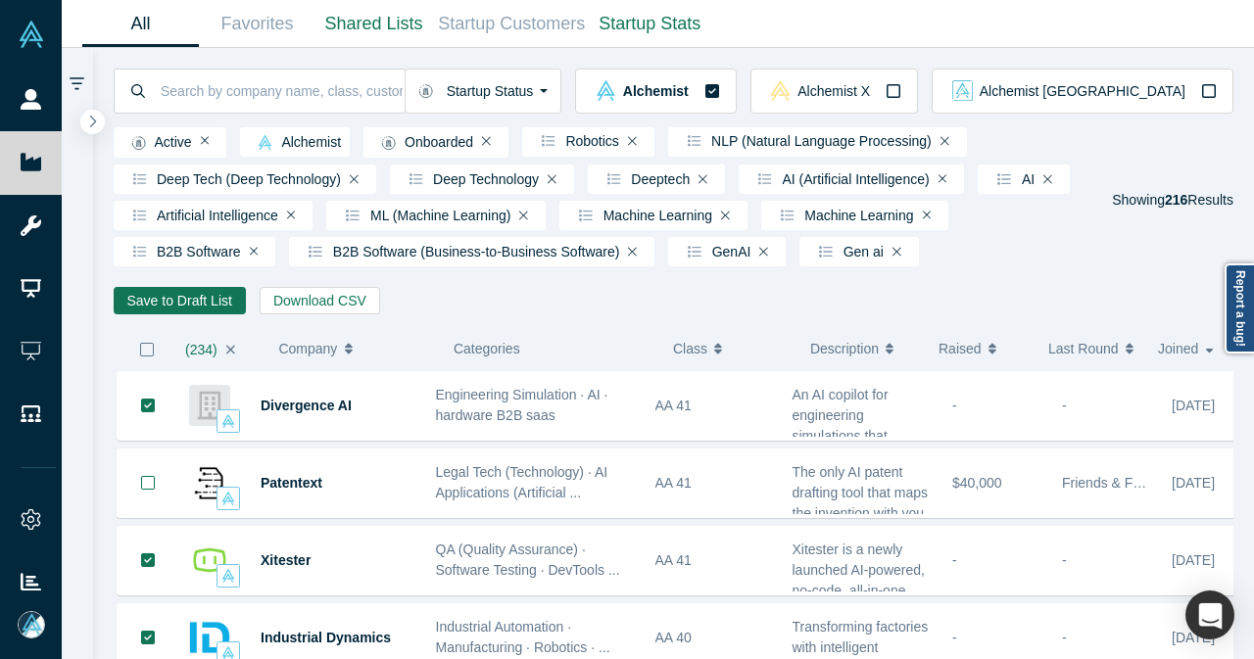
click at [147, 357] on icon "button" at bounding box center [147, 350] width 16 height 16
click at [233, 356] on icon "button" at bounding box center [230, 350] width 9 height 14
click at [147, 357] on icon "button" at bounding box center [147, 350] width 16 height 16
click at [127, 309] on button "Save to Draft List" at bounding box center [180, 300] width 132 height 27
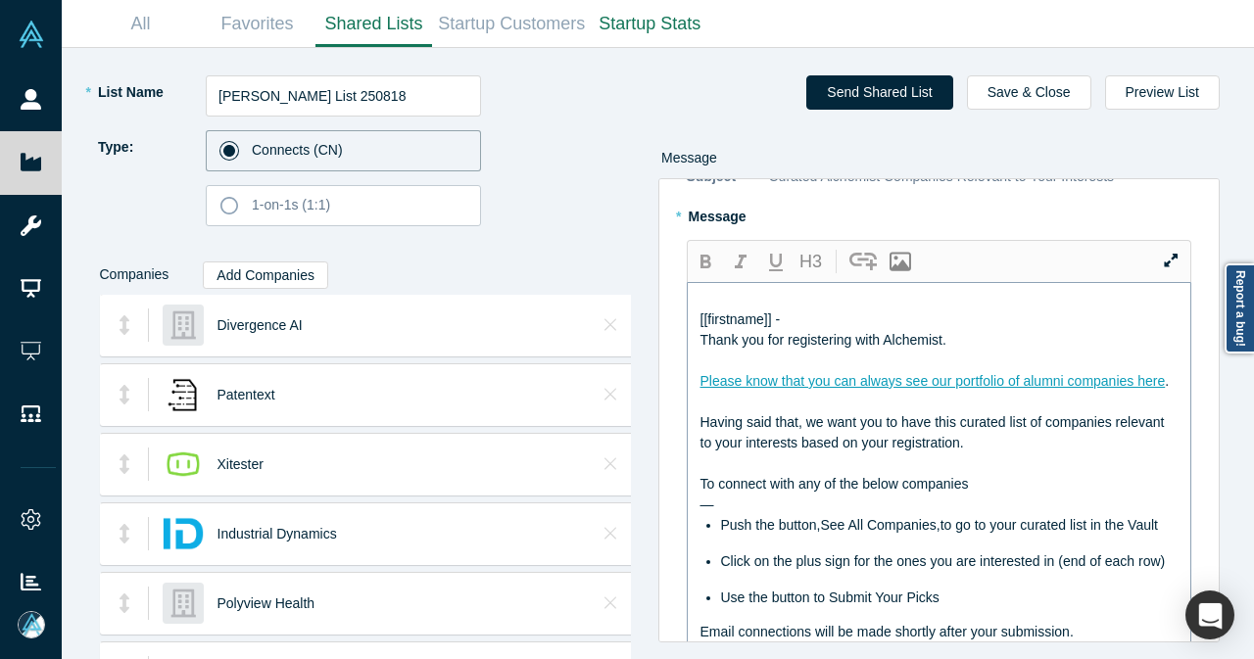
scroll to position [98, 0]
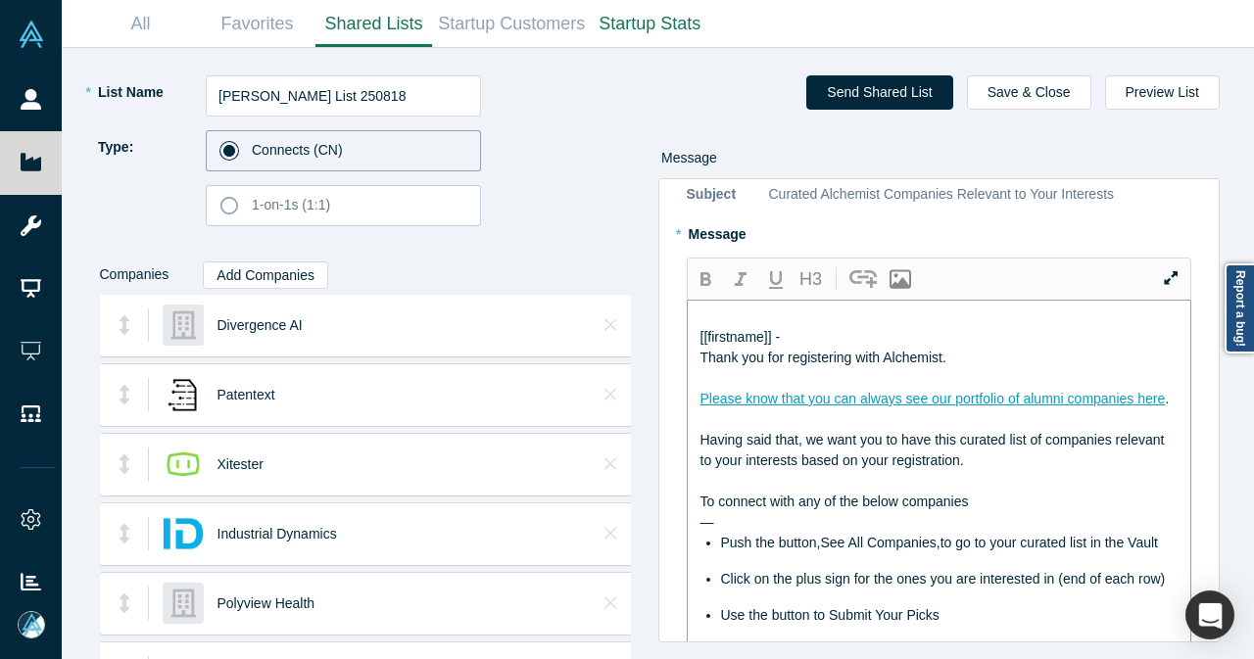
click at [894, 327] on div "[[firstname]] -" at bounding box center [939, 337] width 479 height 21
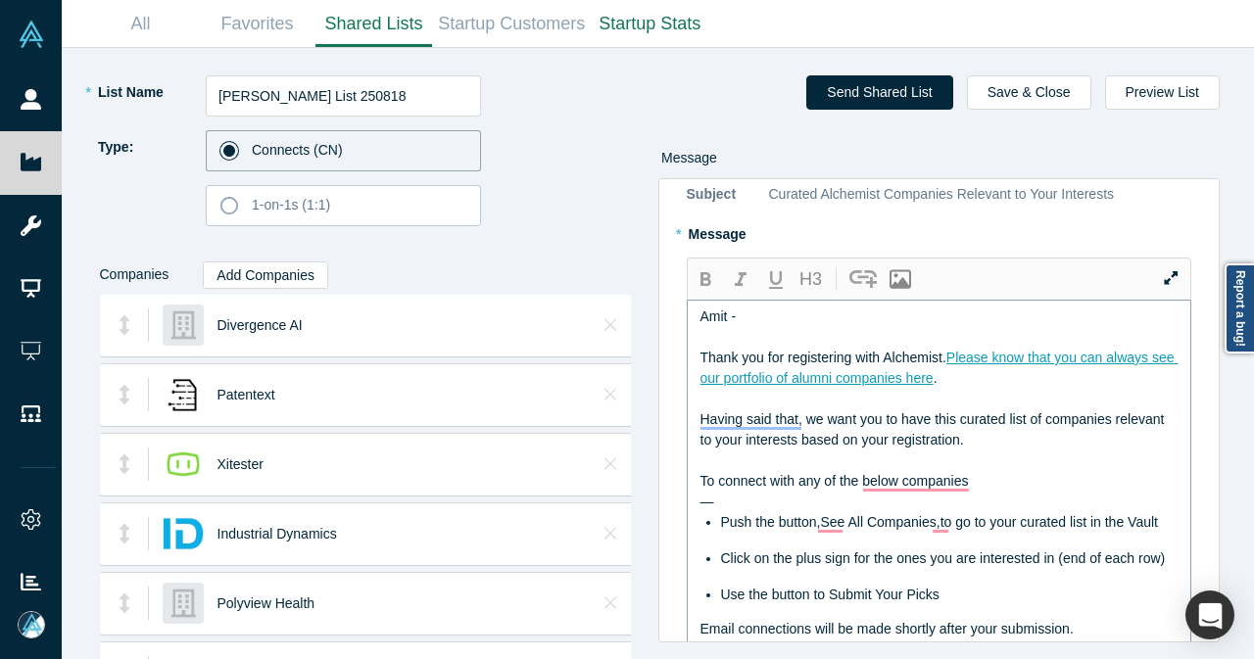
click at [1015, 471] on div "To connect with any of the below companies" at bounding box center [939, 481] width 479 height 21
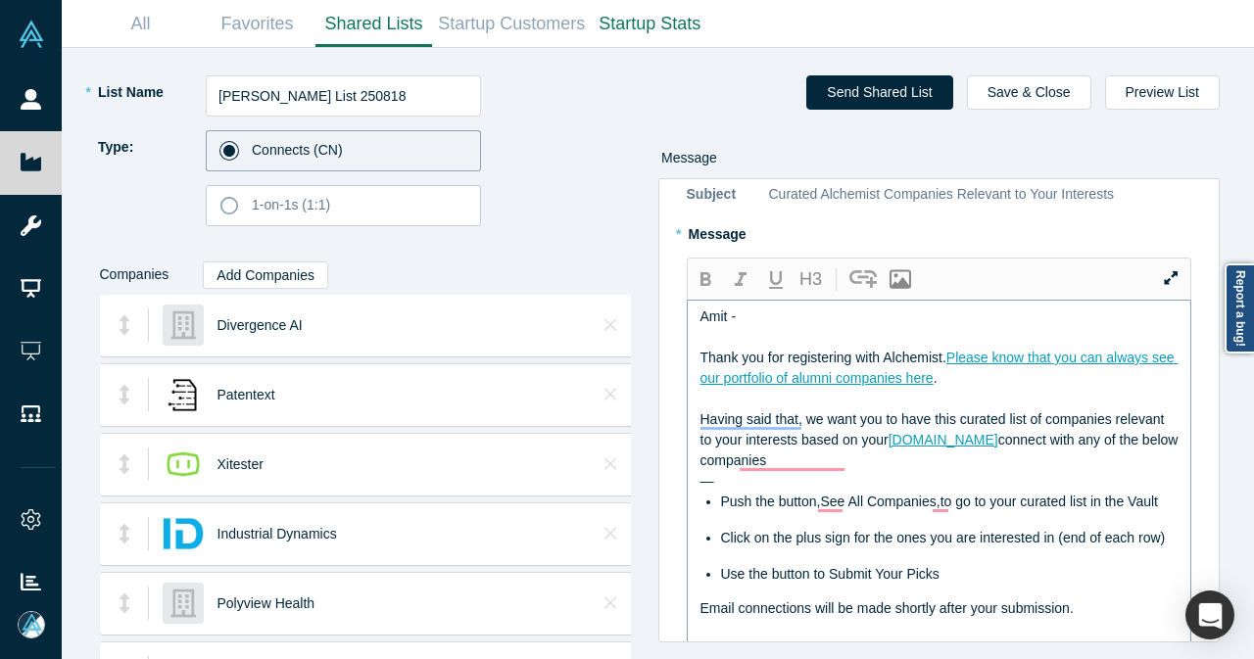
click at [998, 432] on span "registration.To" at bounding box center [943, 440] width 110 height 16
click at [704, 272] on icon "button" at bounding box center [705, 279] width 11 height 14
click at [754, 471] on div "—" at bounding box center [939, 481] width 479 height 21
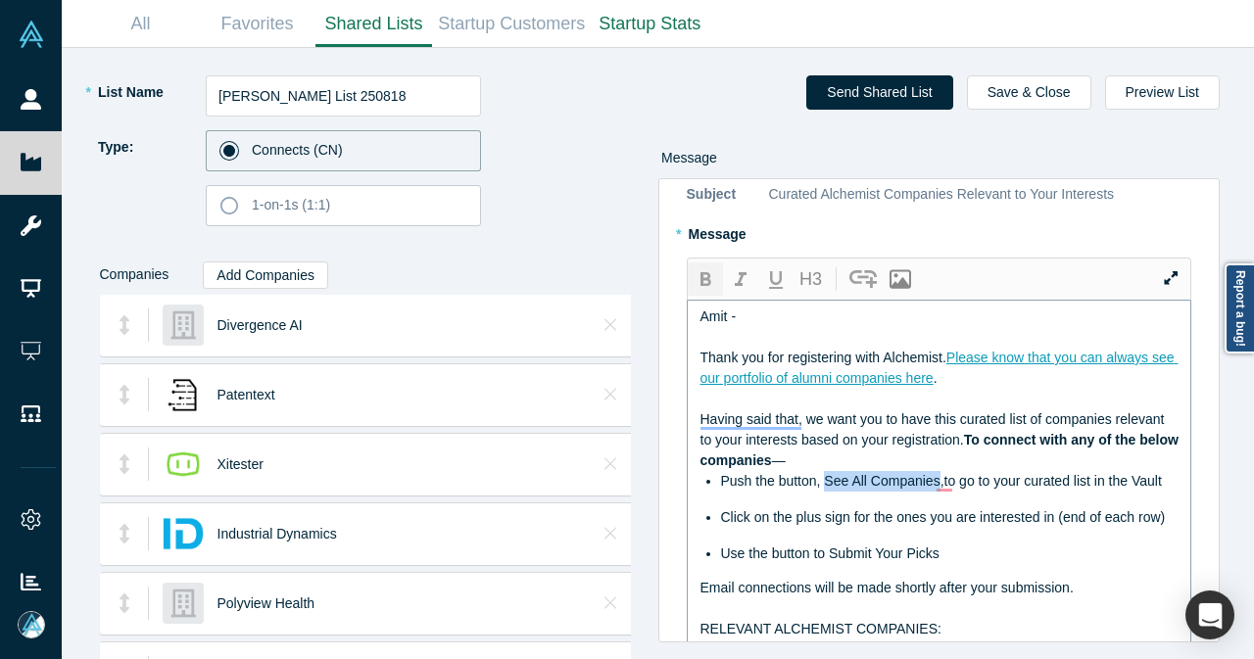
click at [708, 268] on icon "button" at bounding box center [705, 280] width 24 height 24
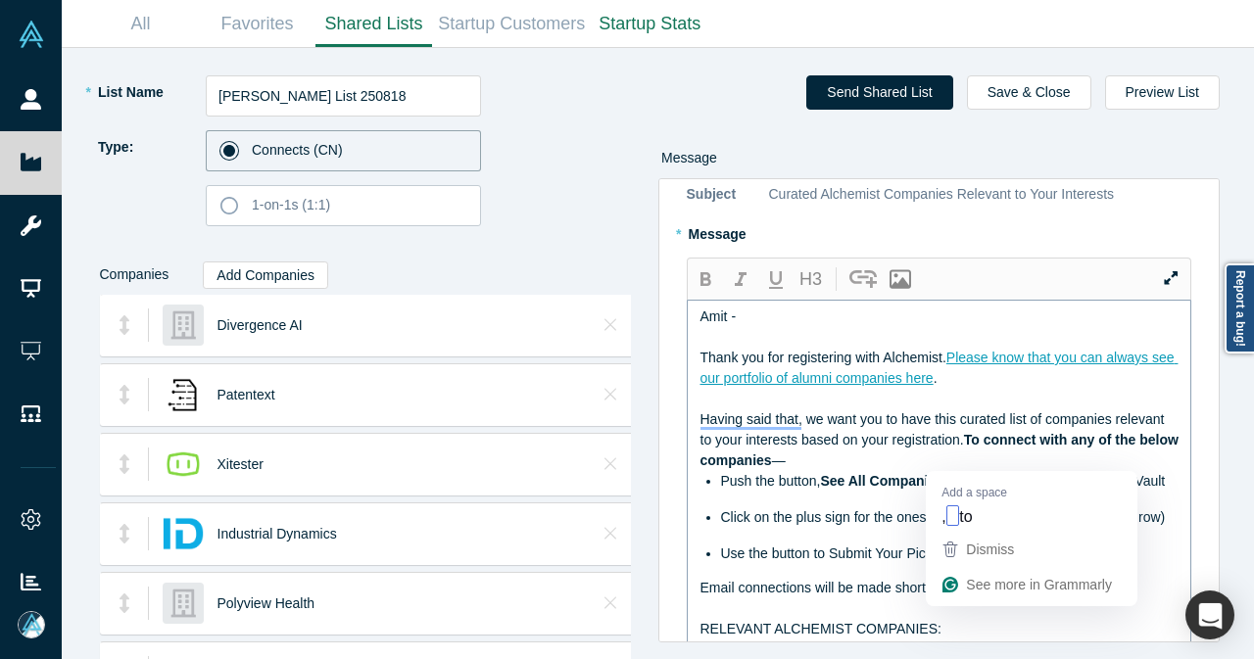
click at [947, 473] on span ",to go to your curated list in the Vault" at bounding box center [1053, 481] width 221 height 16
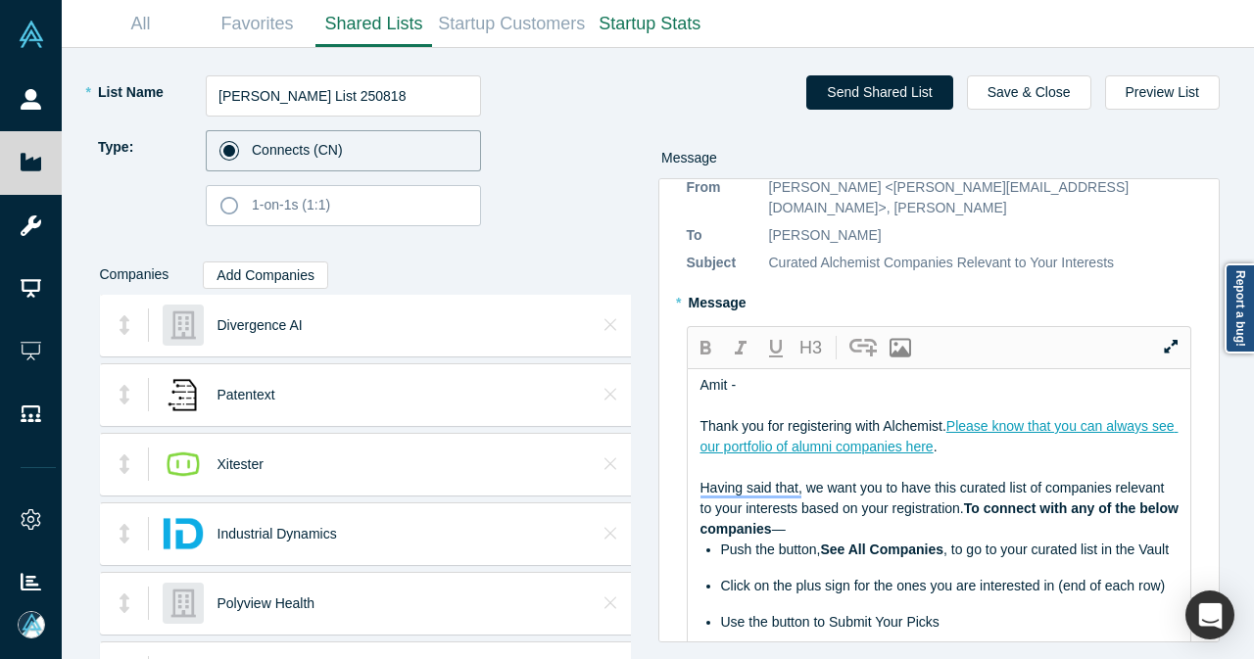
scroll to position [0, 0]
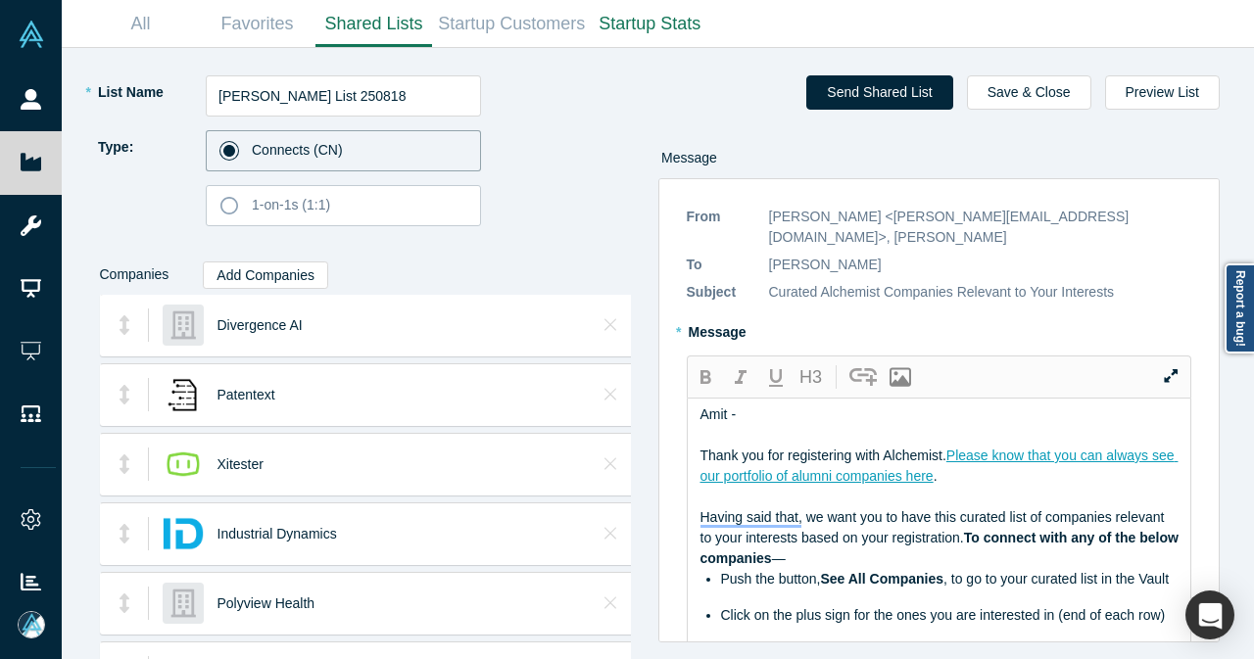
click at [828, 404] on div "Amit -" at bounding box center [939, 414] width 479 height 21
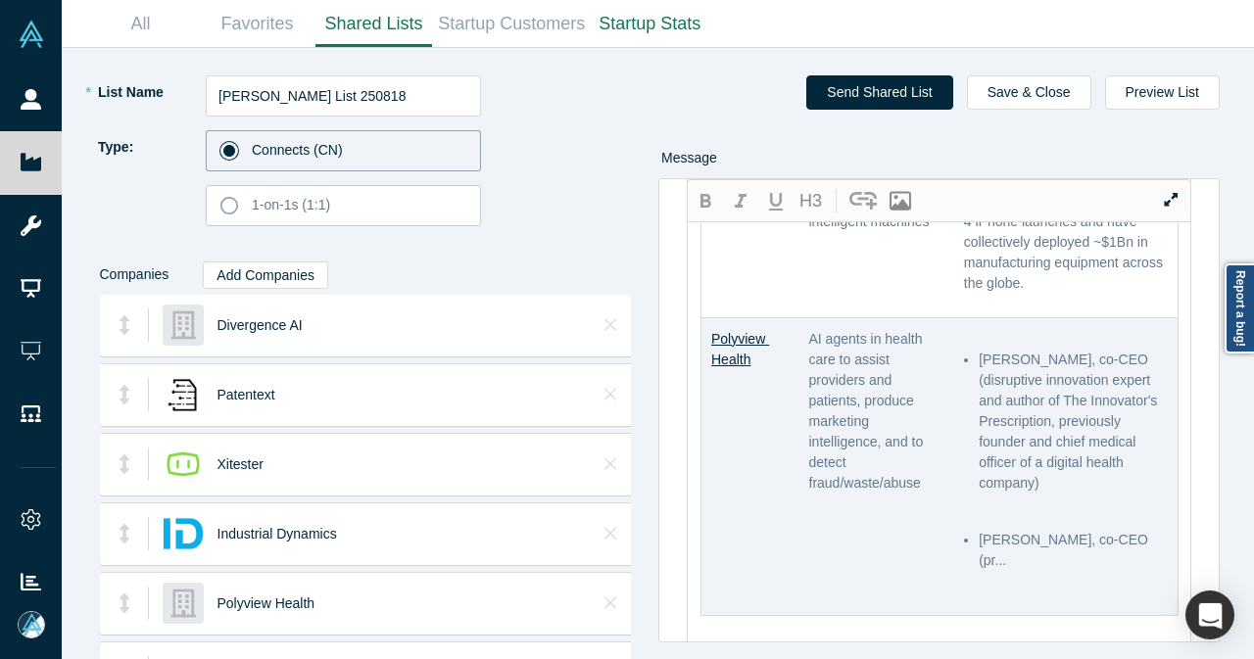
scroll to position [1861, 0]
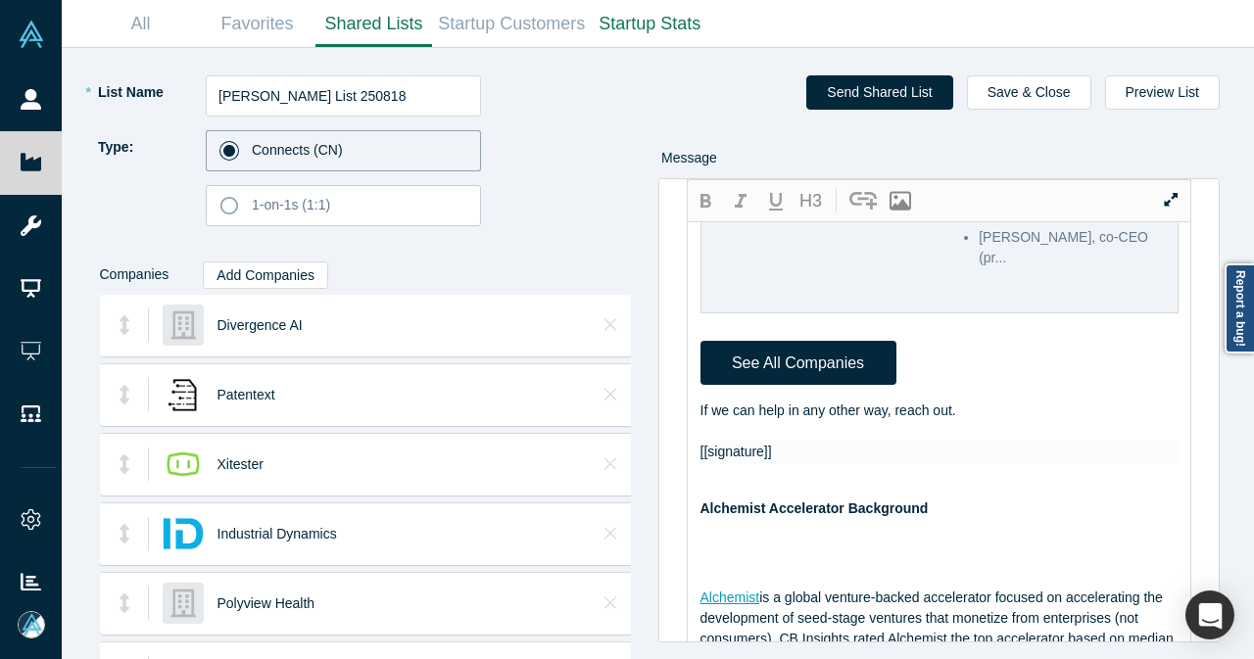
click at [1071, 421] on div "If we can help in any other way, reach out." at bounding box center [939, 411] width 479 height 21
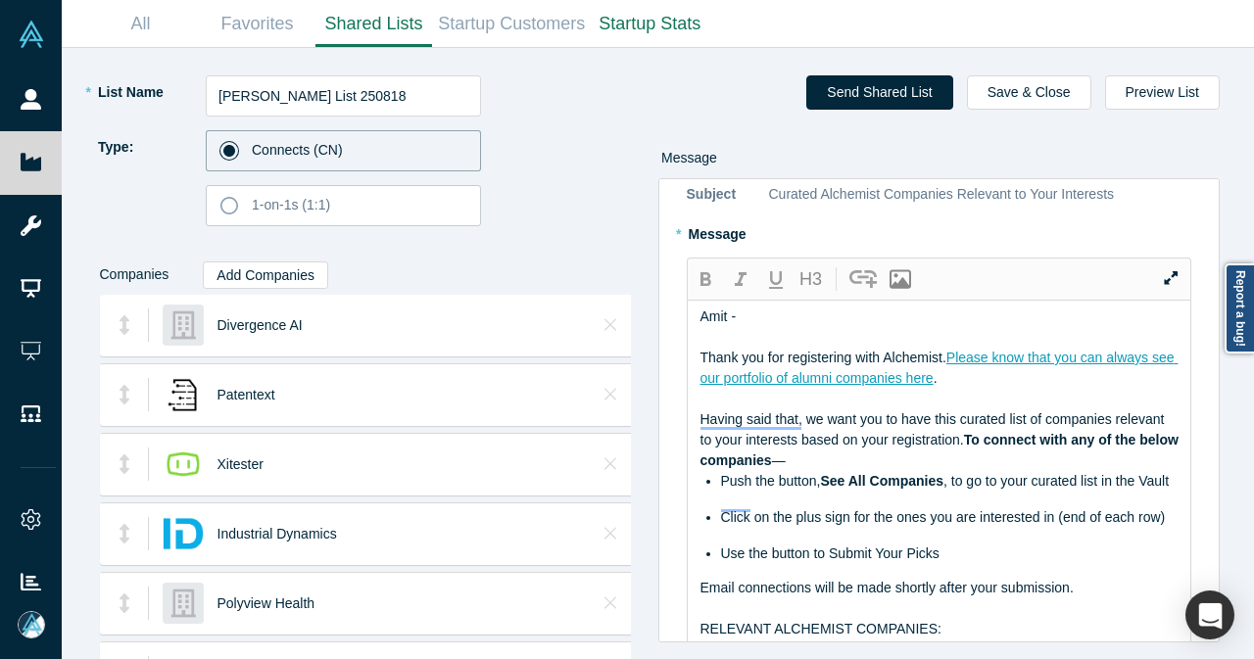
scroll to position [98, 0]
click at [900, 96] on button "Send Shared List" at bounding box center [879, 92] width 146 height 34
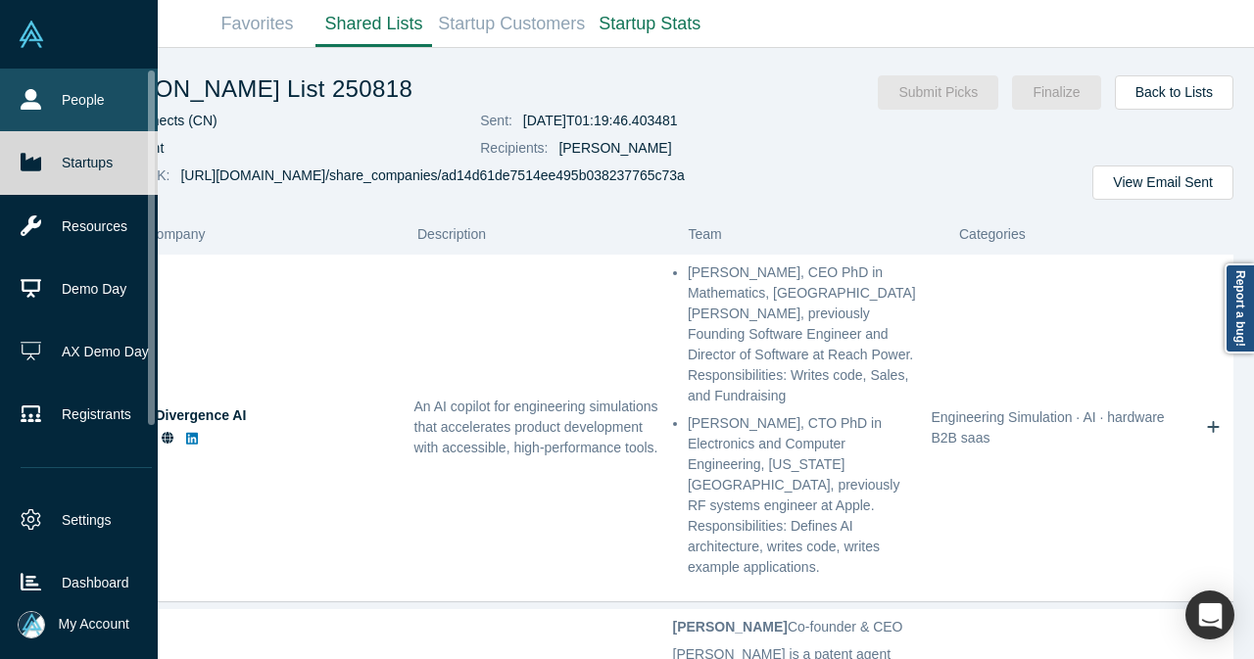
click at [47, 95] on link "People" at bounding box center [86, 100] width 172 height 63
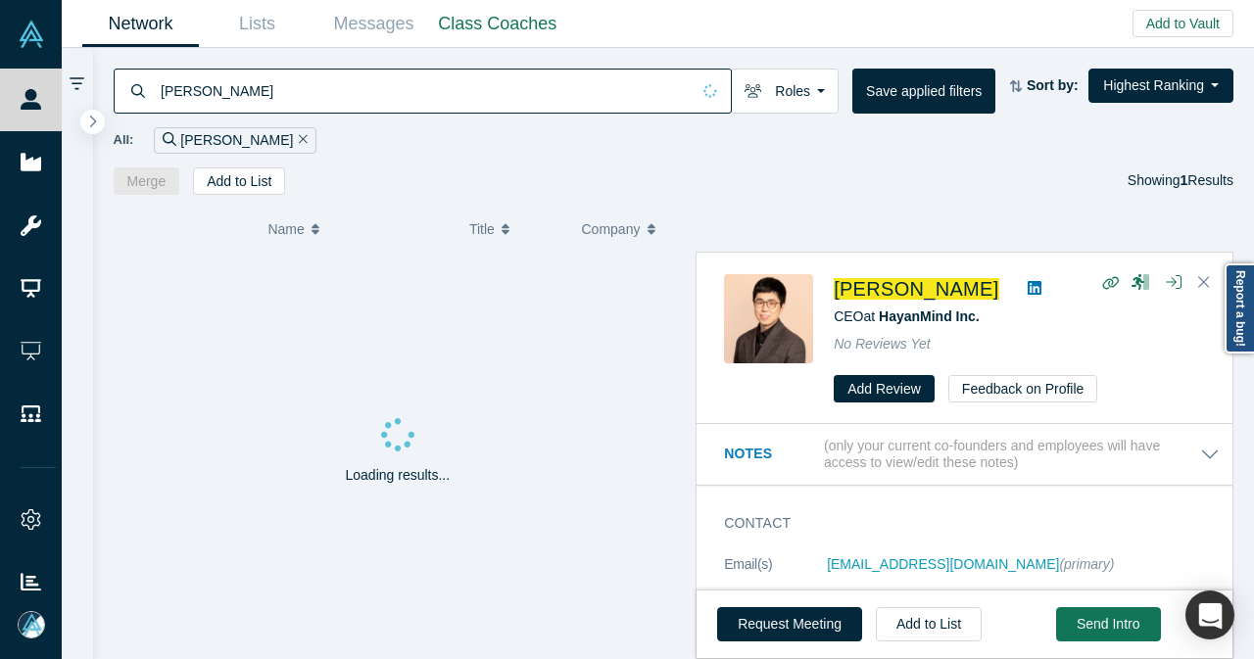
click at [299, 142] on icon "Remove Filter" at bounding box center [303, 139] width 9 height 14
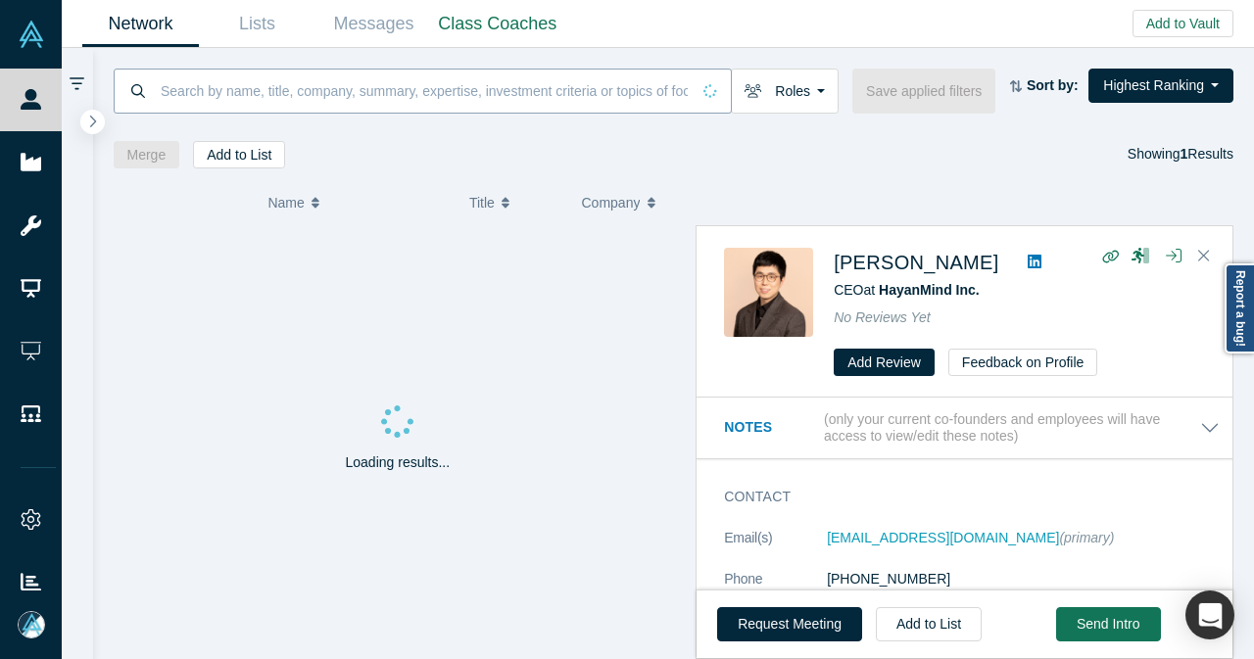
click at [254, 100] on input at bounding box center [424, 91] width 531 height 46
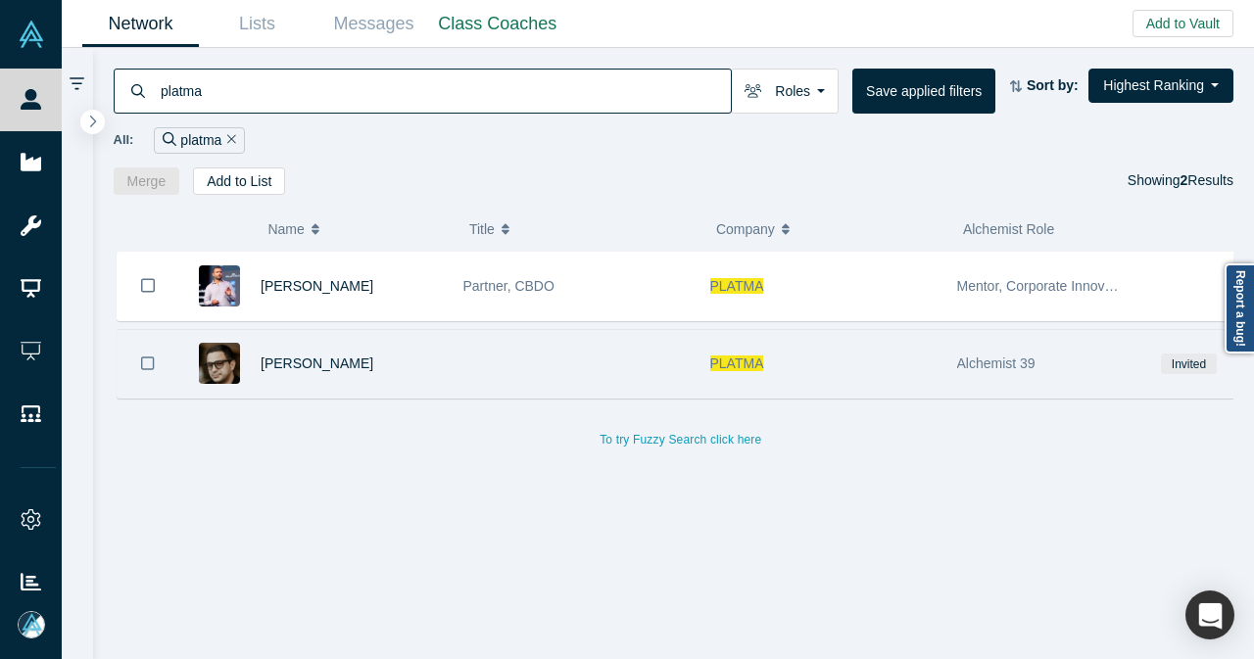
click at [473, 355] on div at bounding box center [575, 364] width 247 height 68
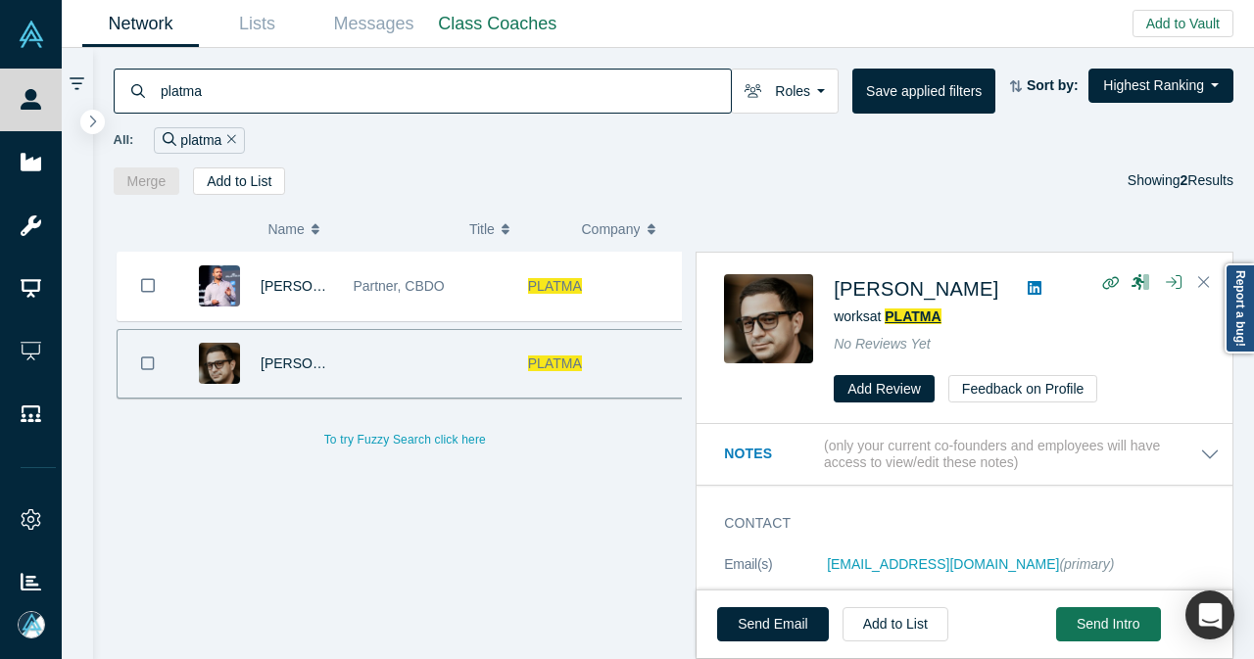
click at [910, 318] on span "PLATMA" at bounding box center [912, 316] width 56 height 16
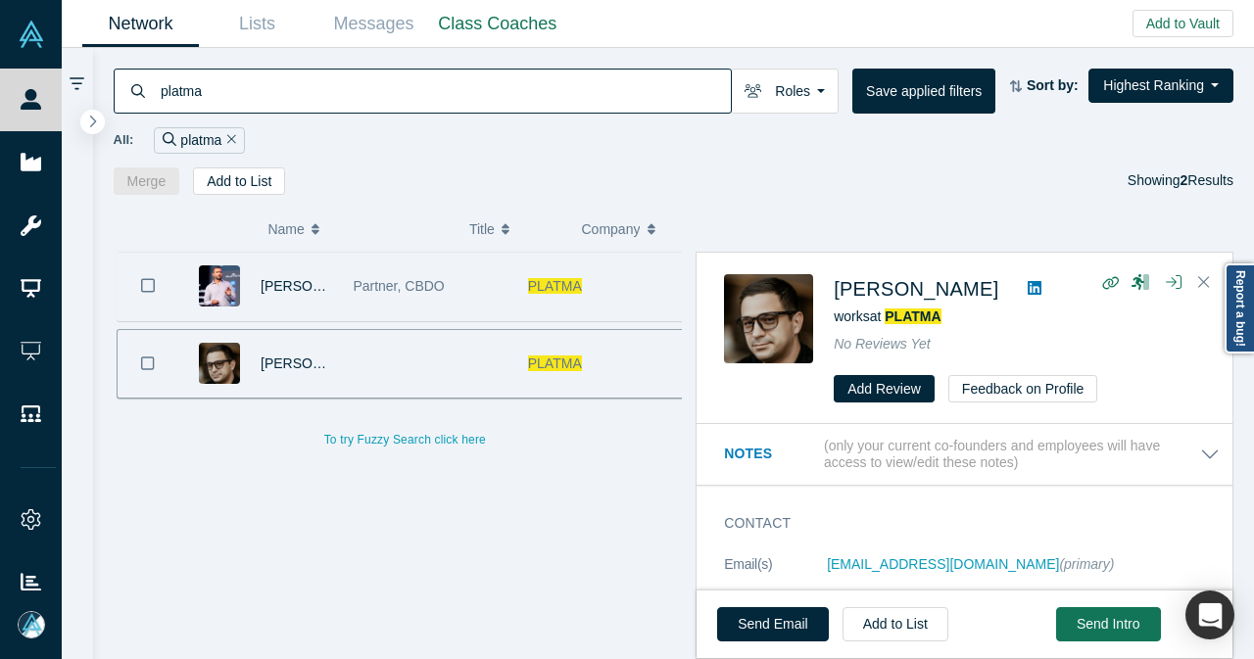
click at [486, 299] on div "Partner, CBDO" at bounding box center [430, 287] width 154 height 68
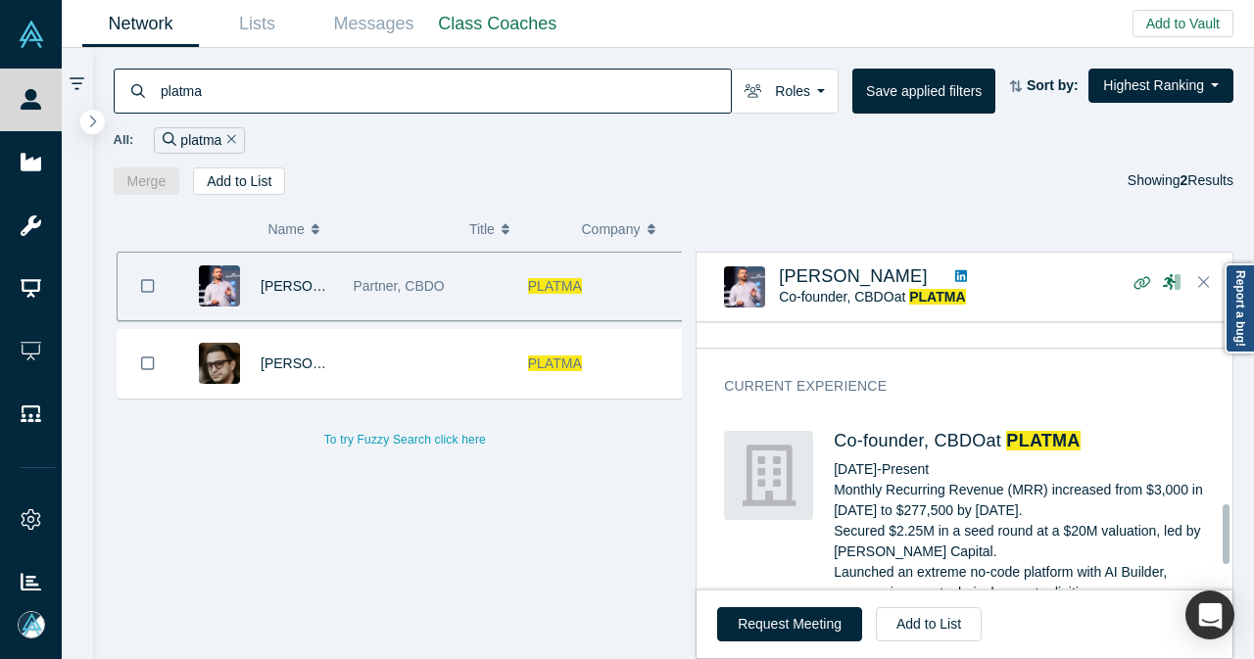
scroll to position [944, 0]
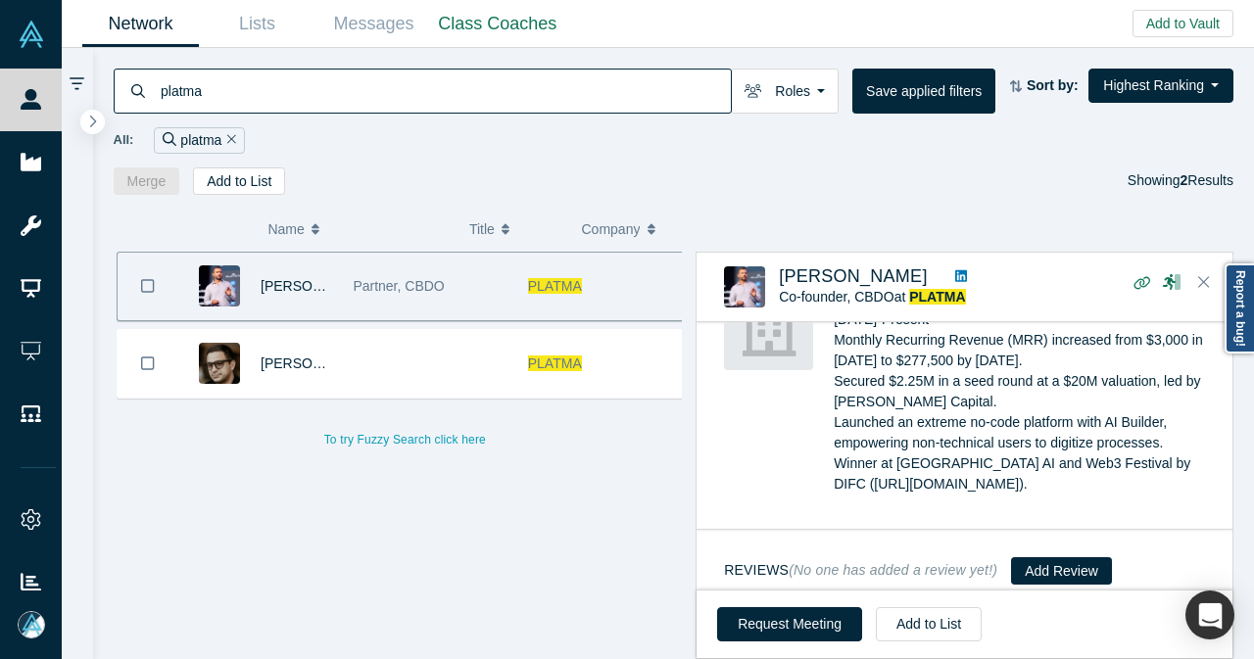
drag, startPoint x: 239, startPoint y: 85, endPoint x: 124, endPoint y: 97, distance: 115.2
click at [124, 97] on div "platma" at bounding box center [423, 91] width 618 height 45
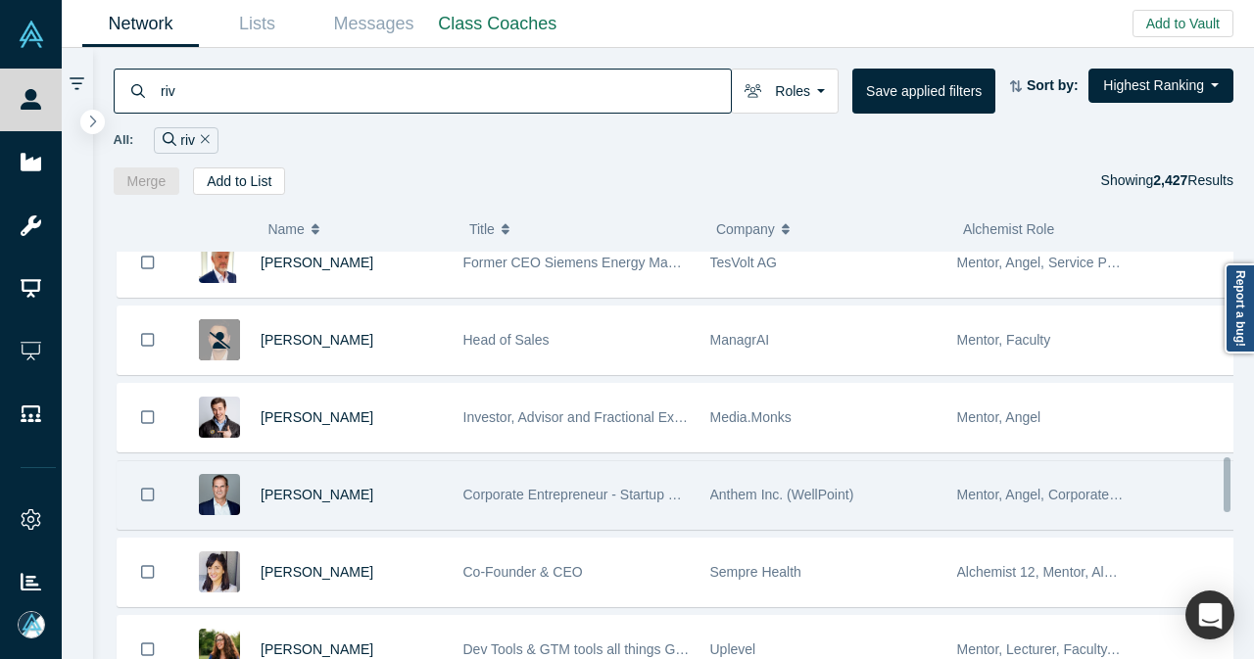
scroll to position [1548, 0]
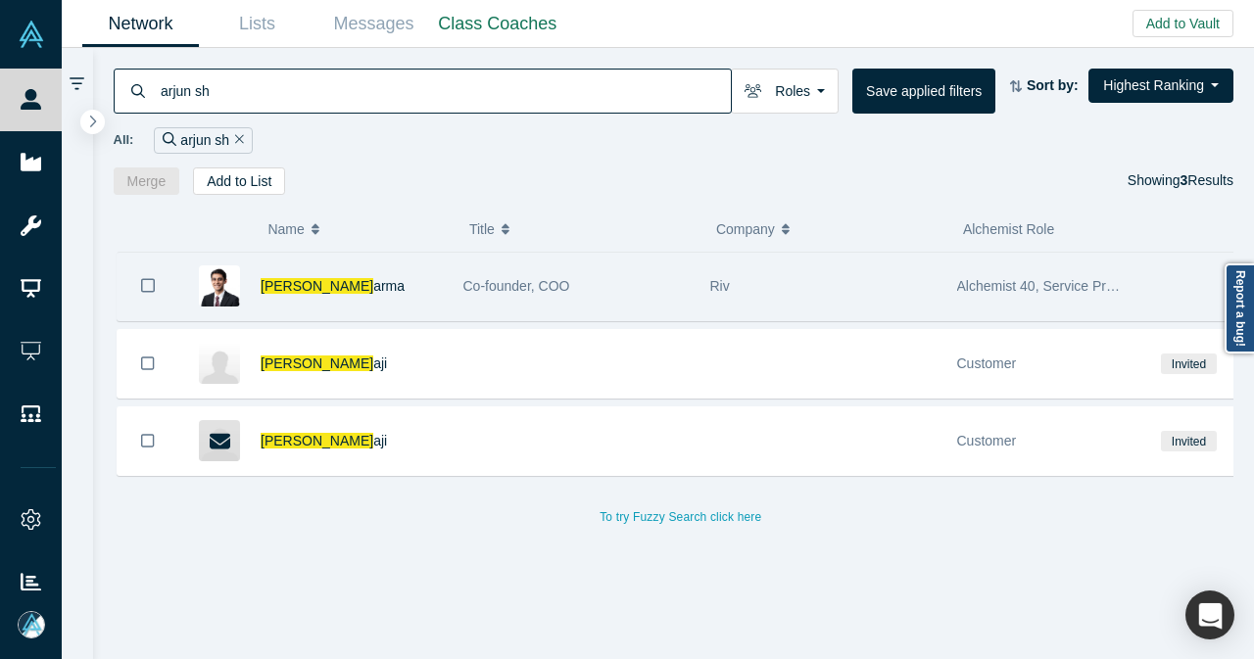
type input "arjun sh"
click at [405, 303] on div "Arjun Sh arma" at bounding box center [351, 287] width 182 height 68
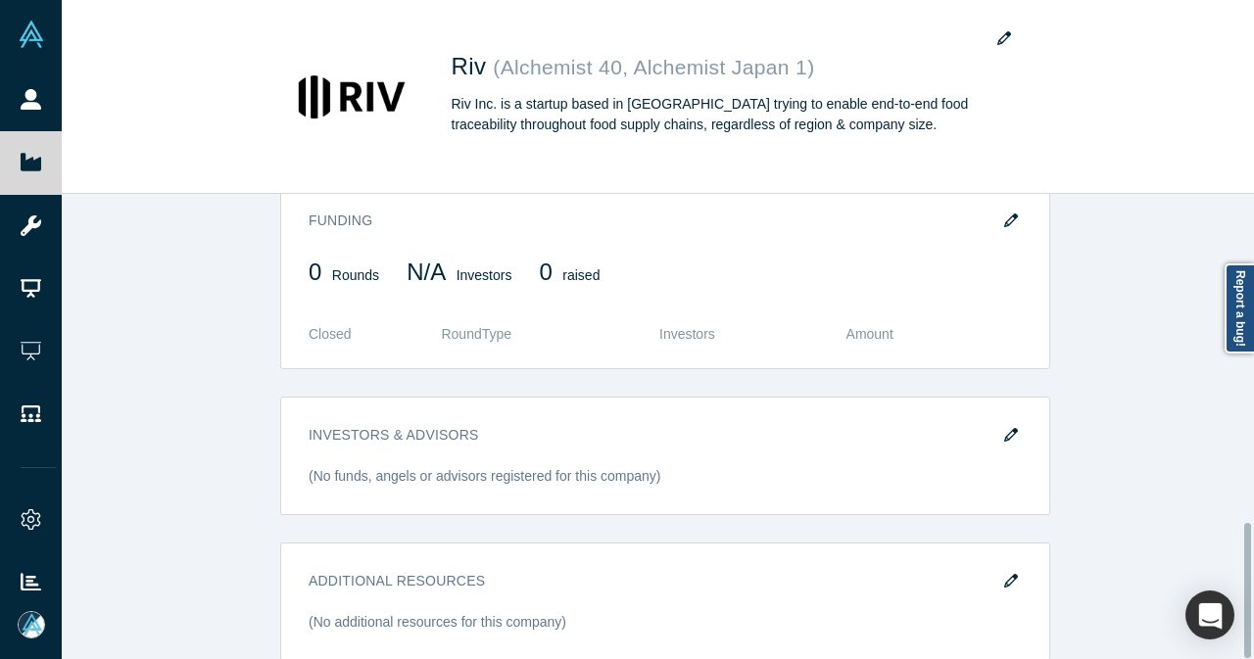
scroll to position [1130, 0]
